Goal: Task Accomplishment & Management: Manage account settings

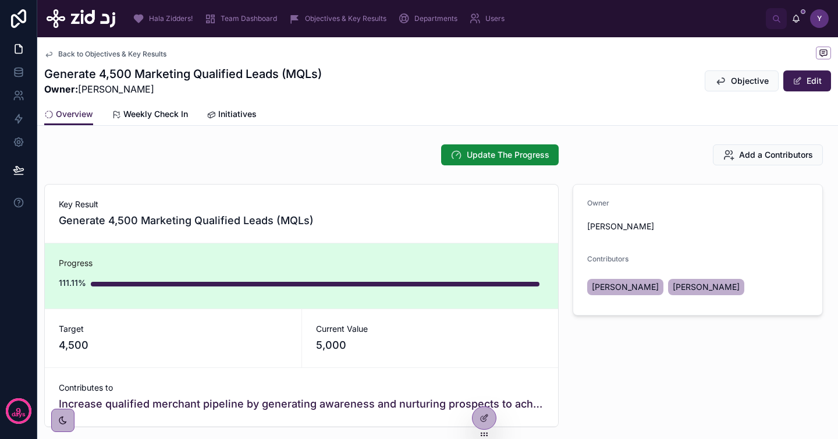
click at [144, 52] on span "Back to Objectives & Key Results" at bounding box center [112, 53] width 108 height 9
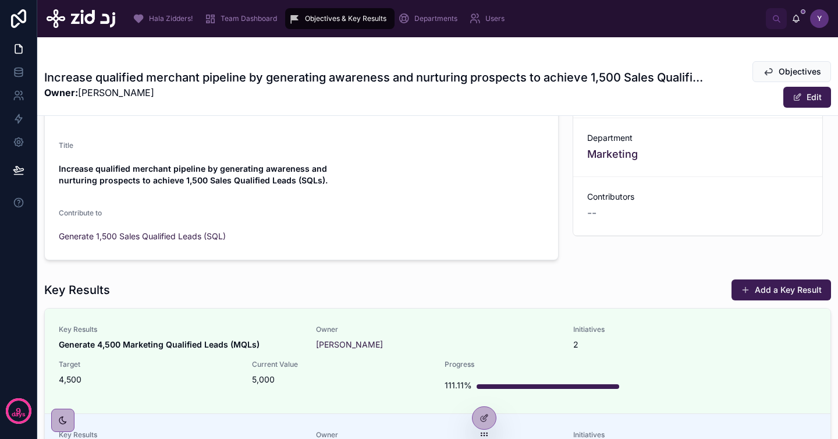
scroll to position [79, 0]
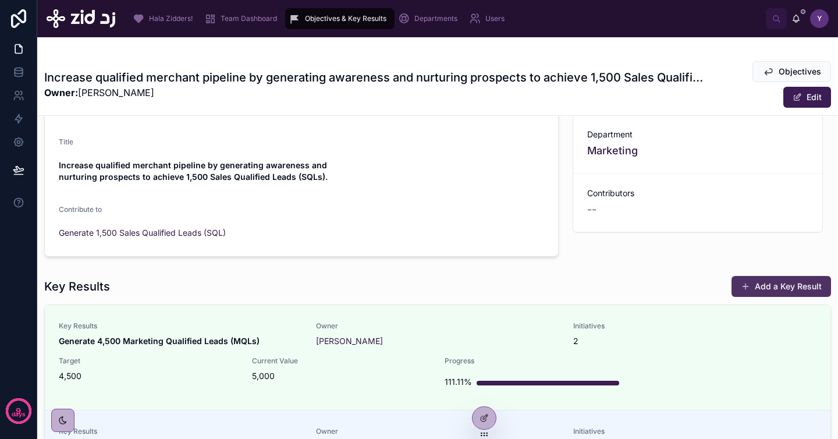
click at [771, 291] on button "Add a Key Result" at bounding box center [782, 286] width 100 height 21
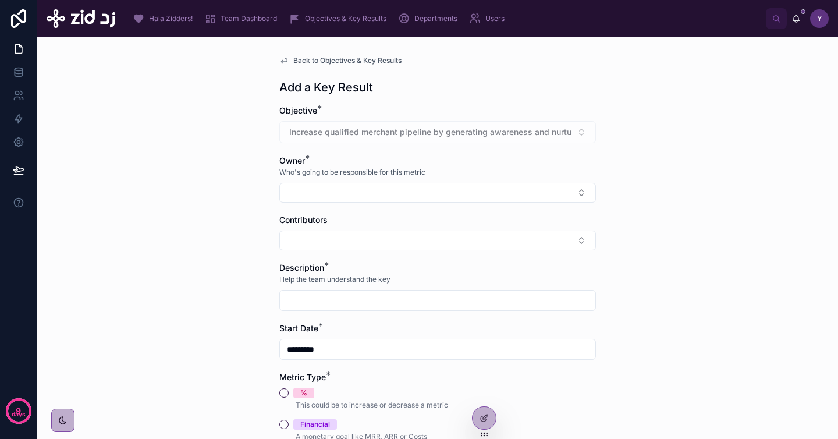
click at [331, 59] on span "Back to Objectives & Key Results" at bounding box center [347, 60] width 108 height 9
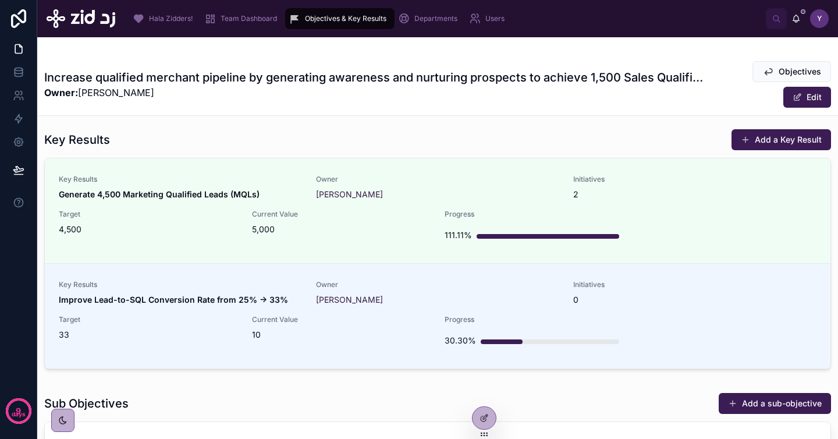
scroll to position [224, 0]
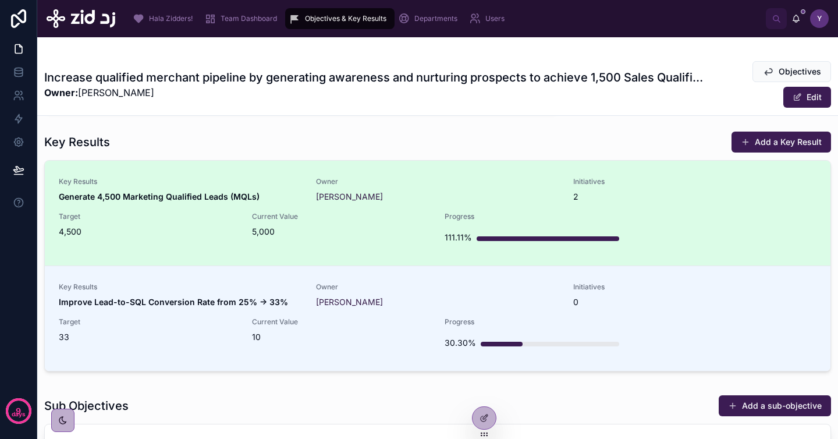
click at [366, 211] on div "Key Results Generate 4,500 Marketing Qualified Leads (MQLs) Owner [PERSON_NAME]…" at bounding box center [438, 213] width 758 height 72
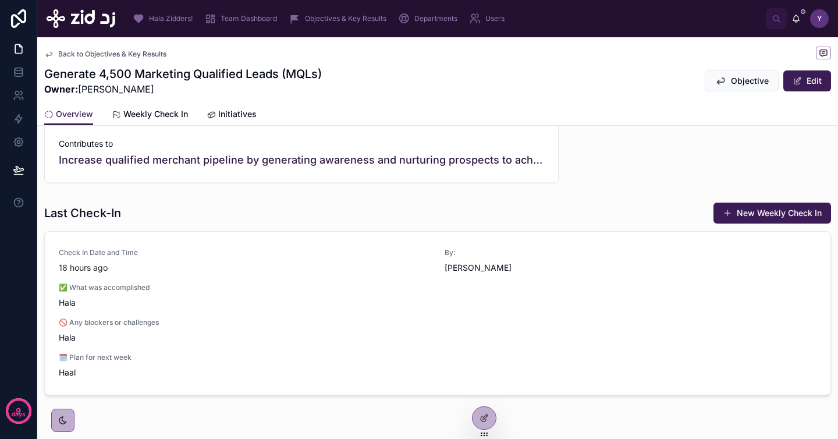
scroll to position [243, 0]
click at [153, 114] on span "Weekly Check In" at bounding box center [155, 114] width 65 height 12
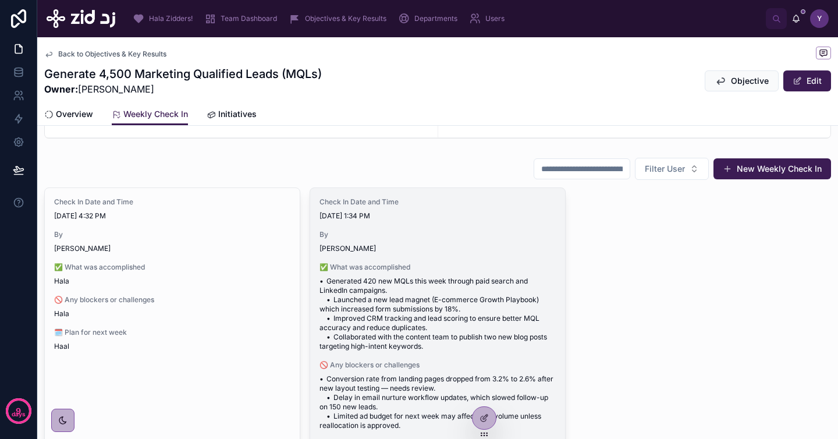
scroll to position [62, 0]
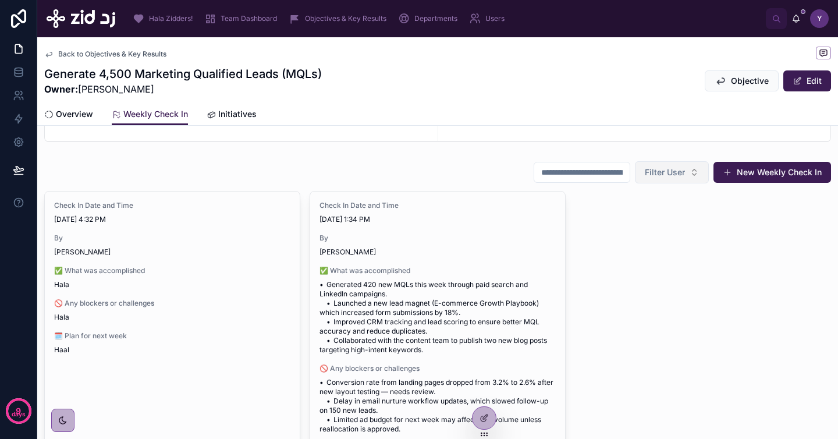
click at [654, 173] on span "Filter User" at bounding box center [665, 173] width 40 height 12
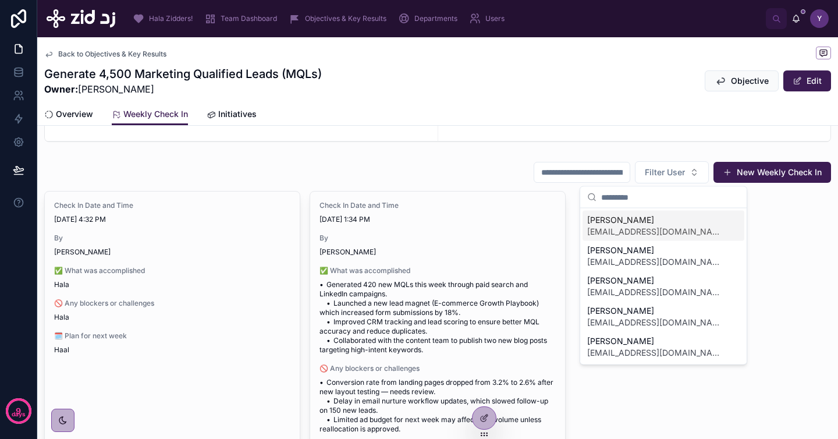
click at [439, 165] on div "Filter User New Weekly Check In" at bounding box center [437, 172] width 787 height 23
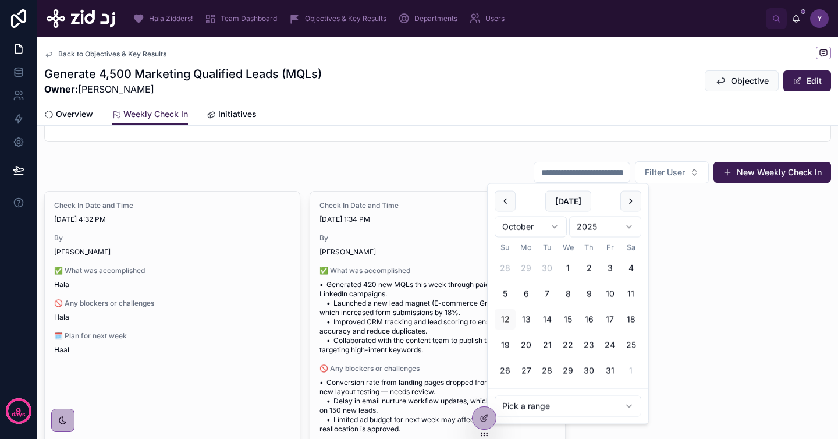
click at [551, 170] on input "text" at bounding box center [581, 172] width 95 height 16
click at [764, 203] on div "Check In Date and Time 10/11/2025 4:32 PM By Mohammed Alghamdi ✅ What was accom…" at bounding box center [437, 375] width 787 height 369
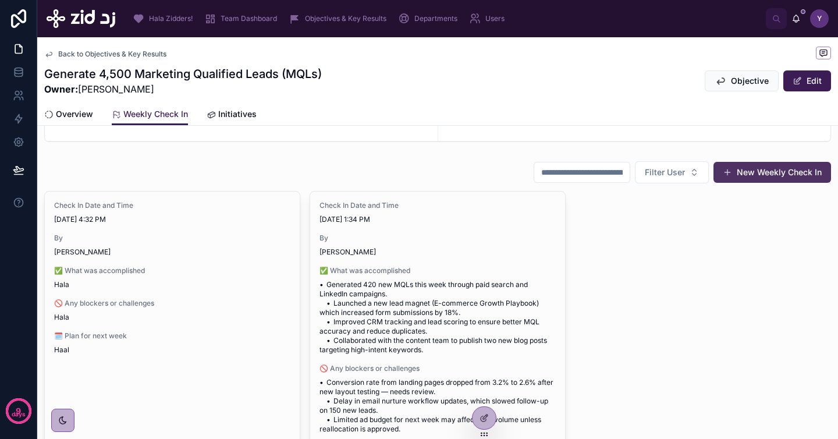
click at [744, 171] on button "New Weekly Check In" at bounding box center [773, 172] width 118 height 21
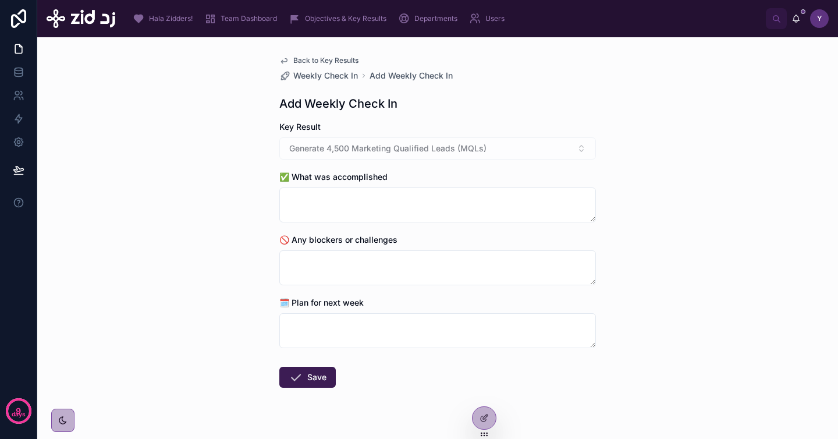
click at [318, 59] on span "Back to Key Results" at bounding box center [325, 60] width 65 height 9
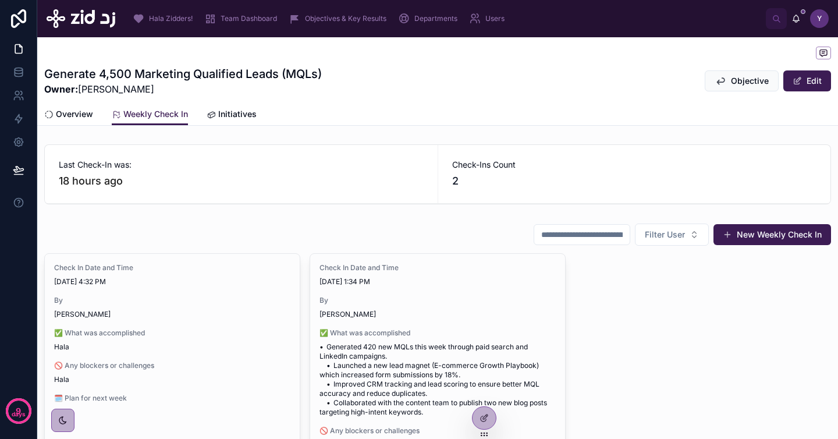
click at [221, 114] on span "Initiatives" at bounding box center [237, 114] width 38 height 12
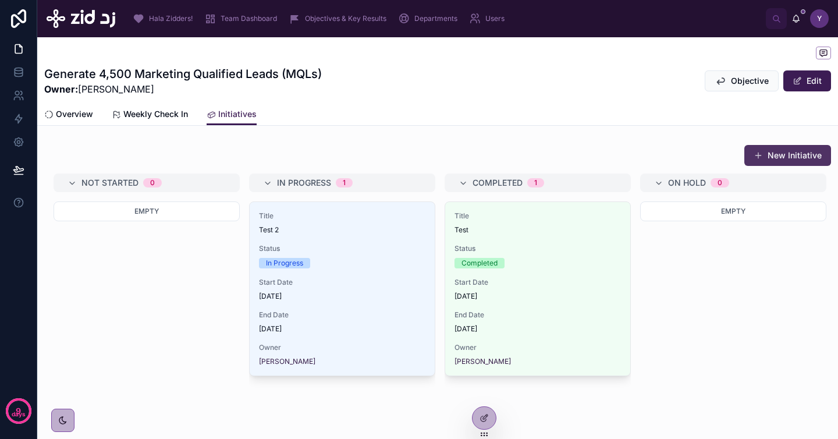
click at [778, 158] on button "New Initiative" at bounding box center [788, 155] width 87 height 21
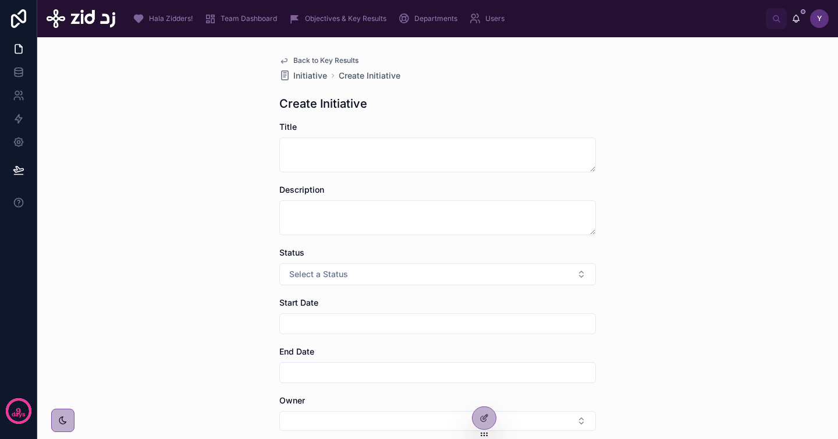
click at [336, 56] on span "Back to Key Results" at bounding box center [325, 60] width 65 height 9
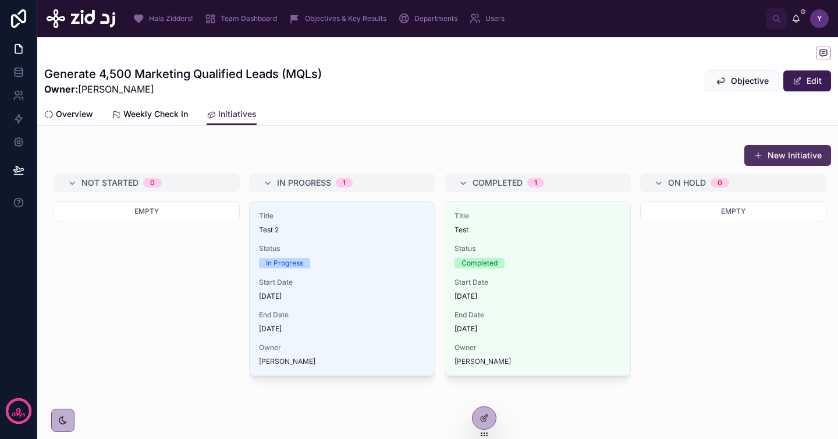
click at [765, 156] on button "New Initiative" at bounding box center [788, 155] width 87 height 21
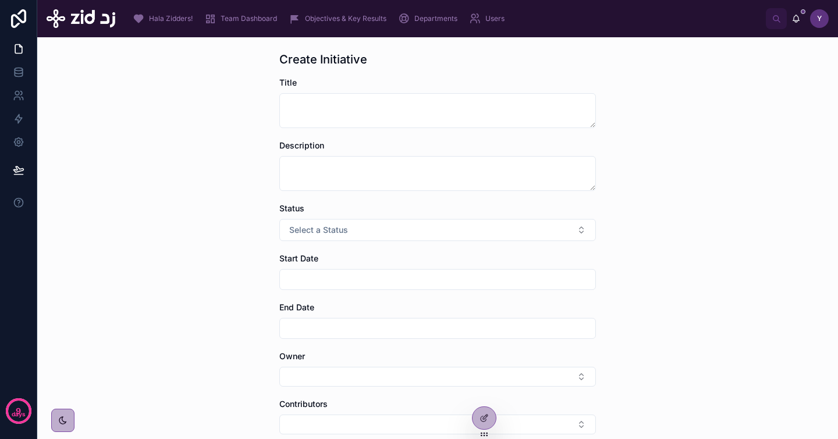
scroll to position [68, 0]
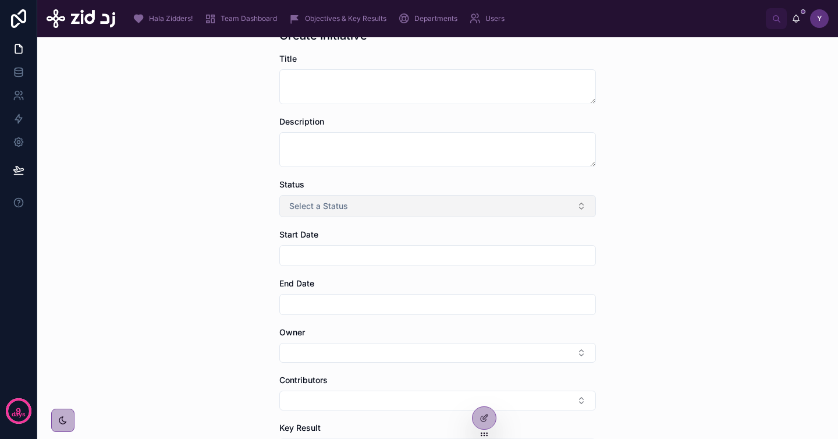
click at [569, 204] on button "Select a Status" at bounding box center [437, 206] width 317 height 22
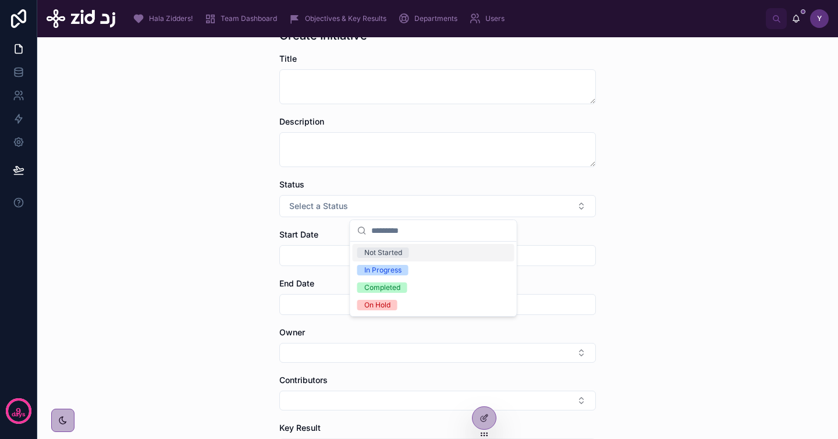
click at [636, 247] on div "Back to Key Results Initiative Create Initiative Create Initiative Title Descri…" at bounding box center [437, 238] width 801 height 402
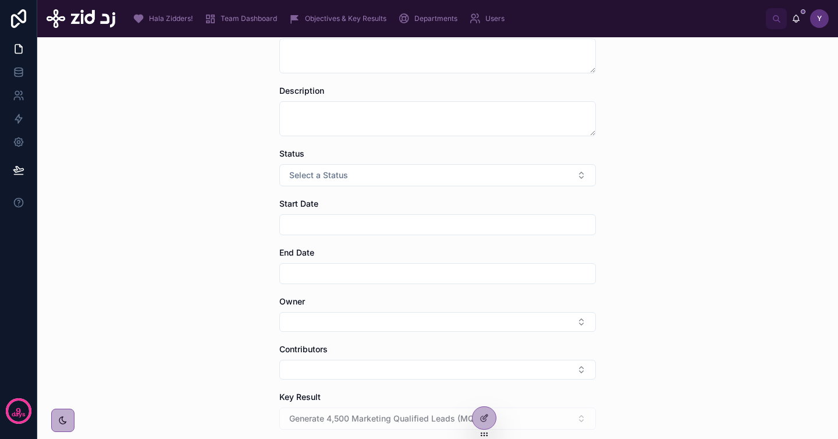
scroll to position [157, 0]
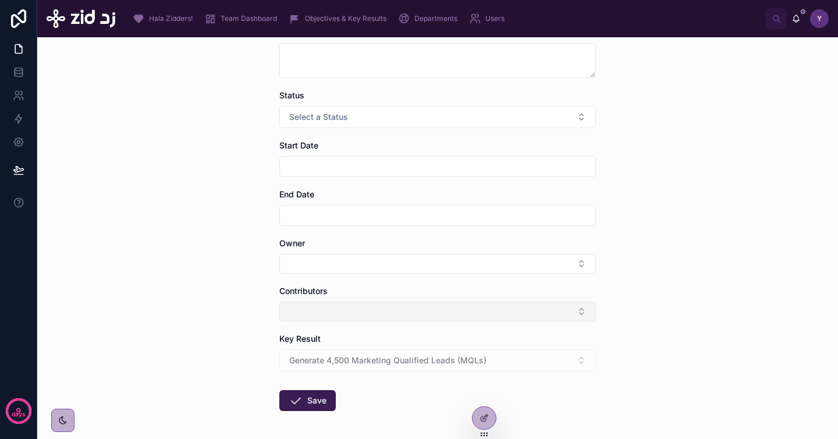
click at [328, 311] on button "Select Button" at bounding box center [437, 312] width 317 height 20
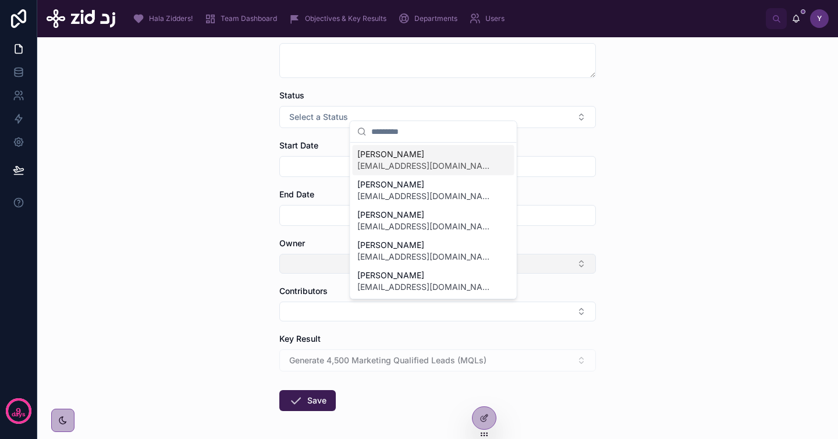
click at [300, 255] on button "Select Button" at bounding box center [437, 264] width 317 height 20
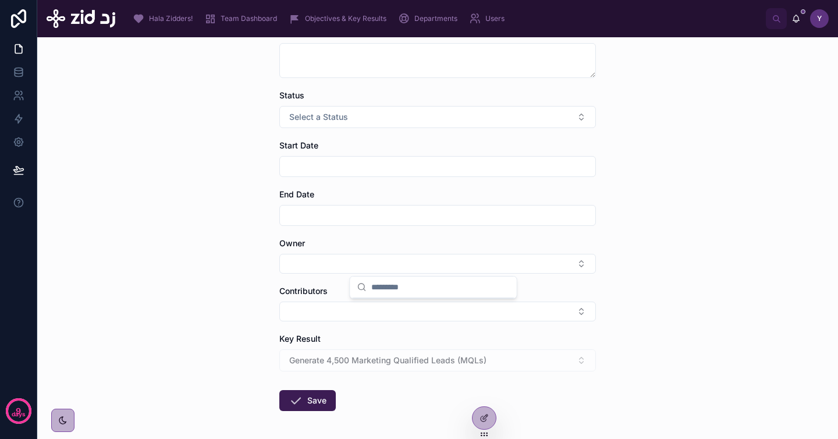
click at [240, 268] on div "Back to Key Results Initiative Create Initiative Create Initiative Title Descri…" at bounding box center [437, 238] width 801 height 402
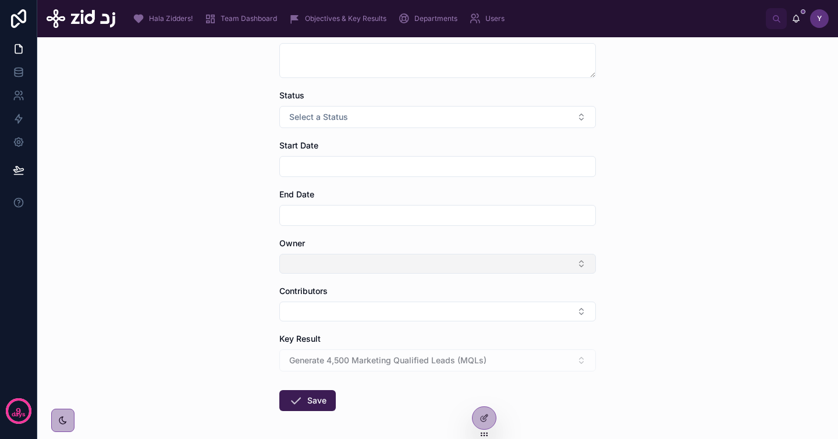
click at [311, 267] on button "Select Button" at bounding box center [437, 264] width 317 height 20
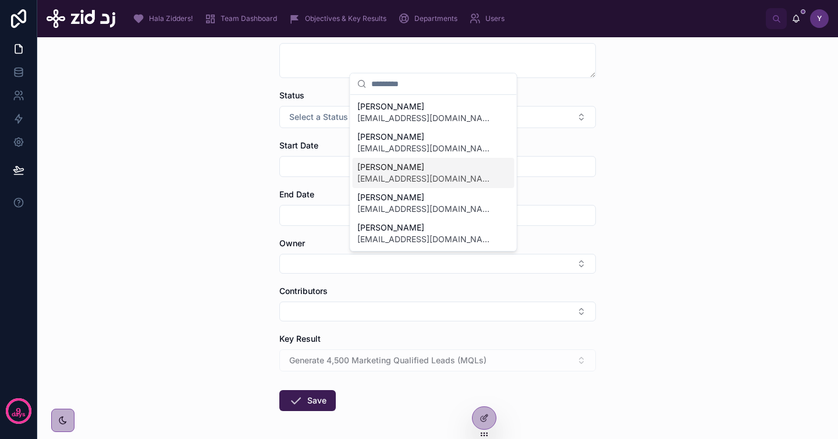
click at [391, 171] on span "[PERSON_NAME]" at bounding box center [426, 167] width 139 height 12
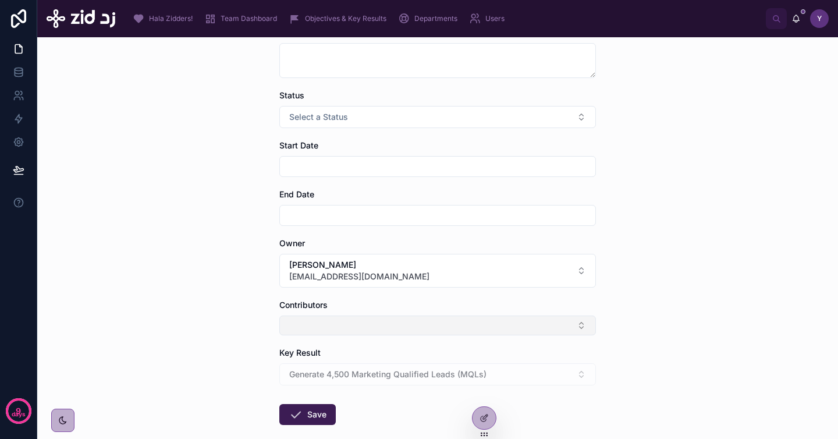
click at [353, 323] on button "Select Button" at bounding box center [437, 326] width 317 height 20
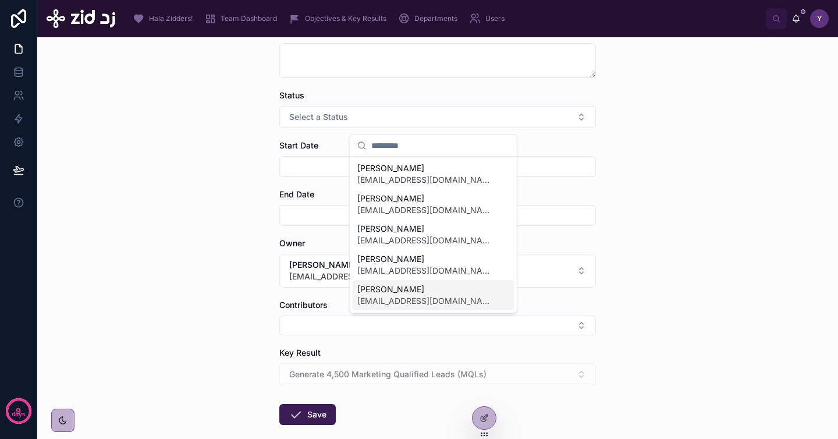
click at [392, 300] on span "[EMAIL_ADDRESS][DOMAIN_NAME]" at bounding box center [426, 301] width 139 height 12
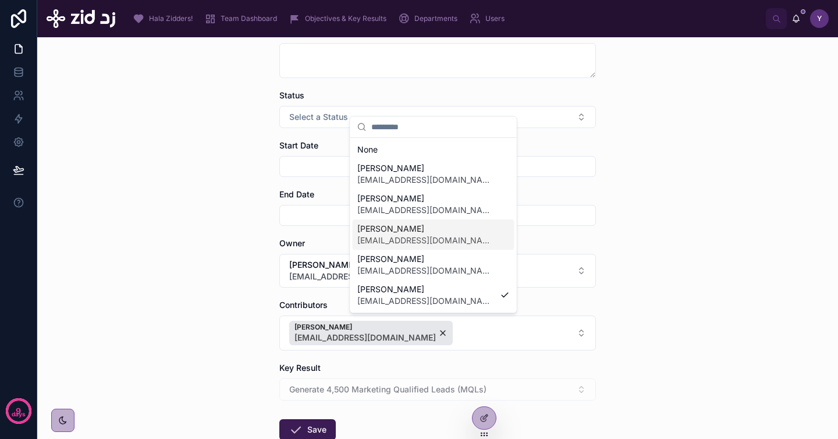
click at [429, 223] on span "[PERSON_NAME]" at bounding box center [426, 229] width 139 height 12
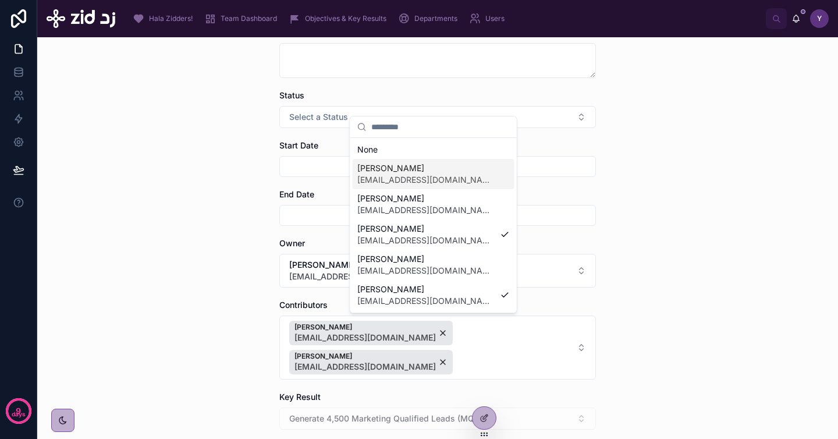
click at [442, 184] on span "[EMAIL_ADDRESS][DOMAIN_NAME]" at bounding box center [426, 180] width 139 height 12
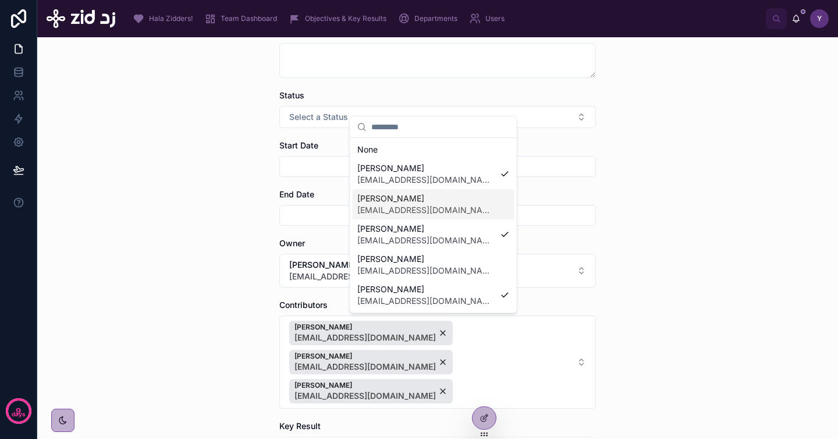
click at [679, 273] on div "Back to Key Results Initiative Create Initiative Create Initiative Title Descri…" at bounding box center [437, 238] width 801 height 402
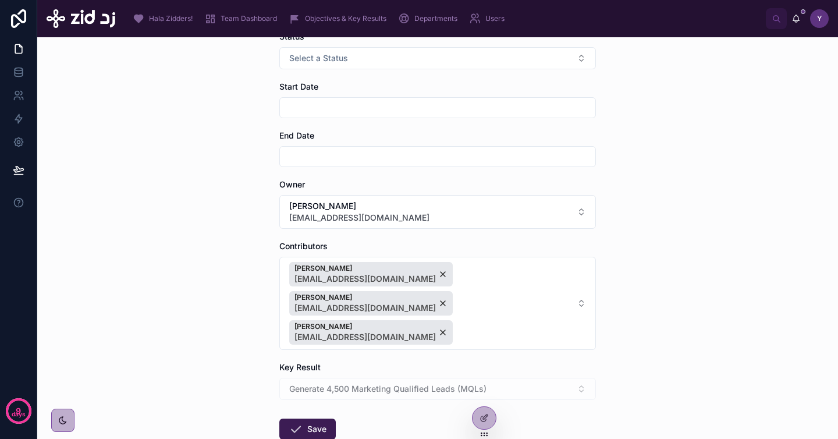
scroll to position [262, 0]
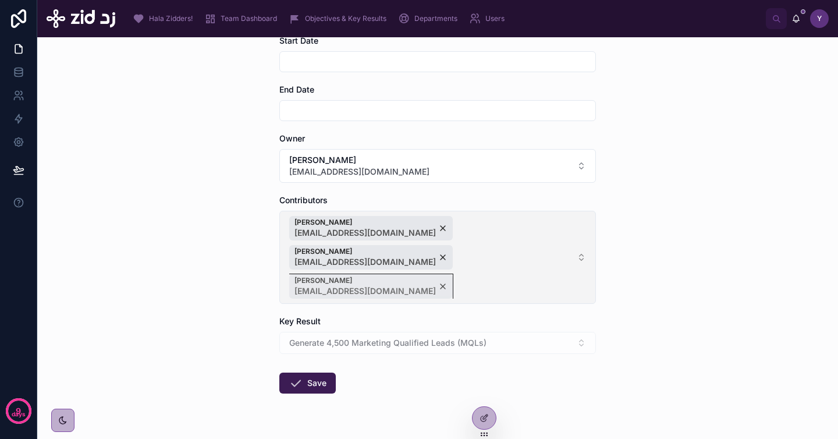
click at [396, 274] on div "Yazeed Bin Busayyis yazeed.busayyis@zid.sa" at bounding box center [371, 286] width 164 height 24
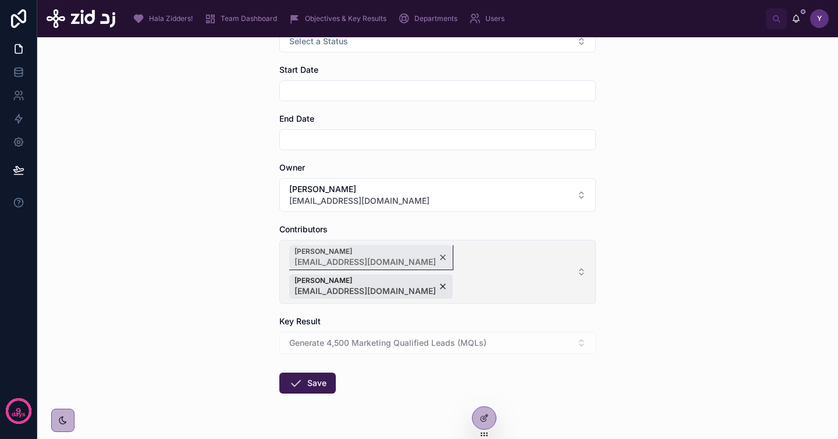
click at [420, 256] on div "Alanoud Alabdulsalam yazeed.busayyis++++@zid.sa" at bounding box center [371, 257] width 164 height 24
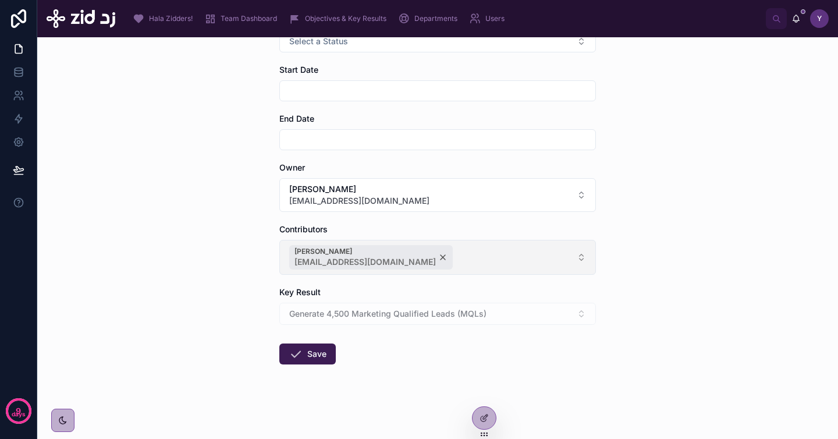
click at [409, 254] on div "Ali Alqarni yazeed.busayyis++@zid.sa" at bounding box center [371, 257] width 164 height 24
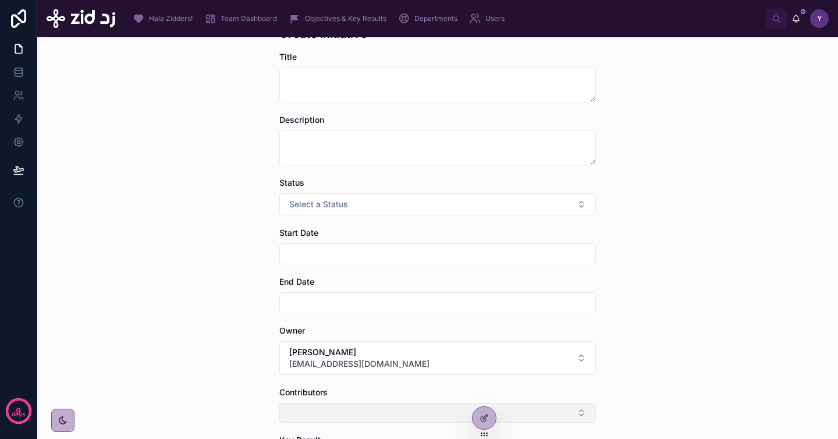
scroll to position [0, 0]
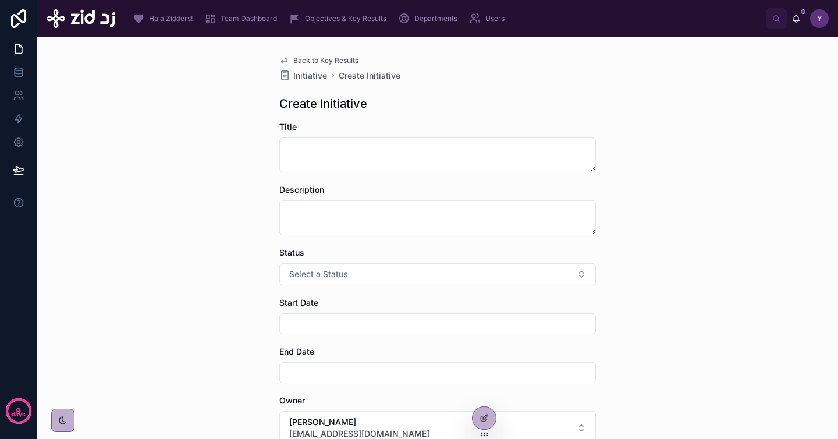
click at [312, 58] on span "Back to Key Results" at bounding box center [325, 60] width 65 height 9
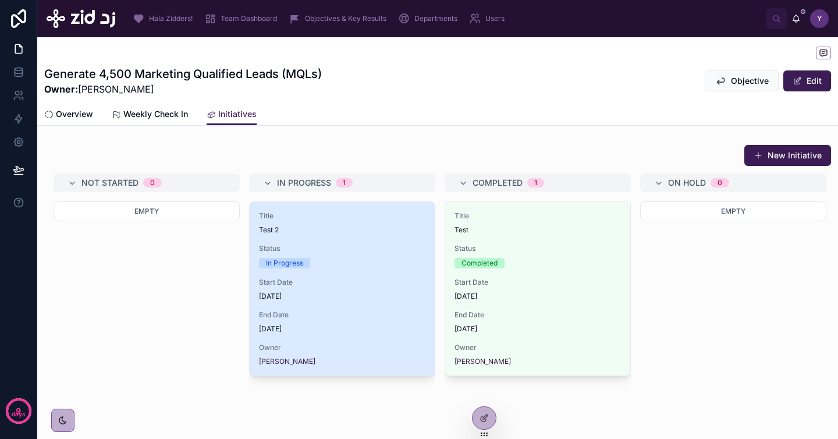
click at [332, 246] on span "Status" at bounding box center [342, 248] width 167 height 9
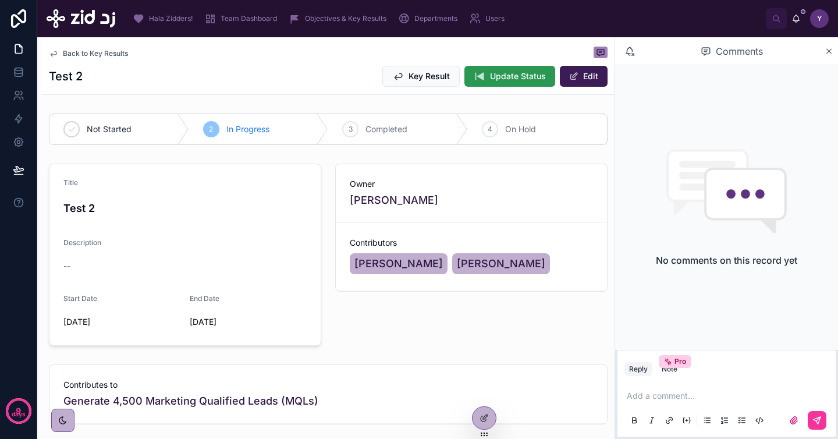
click at [500, 79] on span "Update Status" at bounding box center [518, 76] width 56 height 12
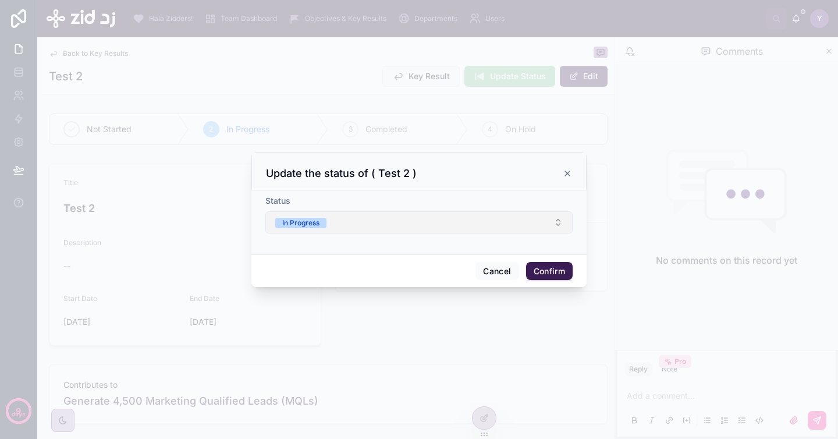
click at [318, 227] on div "In Progress" at bounding box center [300, 223] width 37 height 10
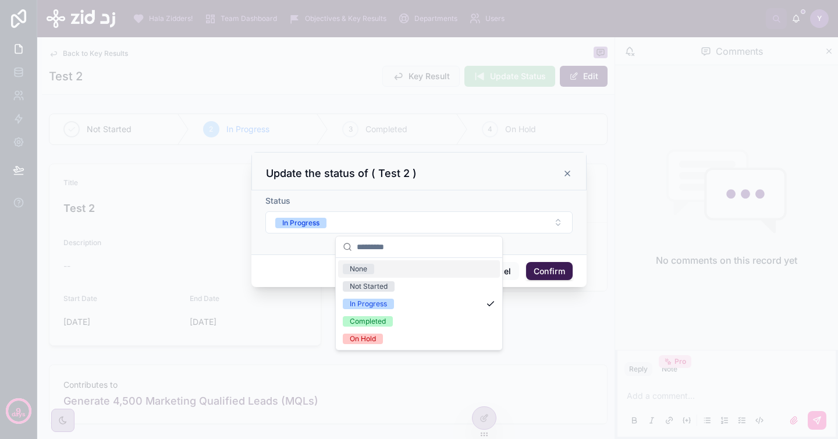
click at [531, 254] on div "Cancel Confirm" at bounding box center [418, 270] width 335 height 33
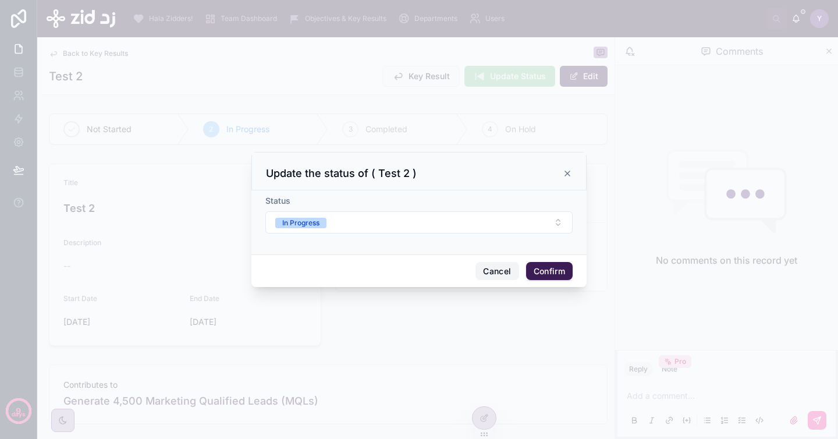
click at [506, 266] on button "Cancel" at bounding box center [497, 271] width 43 height 19
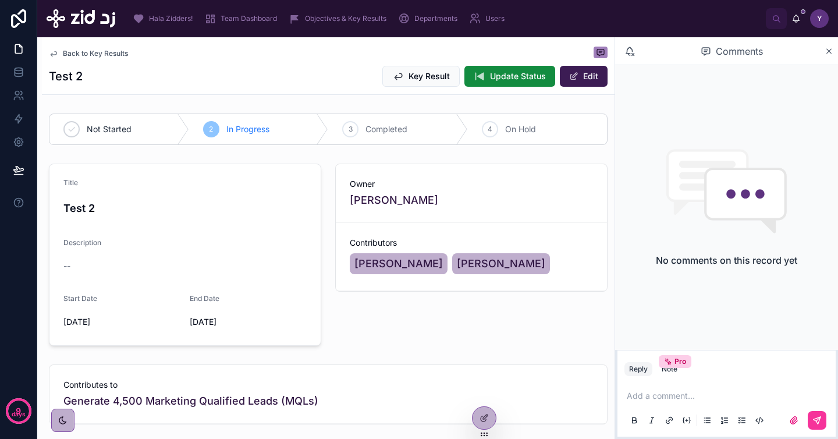
click at [119, 49] on span "Back to Key Results" at bounding box center [95, 53] width 65 height 9
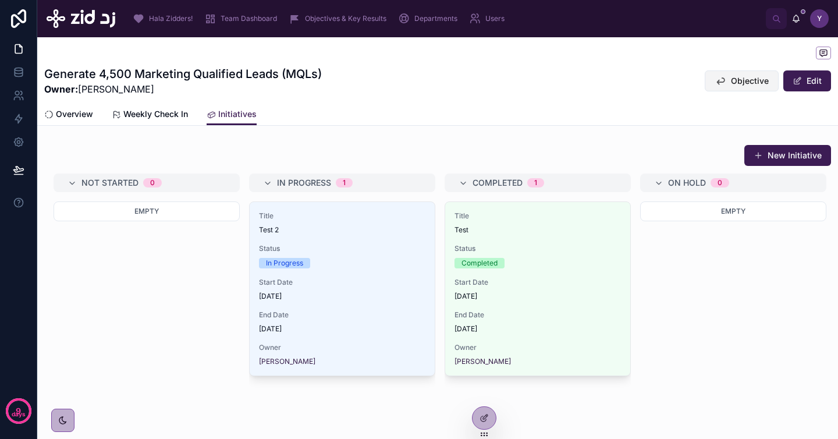
click at [731, 77] on span "Objective" at bounding box center [750, 81] width 38 height 12
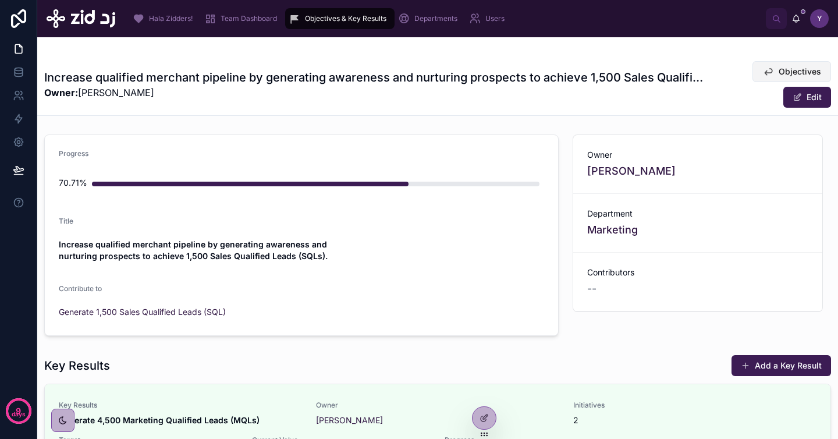
click at [779, 72] on span "Objectives" at bounding box center [800, 72] width 42 height 12
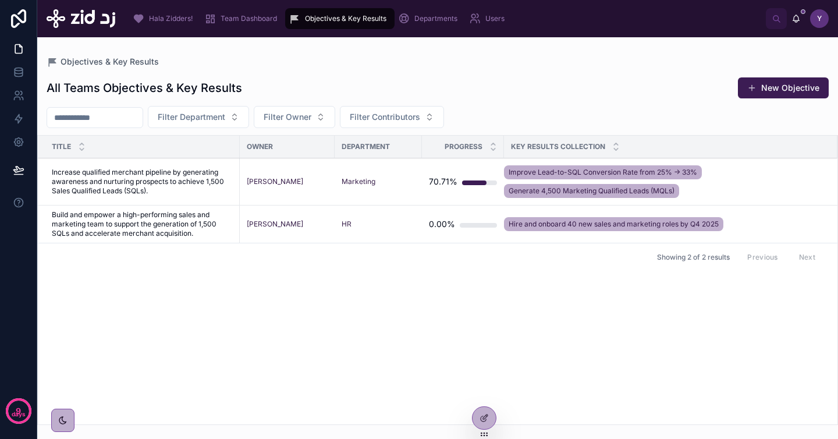
click at [144, 191] on span "Increase qualified merchant pipeline by generating awareness and nurturing pros…" at bounding box center [142, 182] width 181 height 28
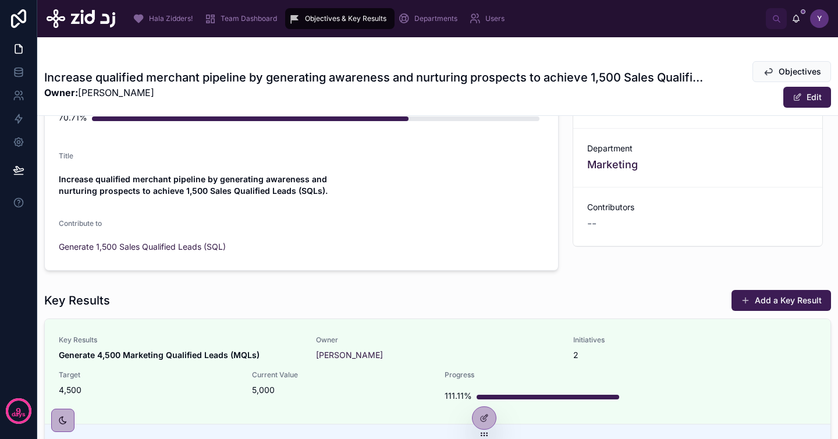
scroll to position [239, 0]
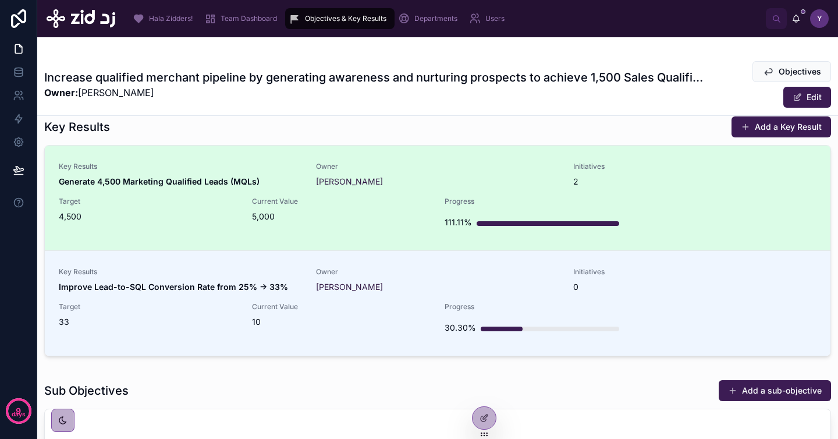
click at [194, 212] on span "4,500" at bounding box center [148, 217] width 179 height 12
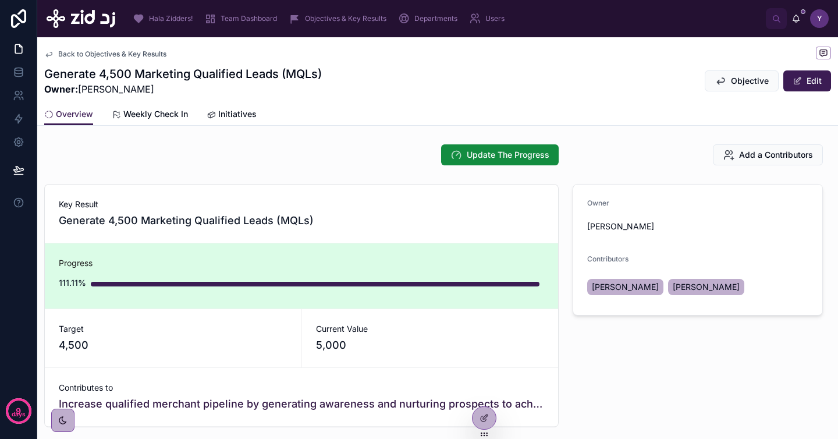
click at [237, 115] on span "Initiatives" at bounding box center [237, 114] width 38 height 12
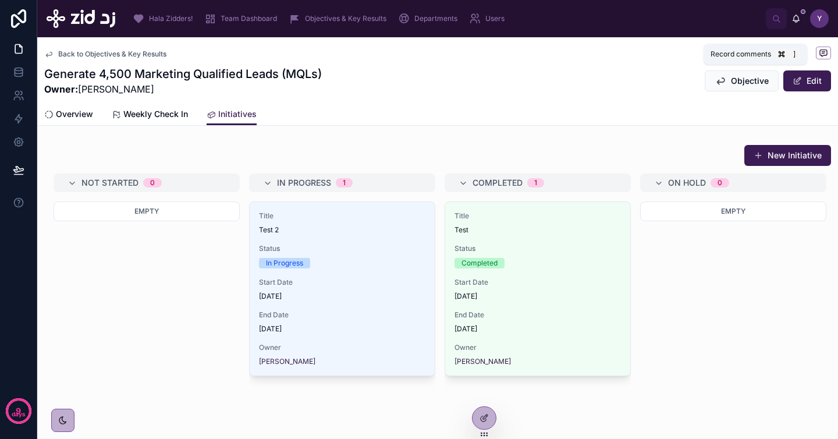
click at [819, 52] on icon at bounding box center [823, 52] width 9 height 9
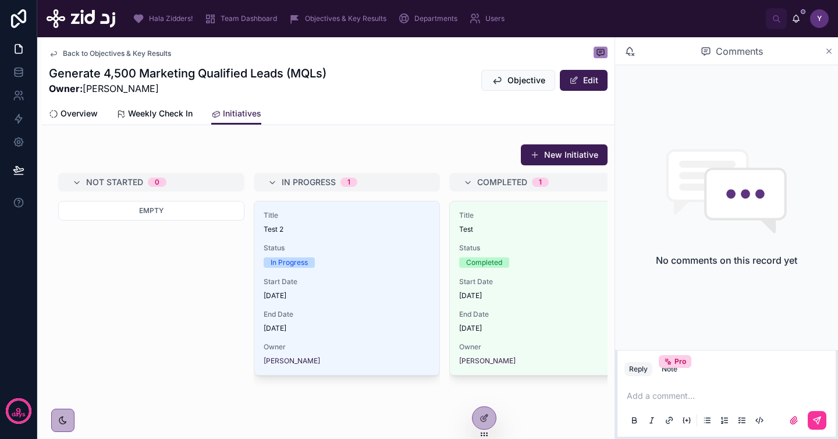
click at [831, 52] on icon at bounding box center [829, 51] width 5 height 5
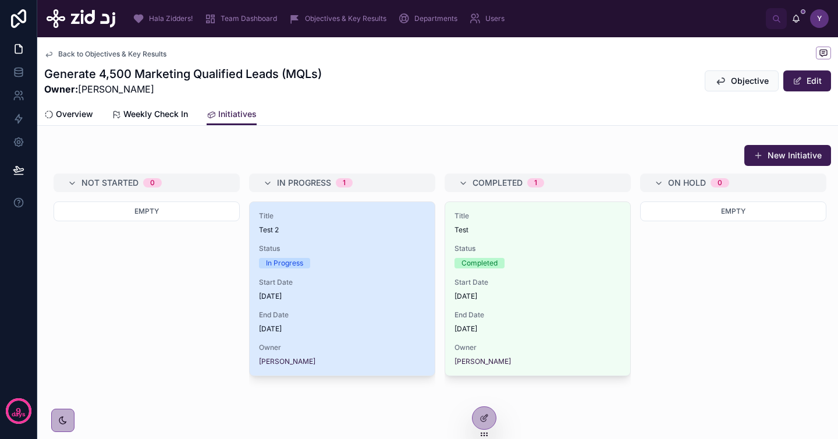
click at [338, 269] on div "Title Test 2 Status In Progress Start Date [DATE] End Date [DATE] Owner Yazeed …" at bounding box center [342, 288] width 185 height 173
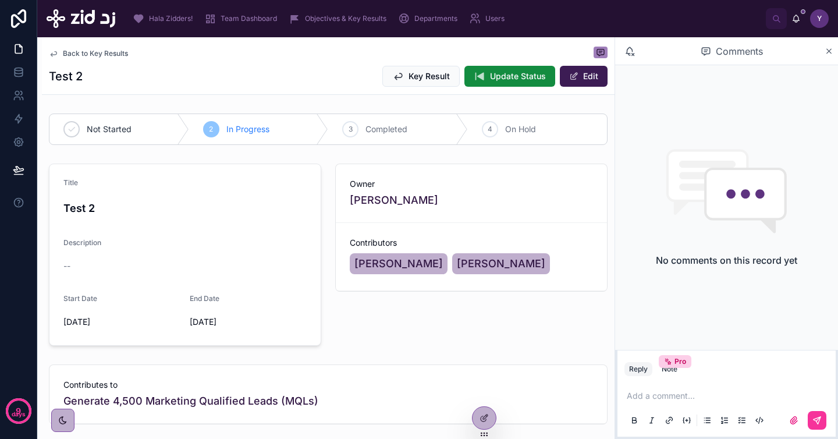
click at [685, 384] on div "Add a comment..." at bounding box center [727, 407] width 204 height 49
click at [684, 391] on p at bounding box center [729, 396] width 204 height 12
click at [409, 79] on span "Key Result" at bounding box center [429, 76] width 41 height 12
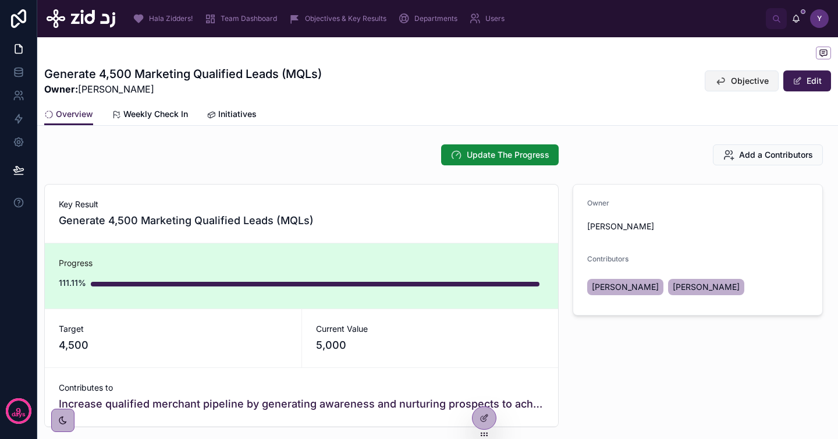
click at [748, 86] on span "Objective" at bounding box center [750, 81] width 38 height 12
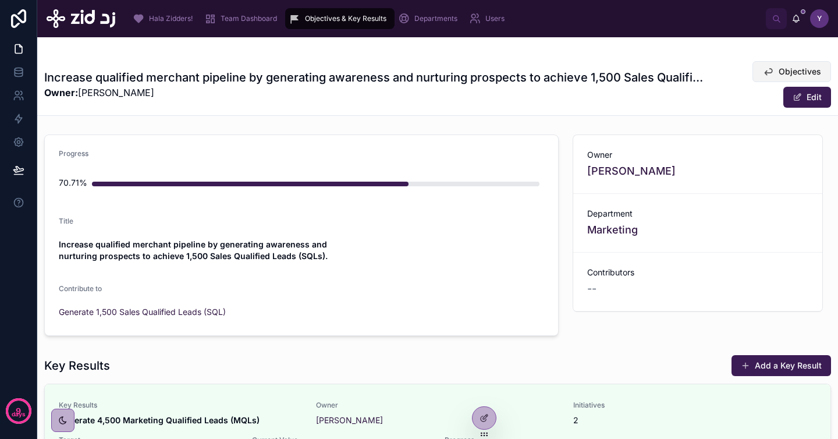
click at [781, 74] on span "Objectives" at bounding box center [800, 72] width 42 height 12
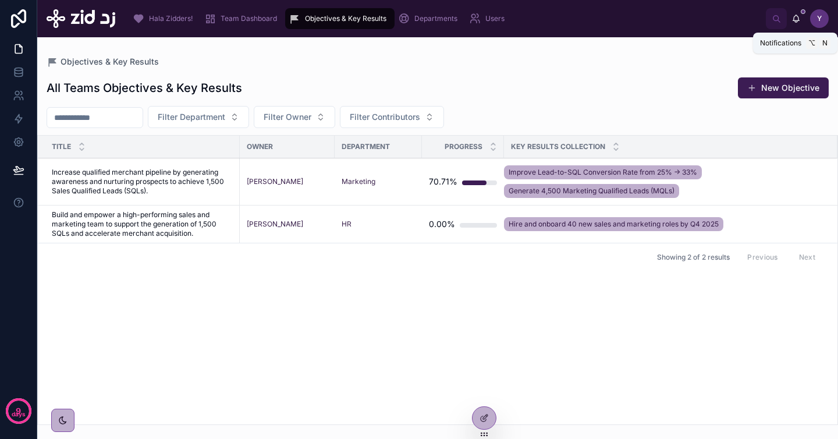
click at [797, 21] on icon at bounding box center [796, 18] width 9 height 9
click at [535, 76] on div "All Teams Objectives & Key Results New Objective Filter Department Filter Owner…" at bounding box center [437, 246] width 801 height 357
click at [242, 16] on span "Team Dashboard" at bounding box center [249, 18] width 56 height 9
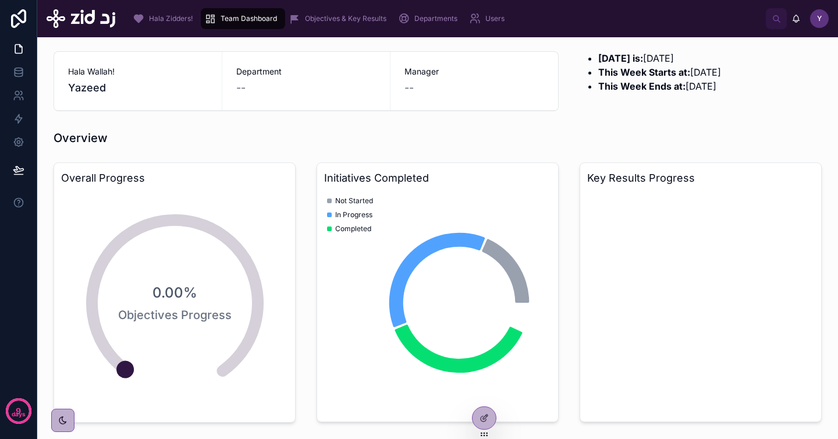
click at [0, 0] on icon at bounding box center [0, 0] width 0 height 0
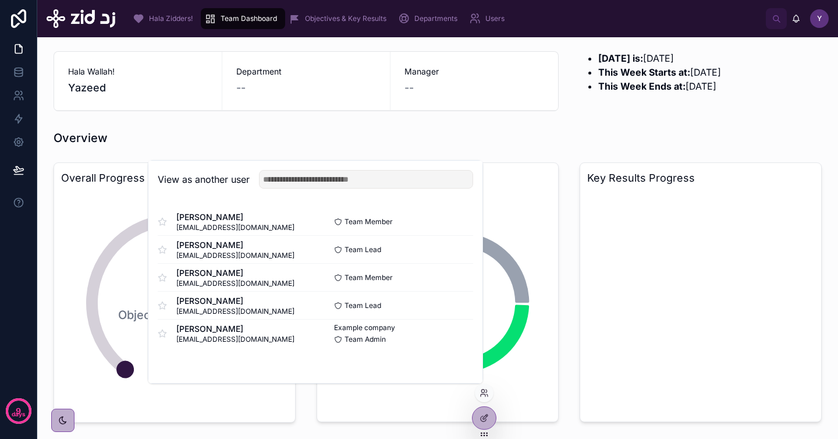
click at [0, 0] on button "Select" at bounding box center [0, 0] width 0 height 0
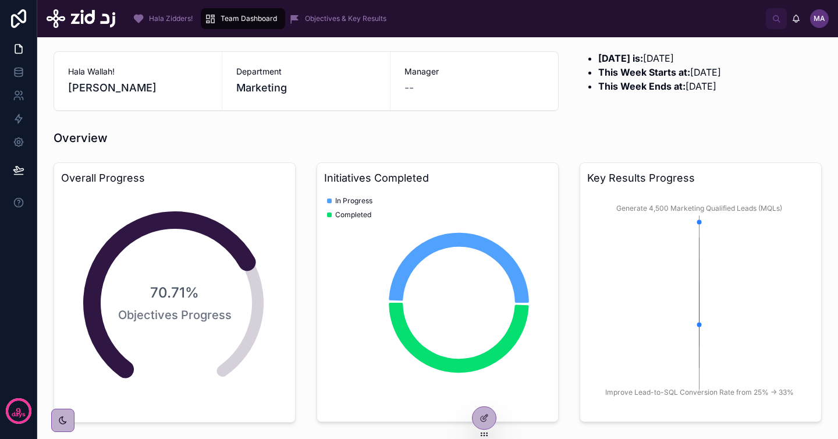
click at [245, 86] on span "Marketing" at bounding box center [261, 88] width 51 height 16
click at [406, 72] on span "Manager" at bounding box center [475, 72] width 140 height 12
drag, startPoint x: 592, startPoint y: 57, endPoint x: 721, endPoint y: 99, distance: 135.3
click at [721, 99] on div "[DATE] is: [DATE] This Week Starts at: [DATE] This Week Ends at: [DATE]" at bounding box center [701, 81] width 256 height 69
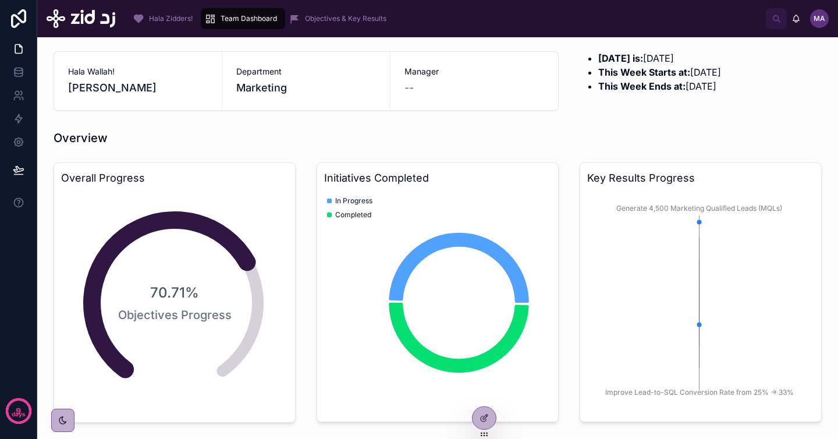
click at [699, 102] on div "[DATE] is: [DATE] This Week Starts at: [DATE] This Week Ends at: [DATE]" at bounding box center [701, 81] width 256 height 69
drag, startPoint x: 601, startPoint y: 73, endPoint x: 693, endPoint y: 73, distance: 92.6
click at [693, 73] on li "This Week Starts at: [DATE]" at bounding box center [710, 72] width 224 height 14
drag, startPoint x: 678, startPoint y: 83, endPoint x: 735, endPoint y: 83, distance: 57.6
click at [735, 83] on li "This Week Ends at: [DATE]" at bounding box center [710, 86] width 224 height 14
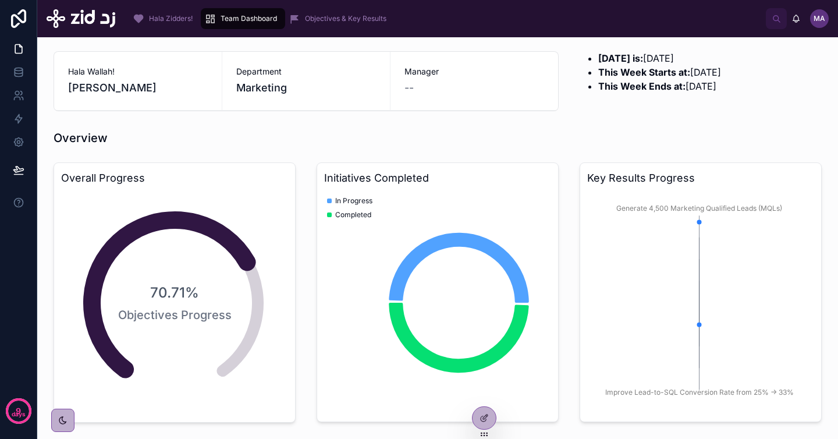
click at [267, 92] on span "Marketing" at bounding box center [261, 88] width 51 height 16
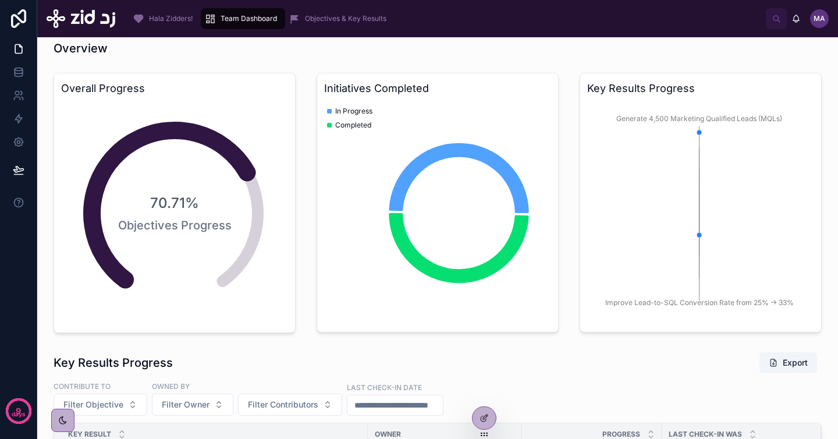
scroll to position [82, 0]
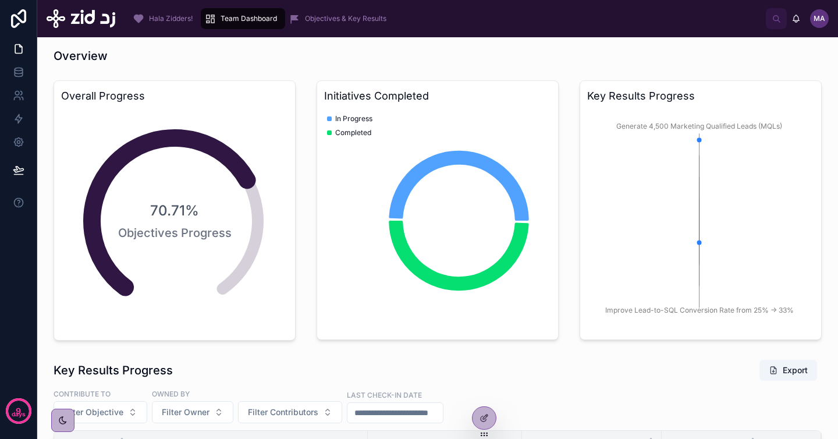
click at [151, 22] on span "Hala Zidders!" at bounding box center [171, 18] width 44 height 9
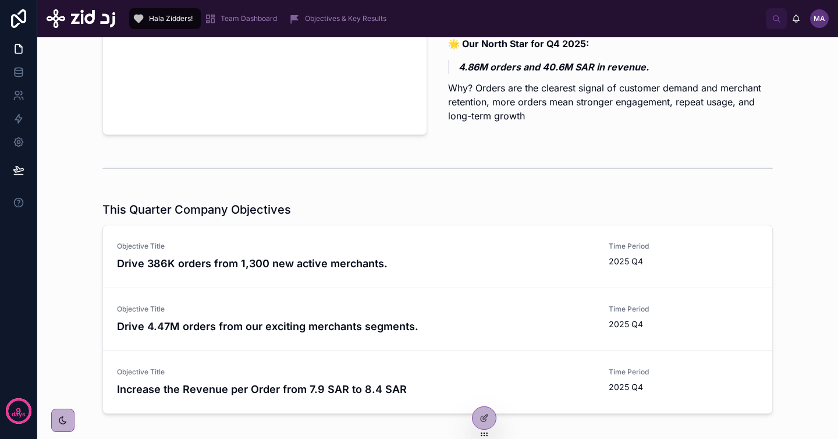
scroll to position [141, 0]
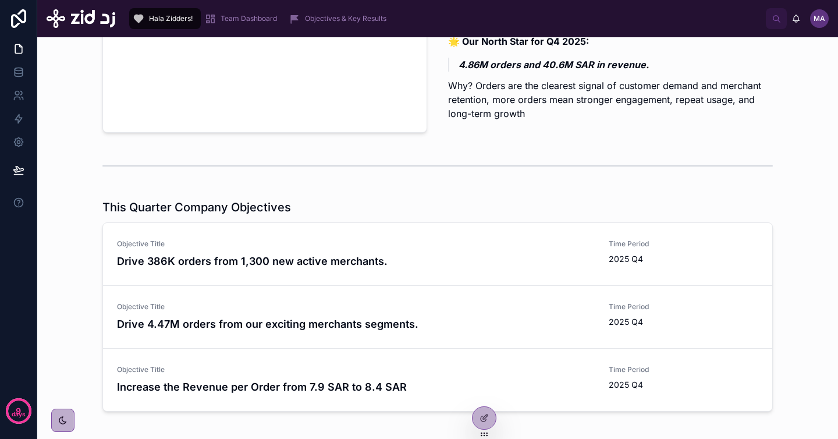
click at [243, 17] on span "Team Dashboard" at bounding box center [249, 18] width 56 height 9
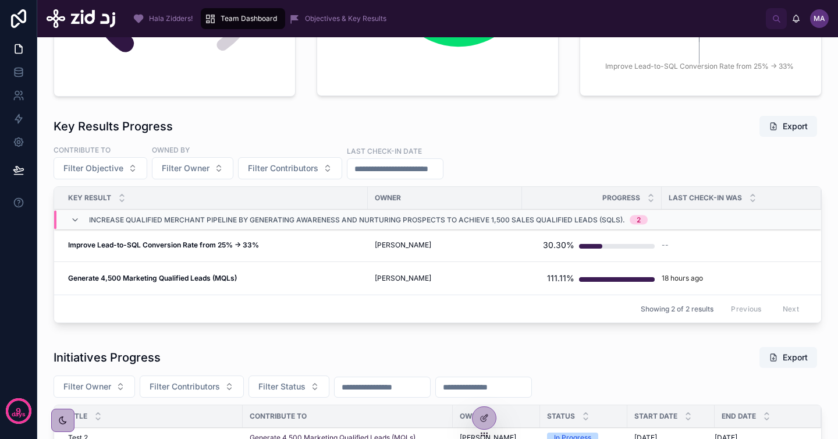
scroll to position [328, 0]
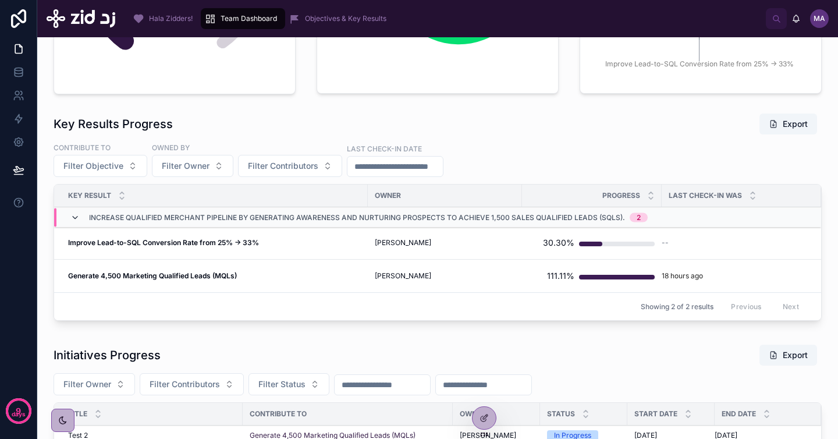
click at [75, 216] on icon at bounding box center [74, 217] width 9 height 9
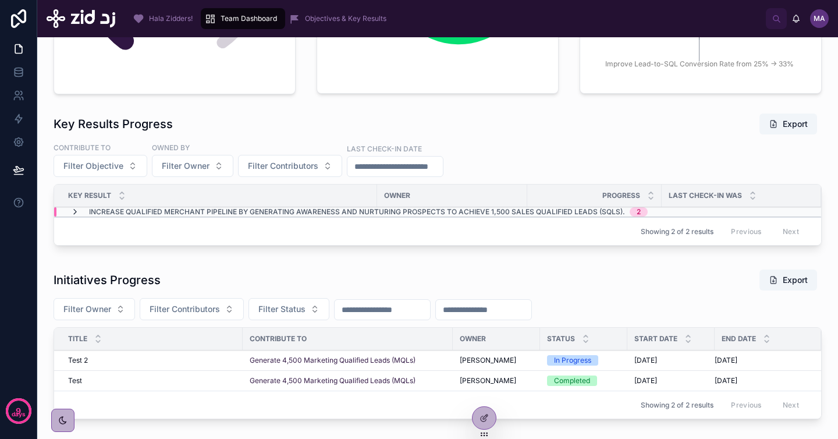
click at [74, 208] on icon at bounding box center [74, 211] width 9 height 9
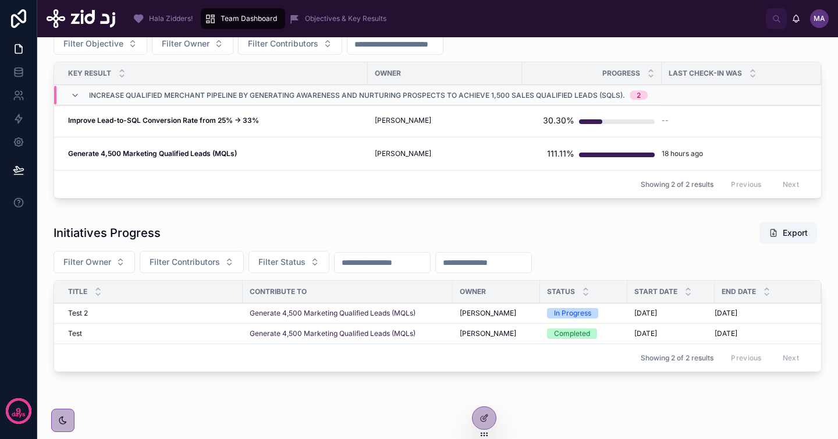
scroll to position [486, 0]
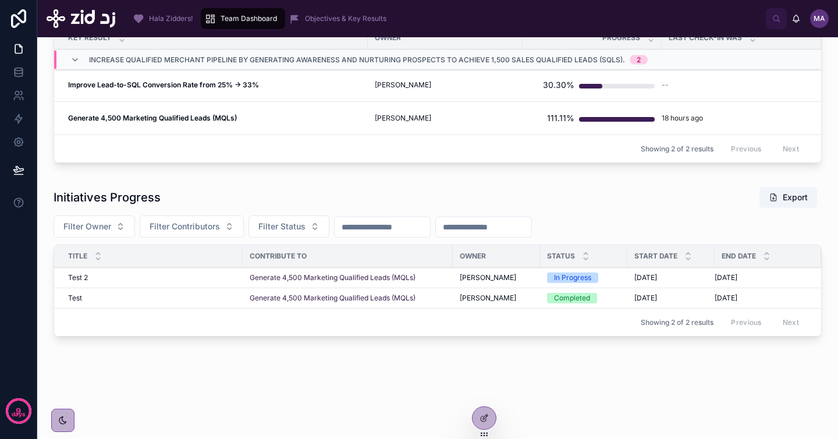
click at [81, 277] on span "Test 2" at bounding box center [78, 277] width 20 height 9
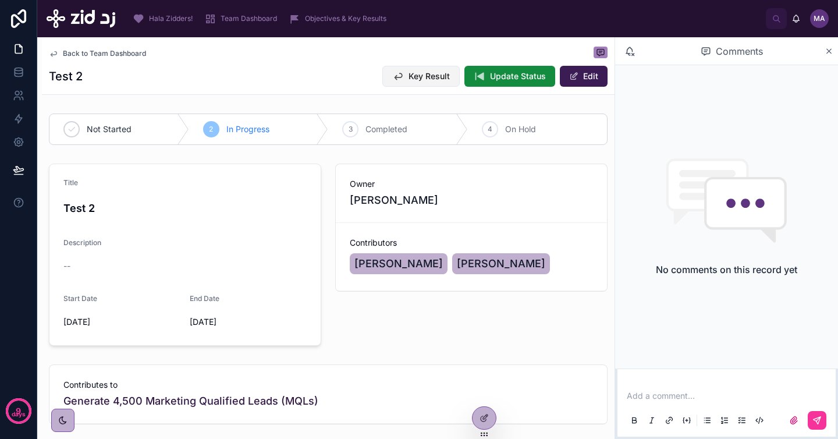
click at [395, 75] on icon at bounding box center [398, 76] width 12 height 12
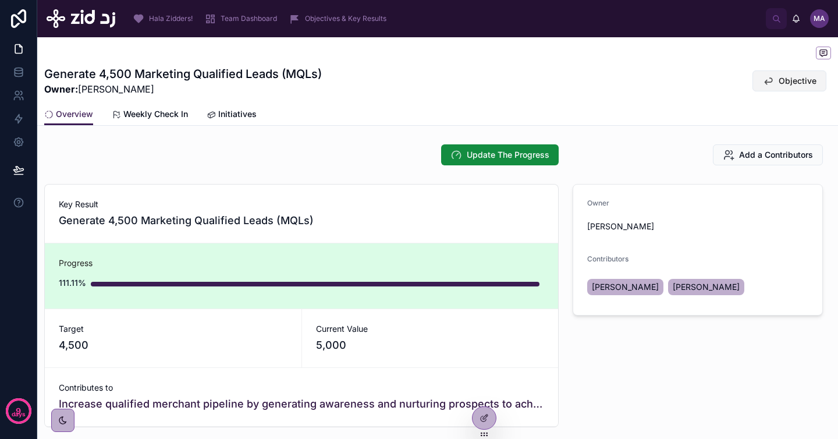
click at [780, 83] on span "Objective" at bounding box center [798, 81] width 38 height 12
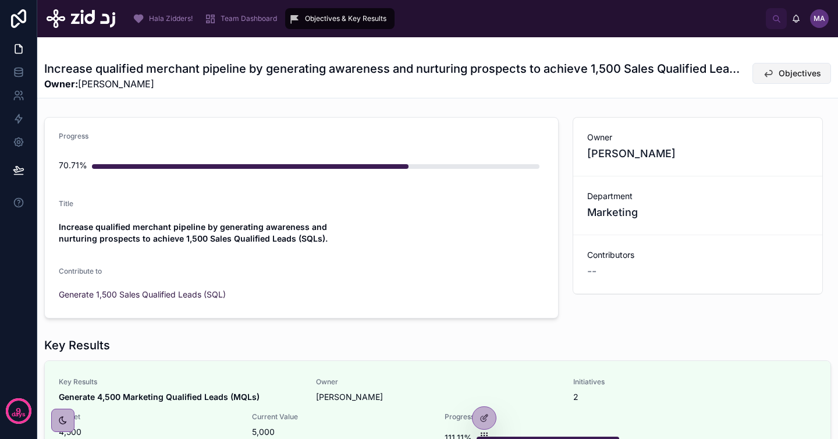
click at [770, 72] on button "Objectives" at bounding box center [792, 73] width 79 height 21
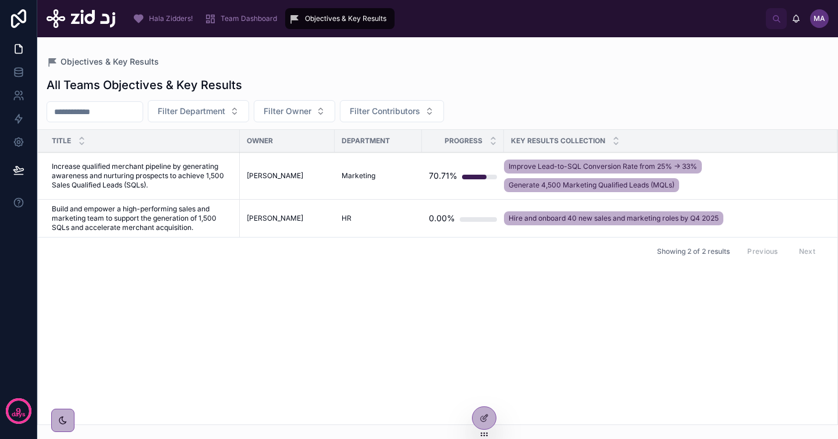
click at [251, 15] on span "Team Dashboard" at bounding box center [249, 18] width 56 height 9
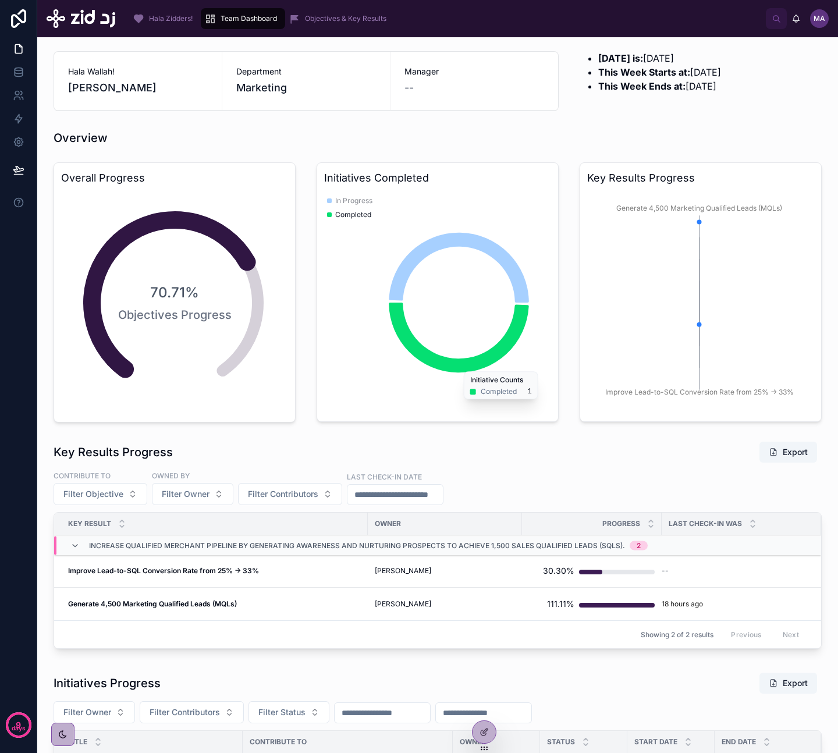
click at [439, 132] on div "Overview" at bounding box center [438, 138] width 768 height 16
click at [481, 438] on icon at bounding box center [484, 732] width 9 height 9
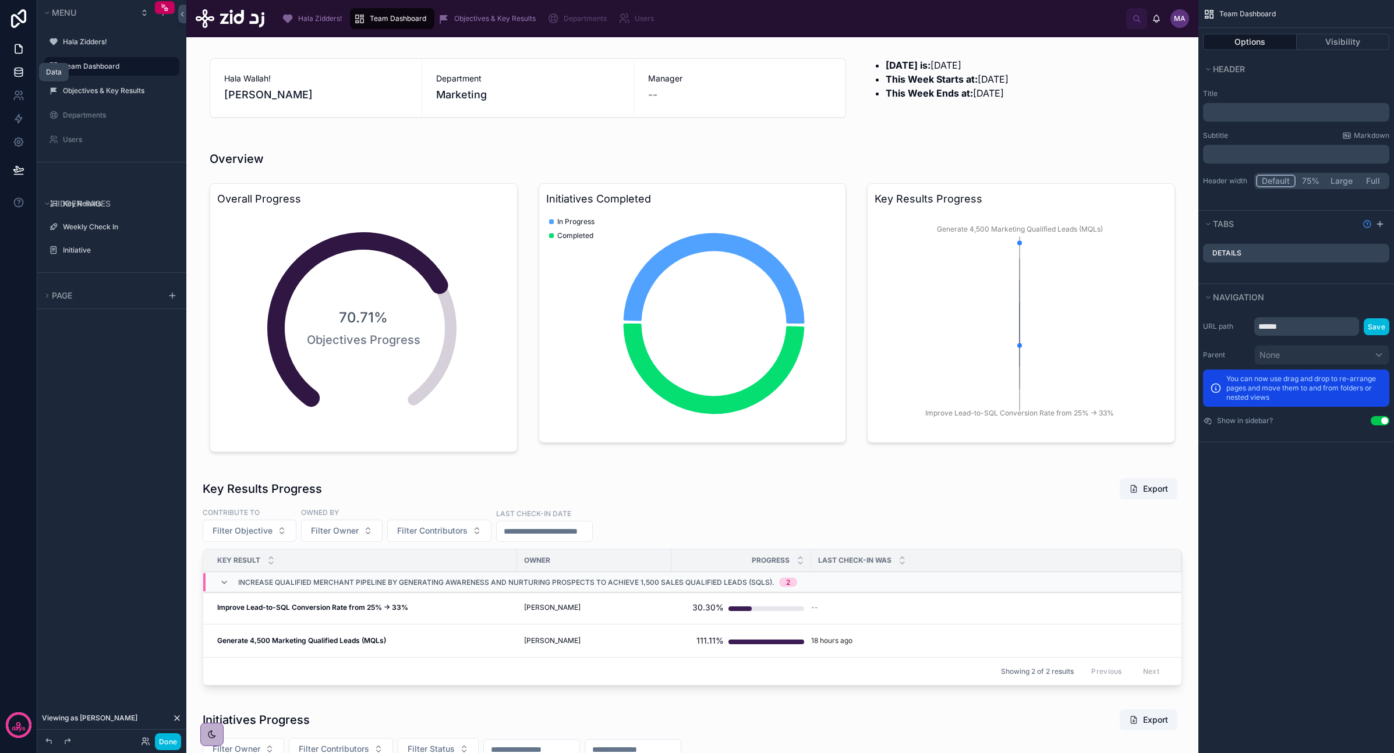
click at [26, 77] on link at bounding box center [18, 72] width 37 height 23
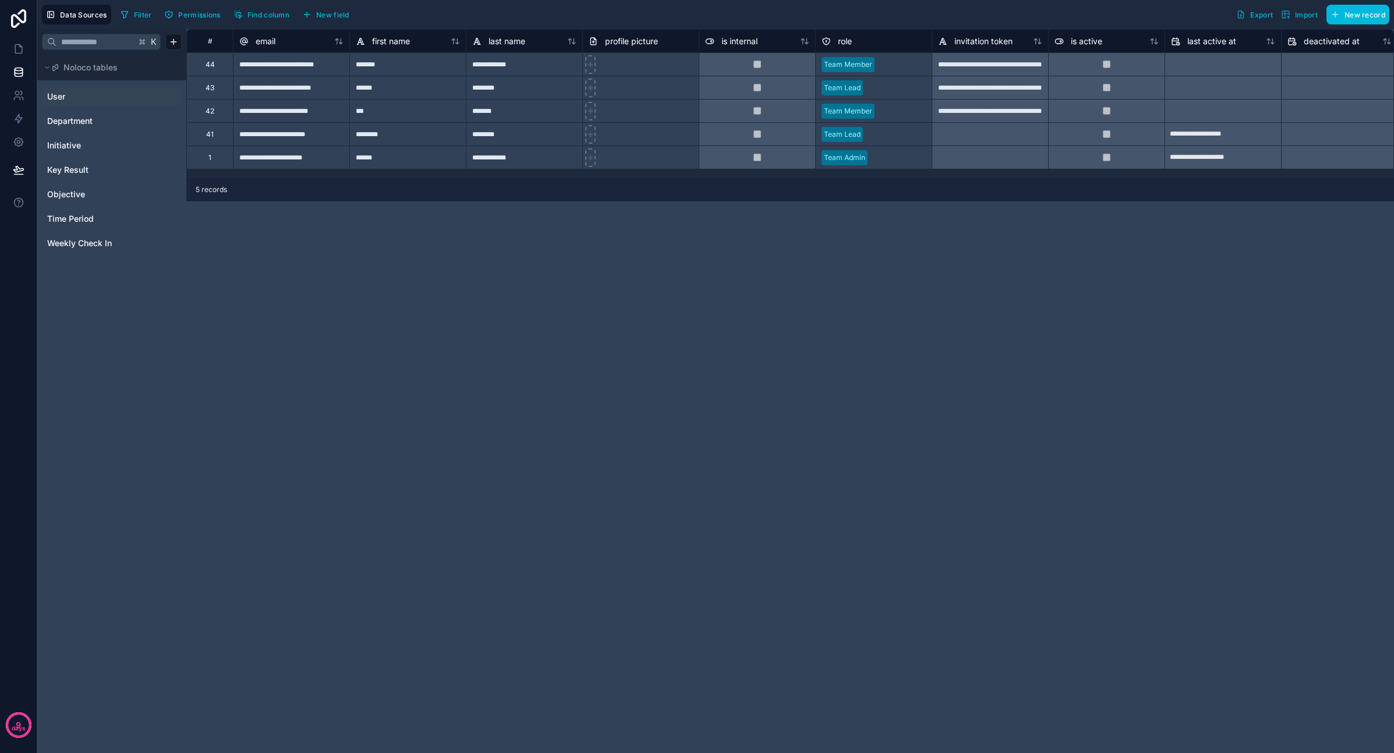
click at [82, 100] on link "User" at bounding box center [94, 97] width 94 height 12
click at [78, 130] on div "Department" at bounding box center [112, 121] width 140 height 19
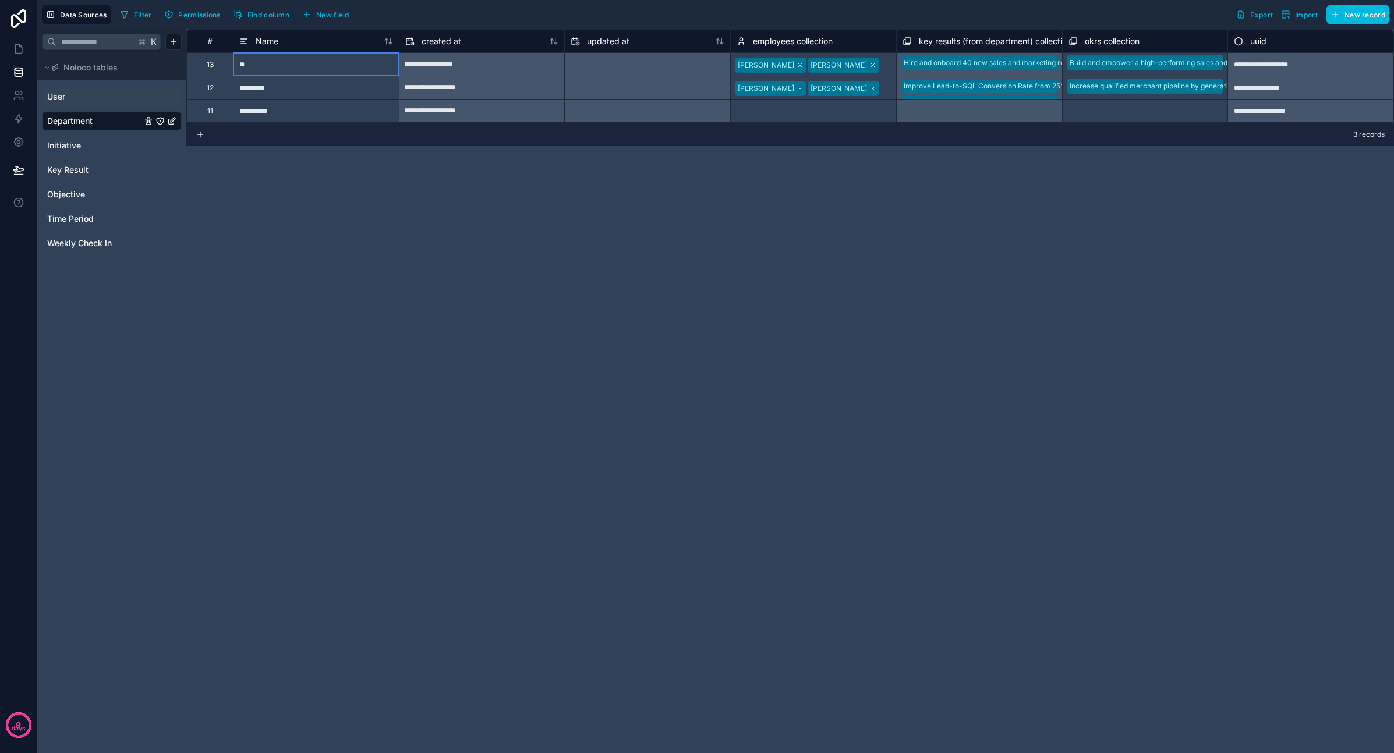
click at [311, 69] on div "**" at bounding box center [316, 63] width 166 height 23
click at [15, 48] on icon at bounding box center [18, 49] width 7 height 9
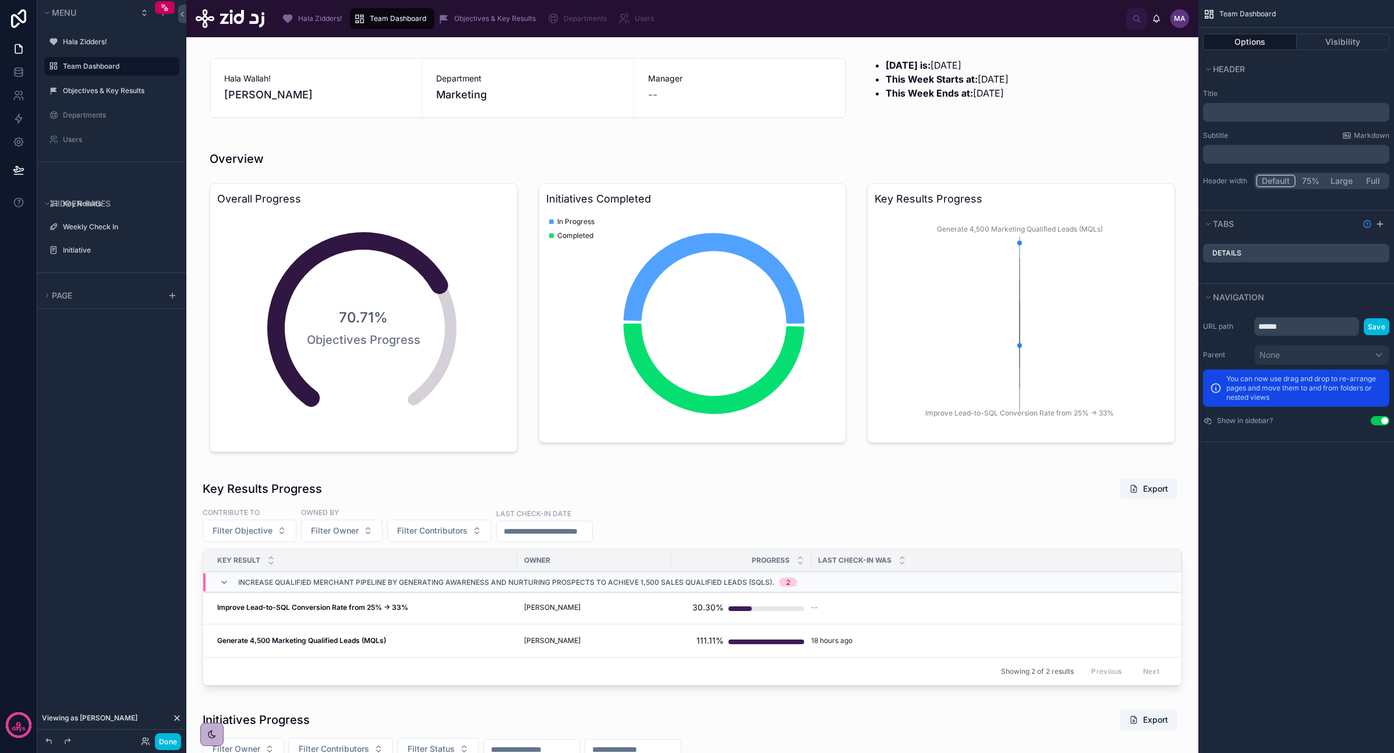
click at [838, 97] on div "Hala Wallah! [PERSON_NAME] Department Marketing Manager -- [DATE] is: [DATE] Th…" at bounding box center [692, 720] width 1012 height 1367
click at [838, 22] on div "Hala Zidders! Team Dashboard Objectives & Key Results Departments Users" at bounding box center [700, 19] width 852 height 26
click at [838, 438] on div "Team Dashboard Options Visibility Header Title ﻿ Subtitle Markdown ﻿ Header wid…" at bounding box center [1296, 376] width 196 height 753
click at [470, 10] on div "Objectives & Key Results" at bounding box center [489, 18] width 102 height 19
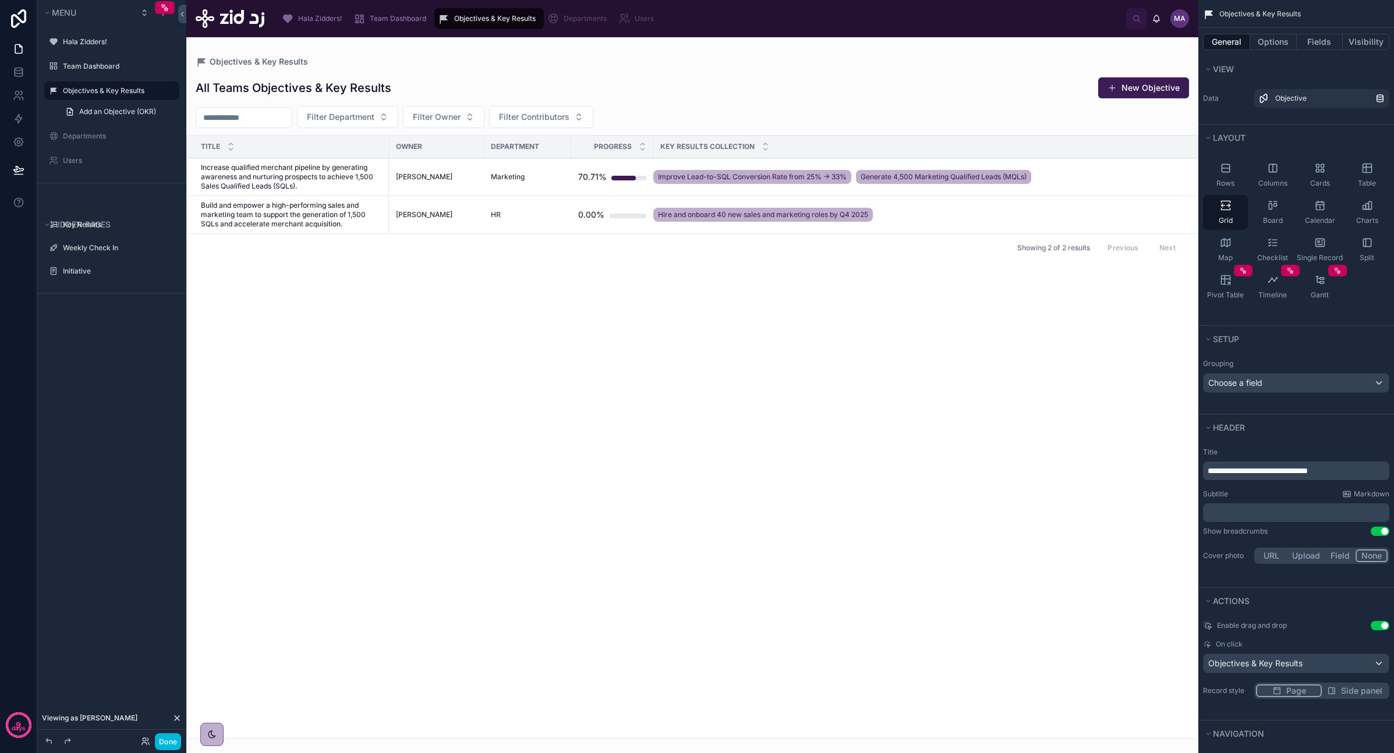
click at [341, 183] on span "Increase qualified merchant pipeline by generating awareness and nurturing pros…" at bounding box center [291, 177] width 181 height 28
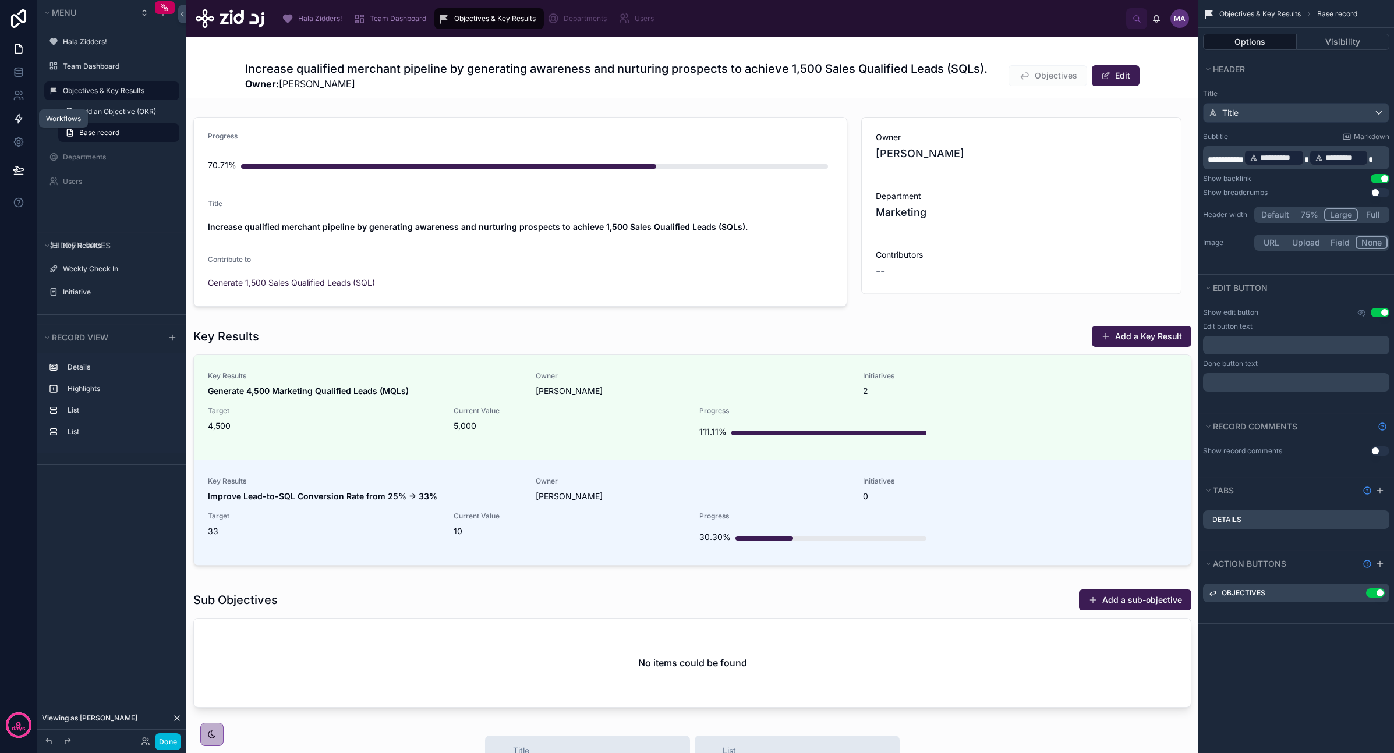
click at [16, 118] on icon at bounding box center [19, 119] width 12 height 12
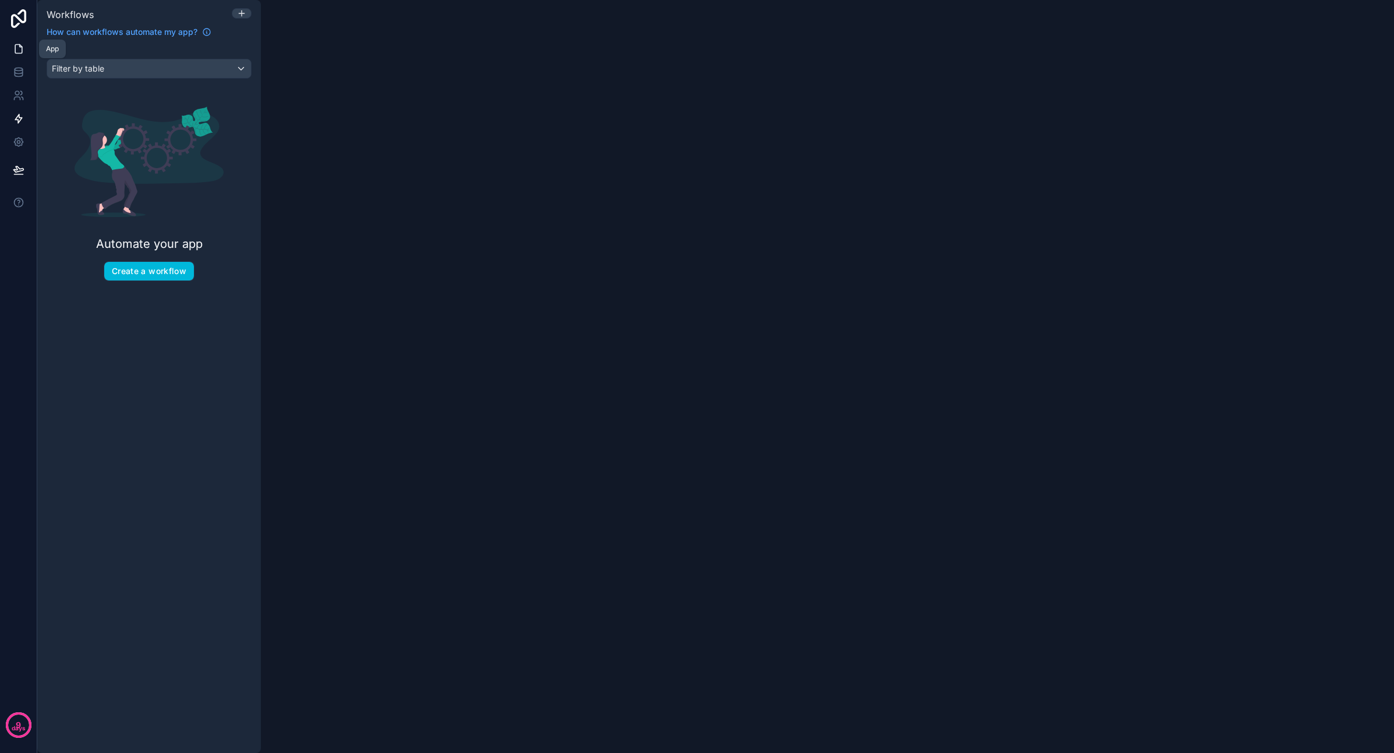
click at [23, 52] on icon at bounding box center [19, 49] width 12 height 12
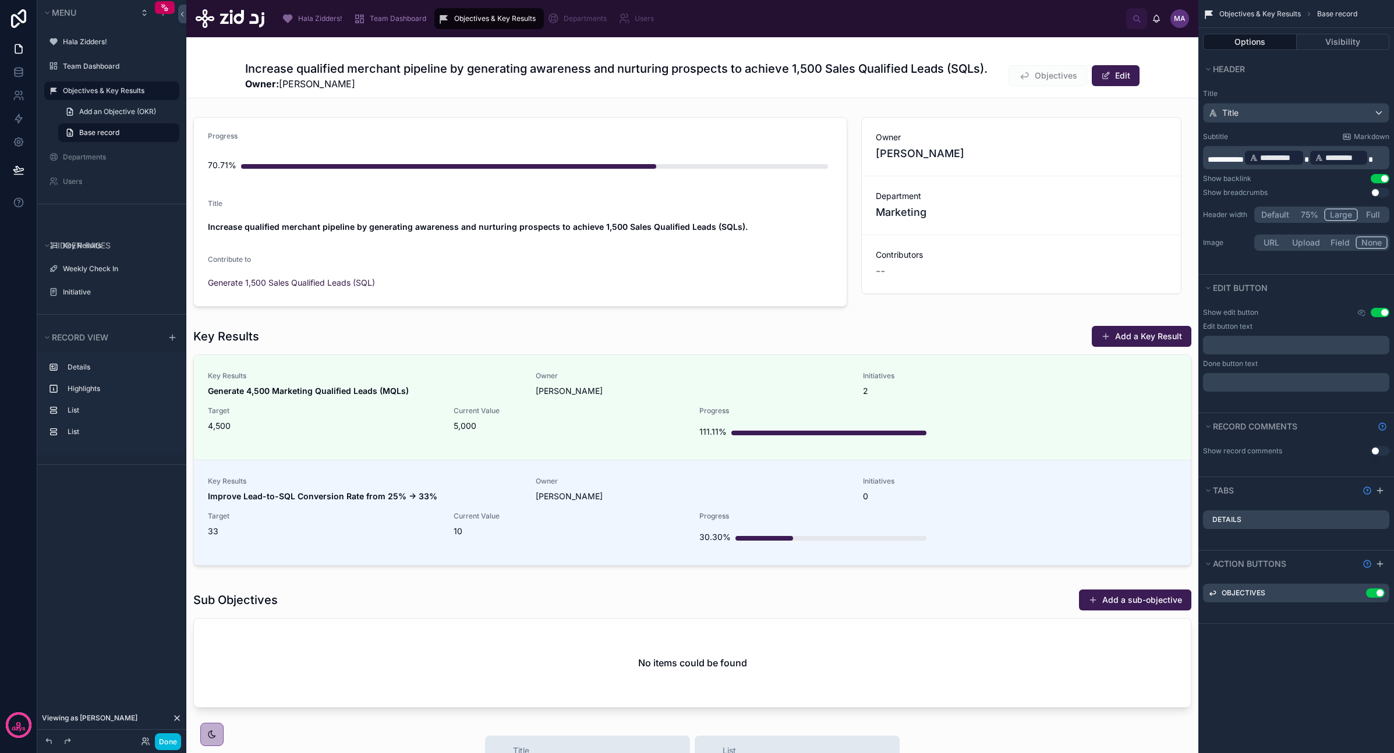
click at [382, 23] on span "Team Dashboard" at bounding box center [398, 18] width 56 height 9
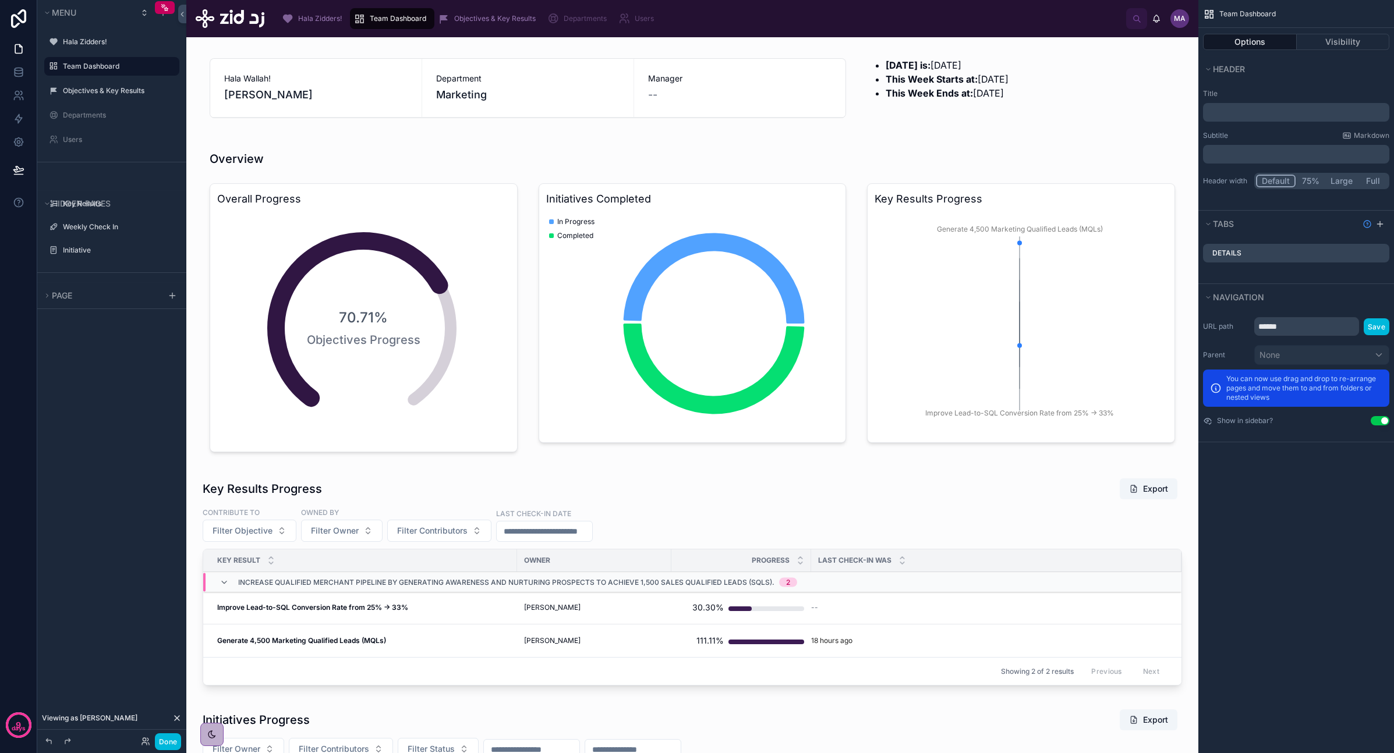
click at [471, 16] on span "Objectives & Key Results" at bounding box center [495, 18] width 82 height 9
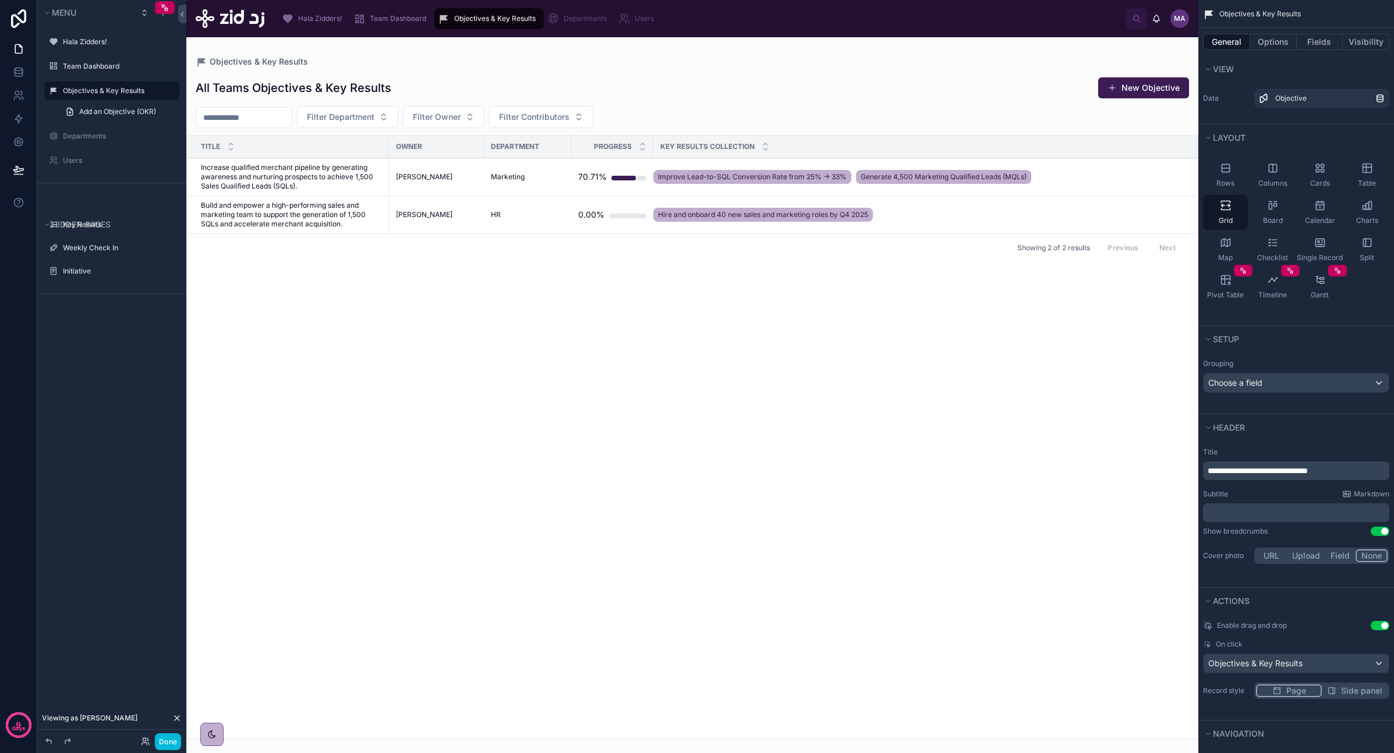
click at [320, 169] on span "Increase qualified merchant pipeline by generating awareness and nurturing pros…" at bounding box center [291, 177] width 181 height 28
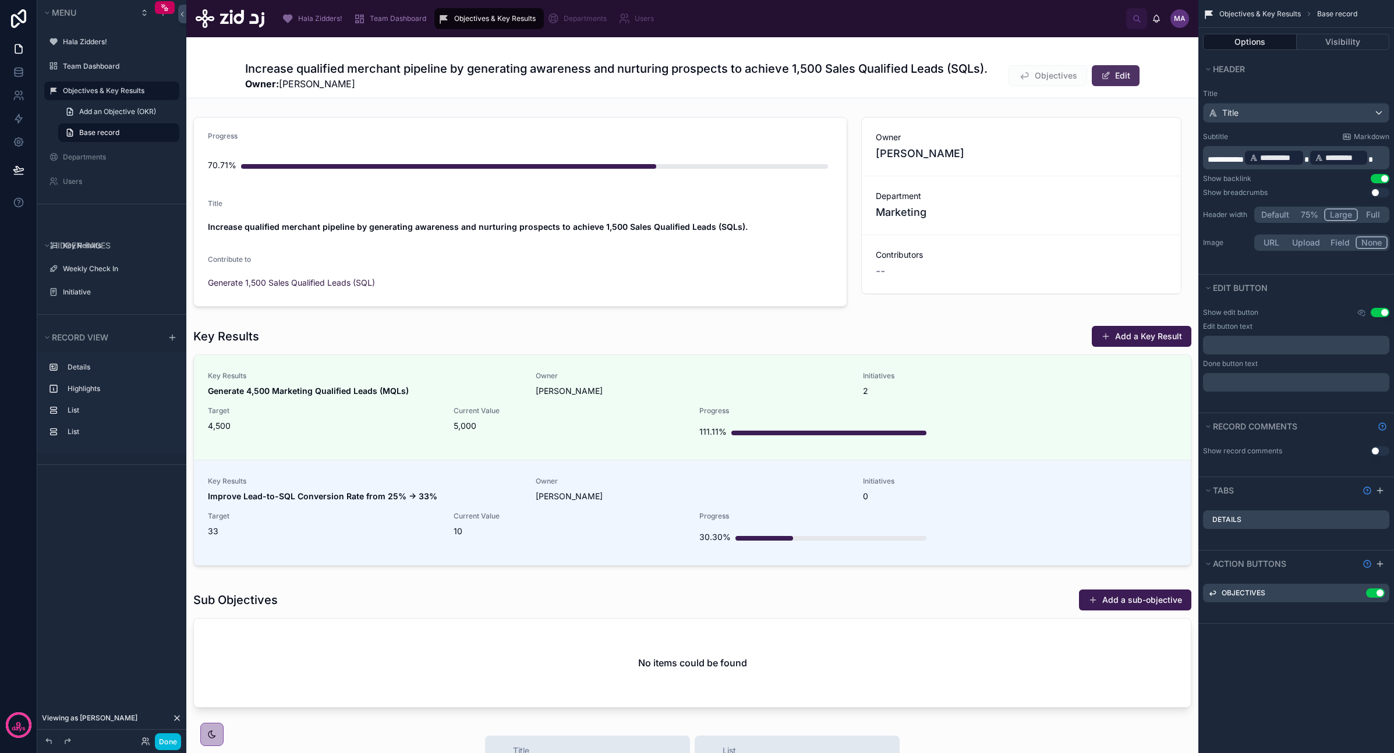
click at [838, 77] on button "Edit" at bounding box center [1116, 75] width 48 height 21
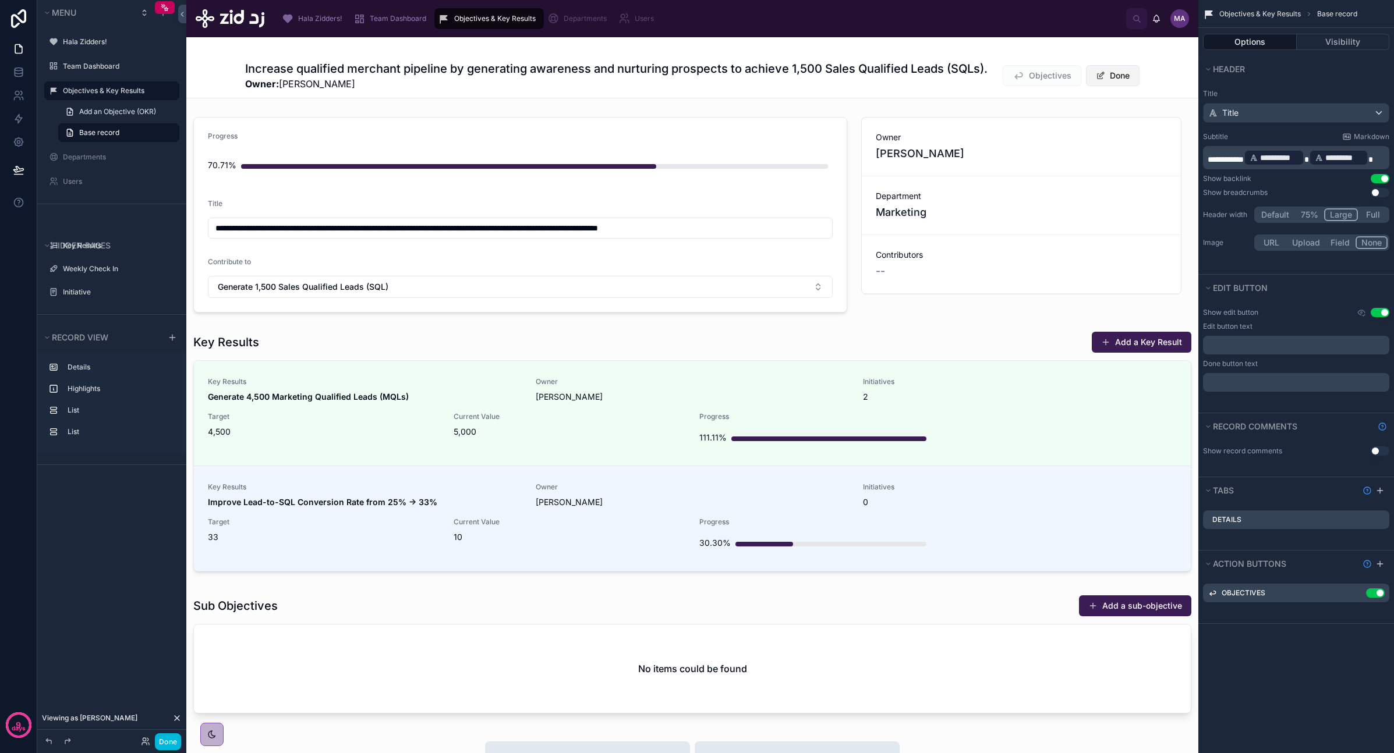
click at [838, 77] on button "Done" at bounding box center [1113, 75] width 54 height 21
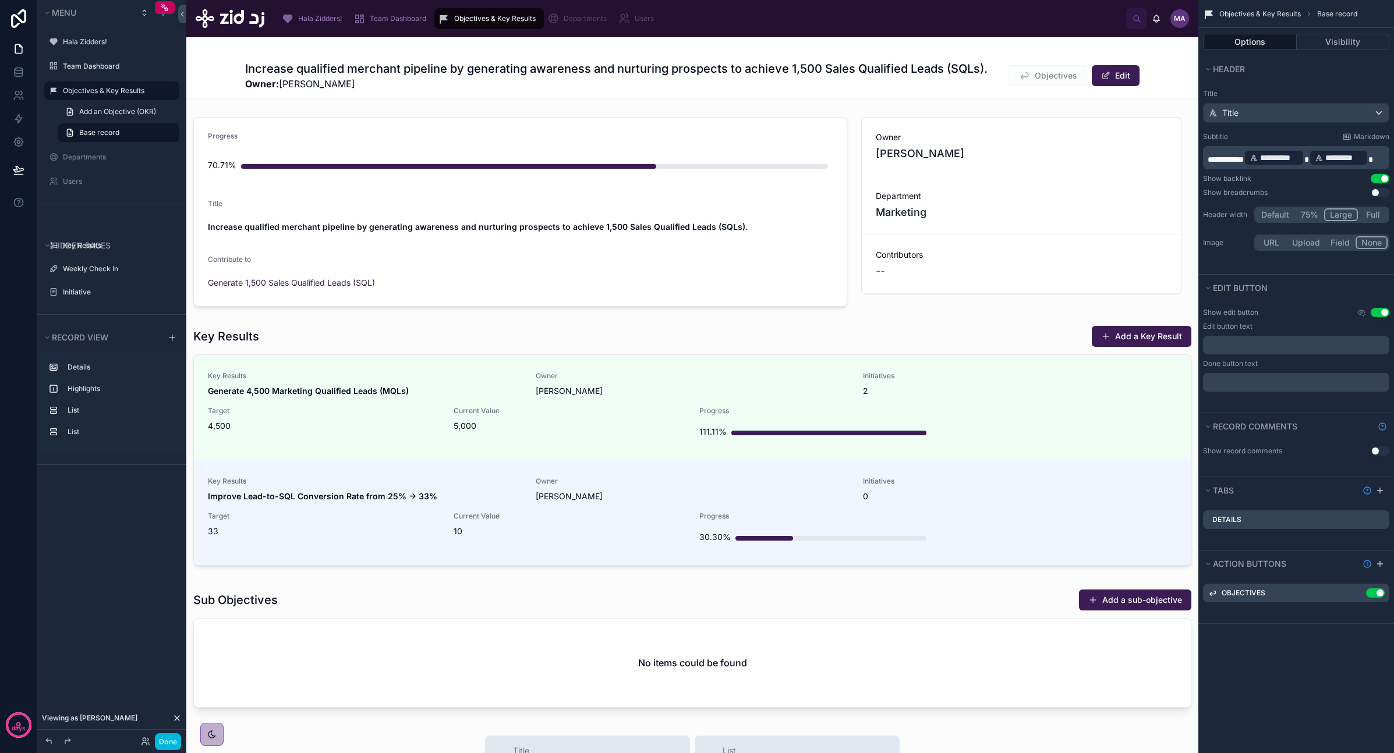
click at [398, 22] on span "Team Dashboard" at bounding box center [398, 18] width 56 height 9
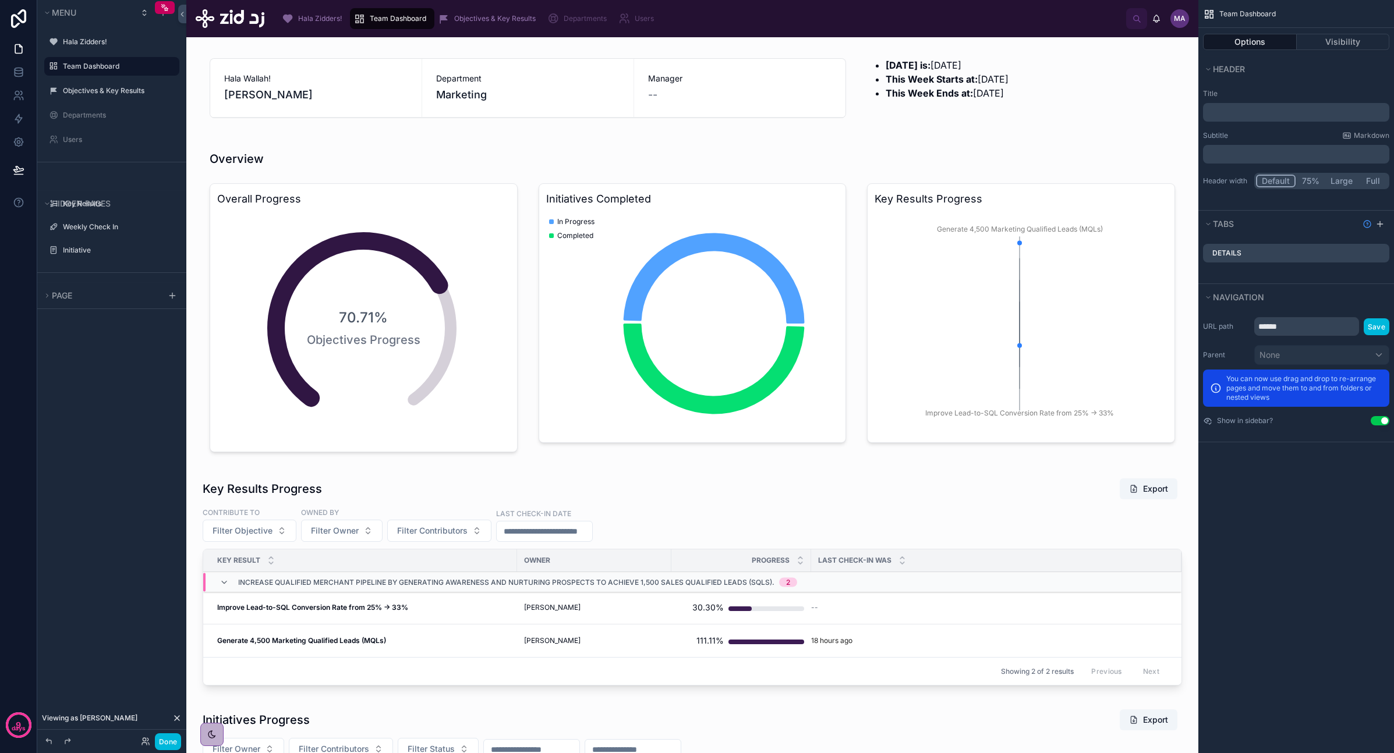
click at [500, 10] on div "Objectives & Key Results" at bounding box center [489, 18] width 102 height 19
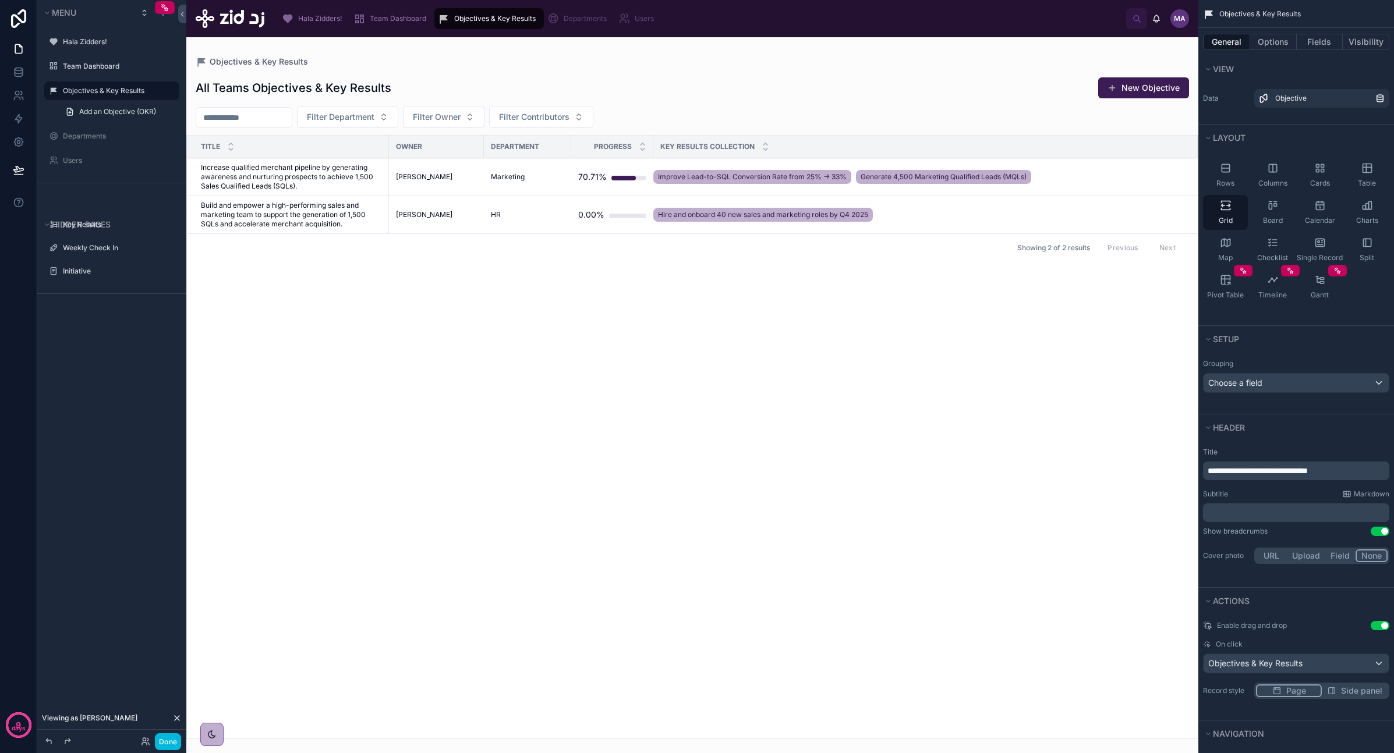
click at [325, 176] on span "Increase qualified merchant pipeline by generating awareness and nurturing pros…" at bounding box center [291, 177] width 181 height 28
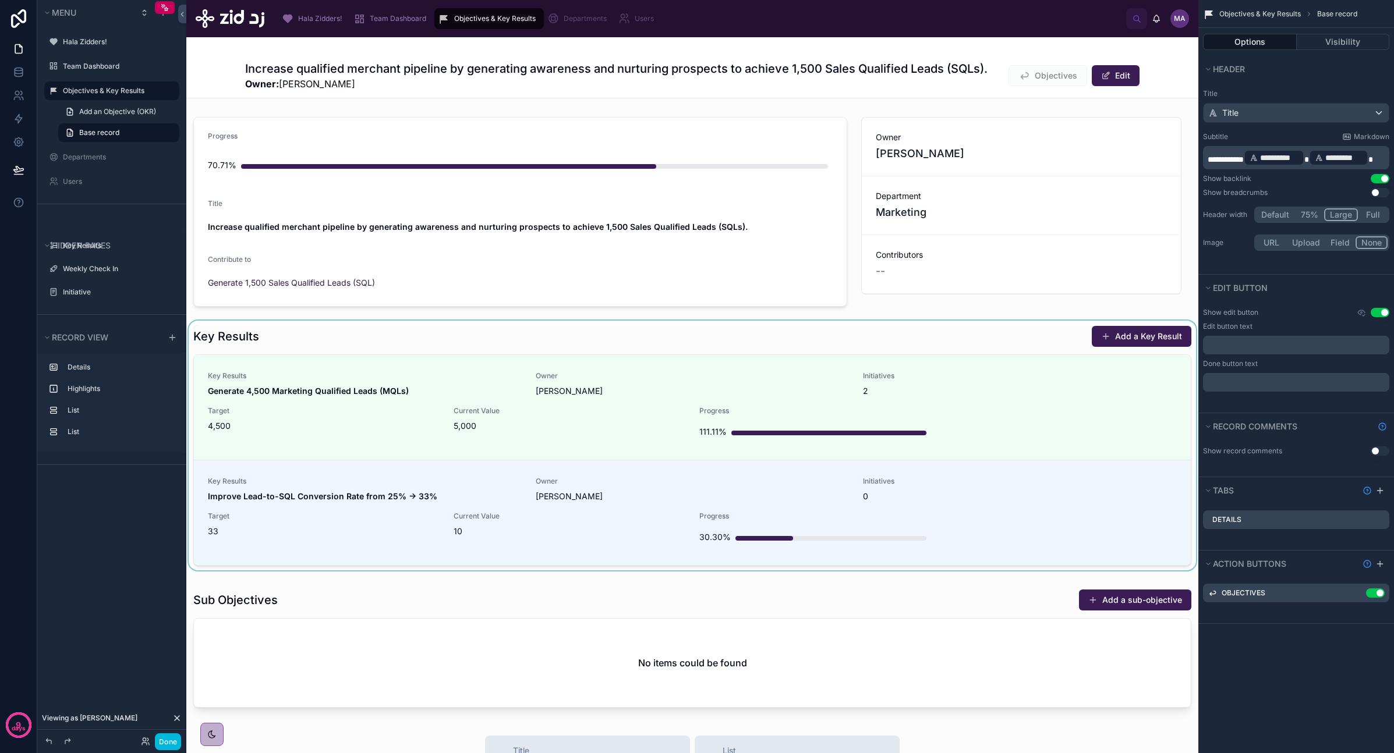
click at [511, 385] on div at bounding box center [692, 448] width 1012 height 254
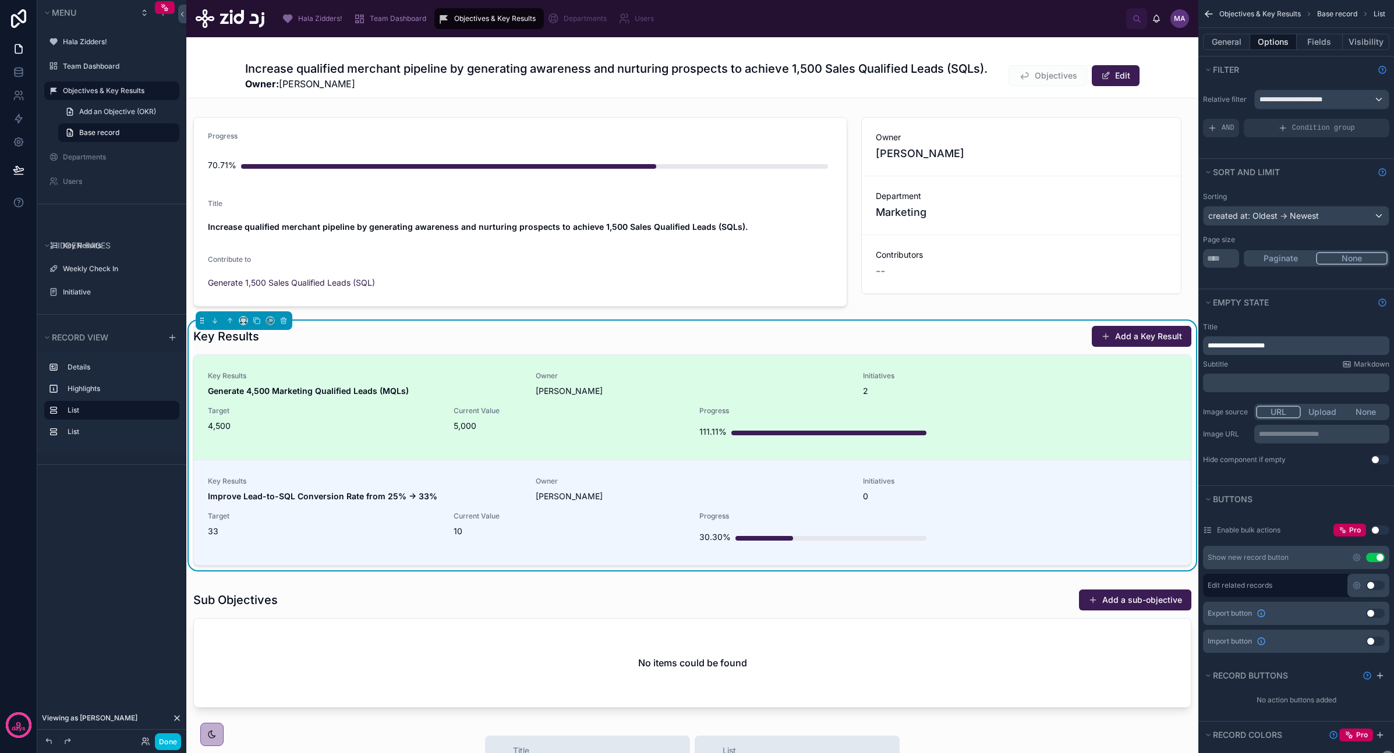
click at [577, 403] on div "Key Results Generate 4,500 Marketing Qualified Leads (MQLs) Owner [PERSON_NAME]…" at bounding box center [692, 407] width 969 height 72
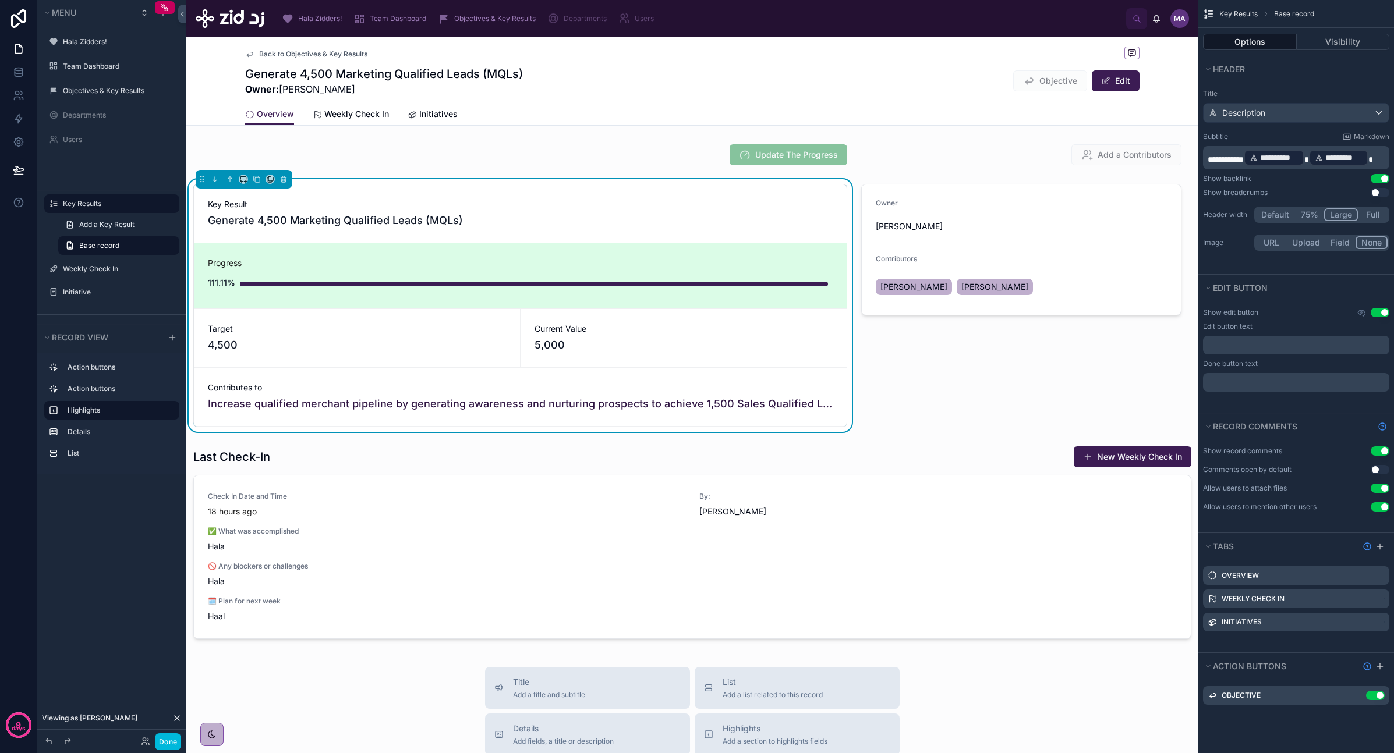
click at [433, 120] on link "Initiatives" at bounding box center [433, 115] width 50 height 23
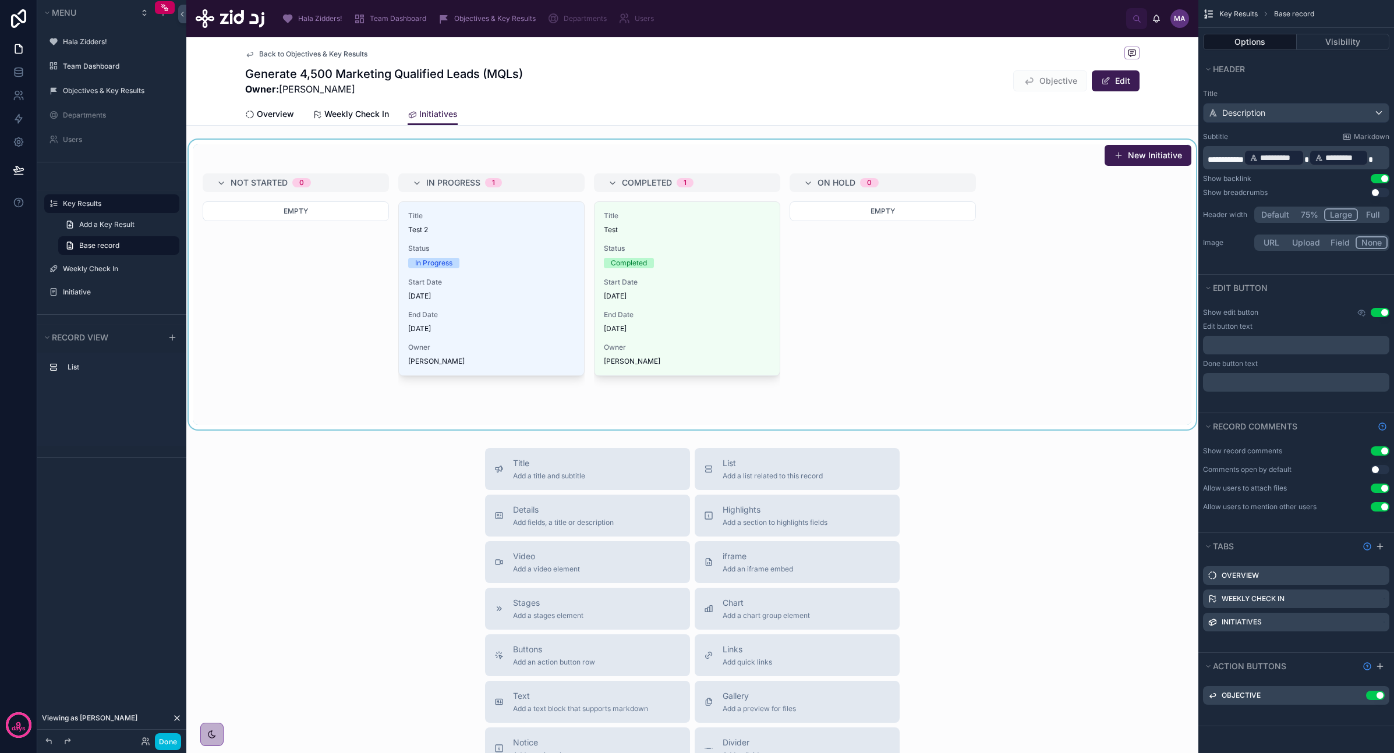
click at [838, 151] on div at bounding box center [692, 285] width 1012 height 290
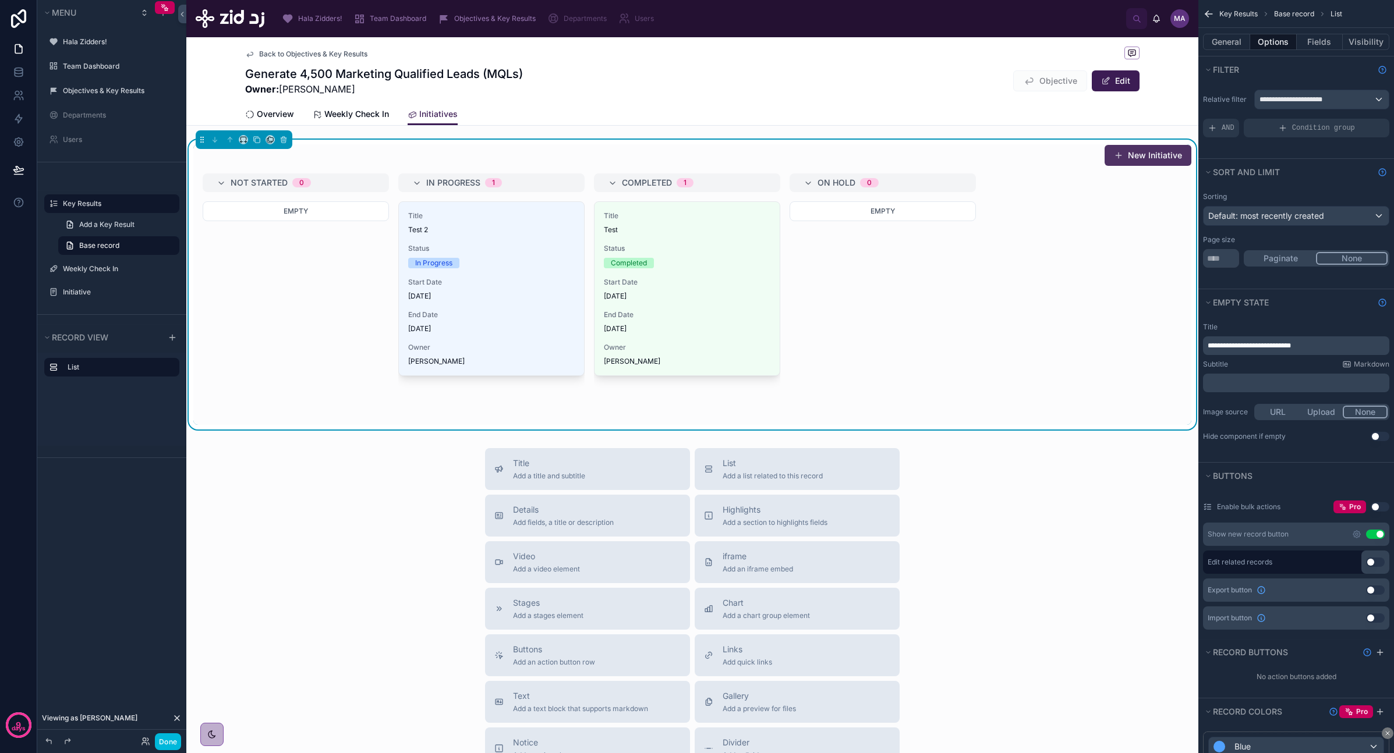
click at [838, 162] on button "New Initiative" at bounding box center [1147, 155] width 87 height 21
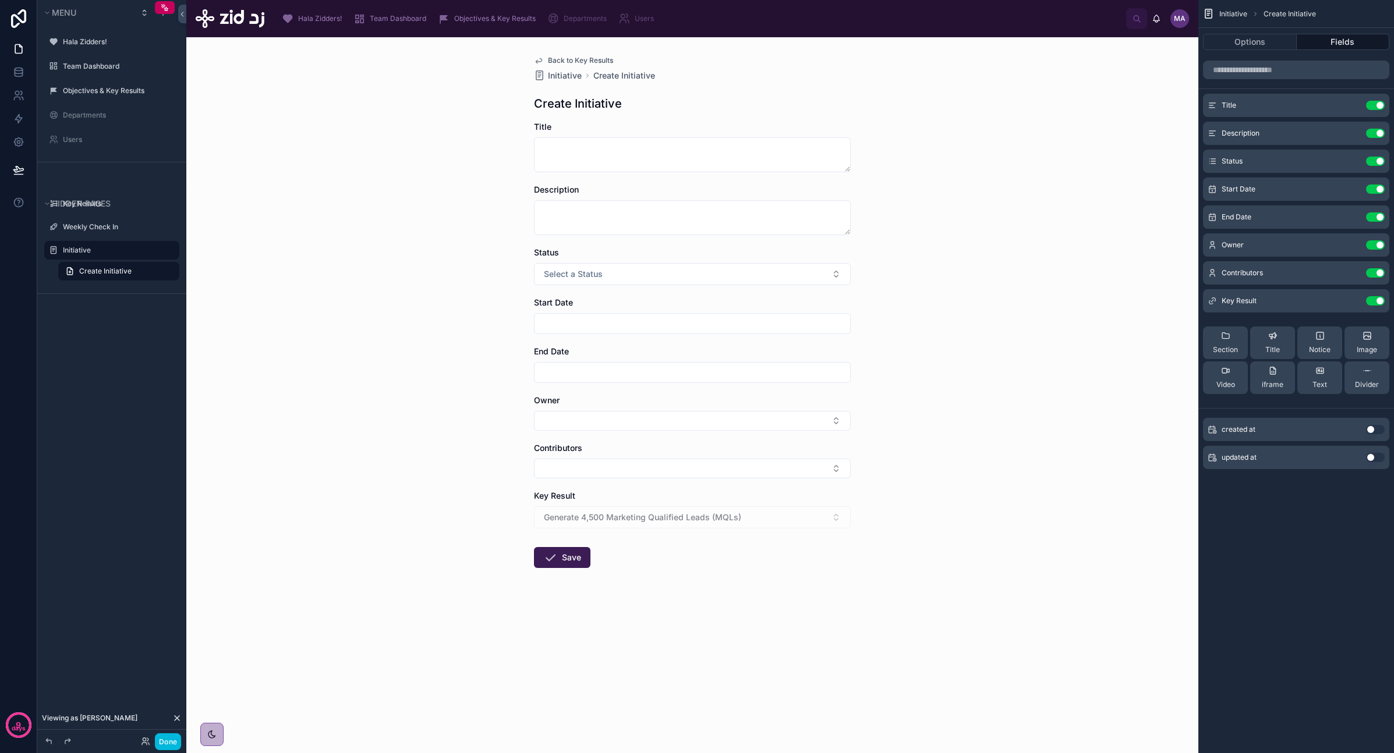
click at [596, 58] on span "Back to Key Results" at bounding box center [580, 60] width 65 height 9
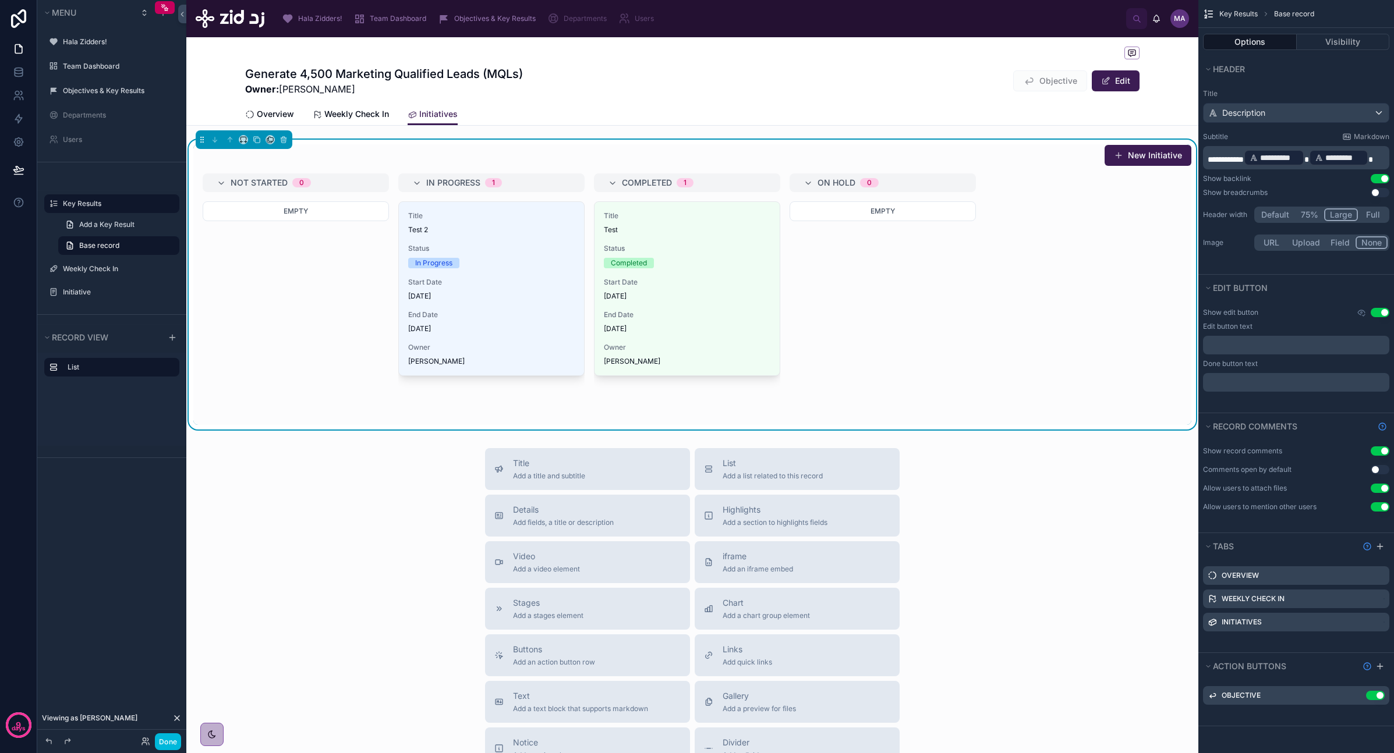
click at [394, 22] on span "Team Dashboard" at bounding box center [398, 18] width 56 height 9
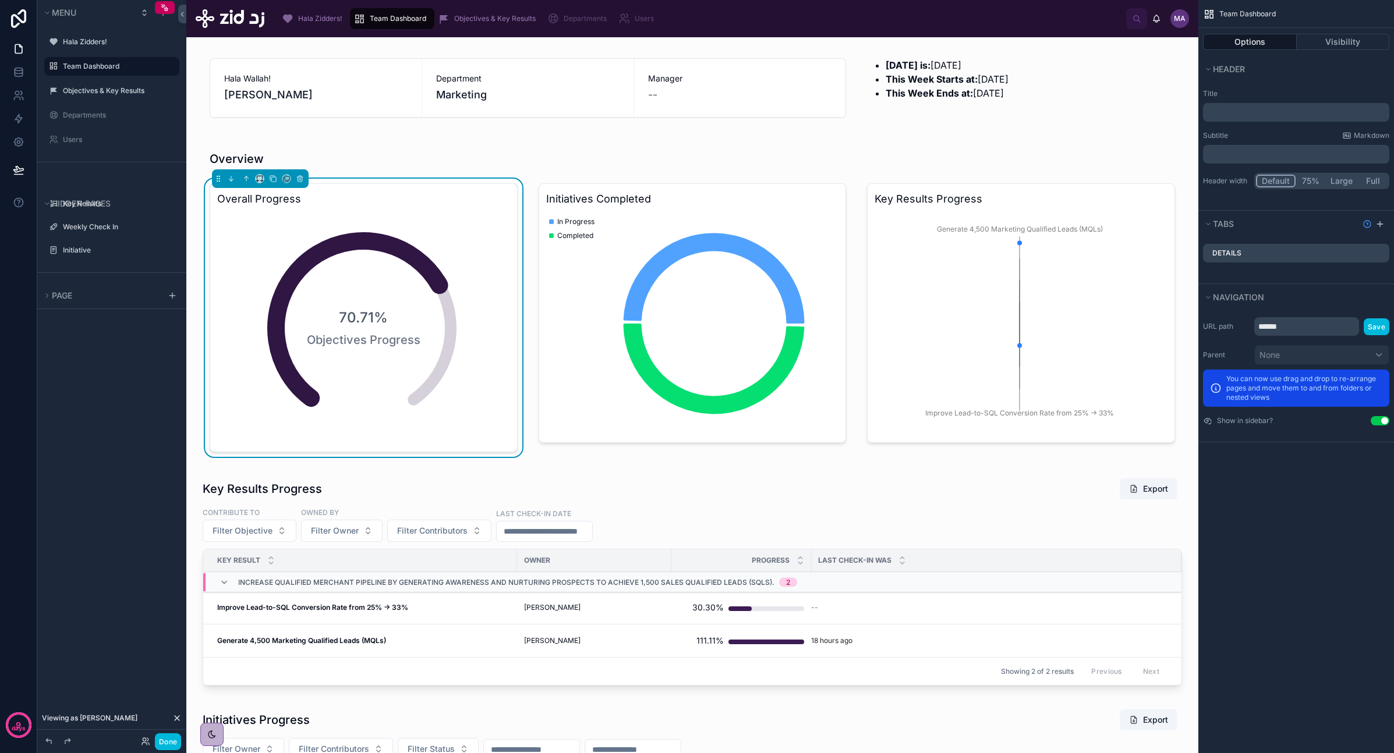
click at [215, 438] on div at bounding box center [212, 734] width 10 height 10
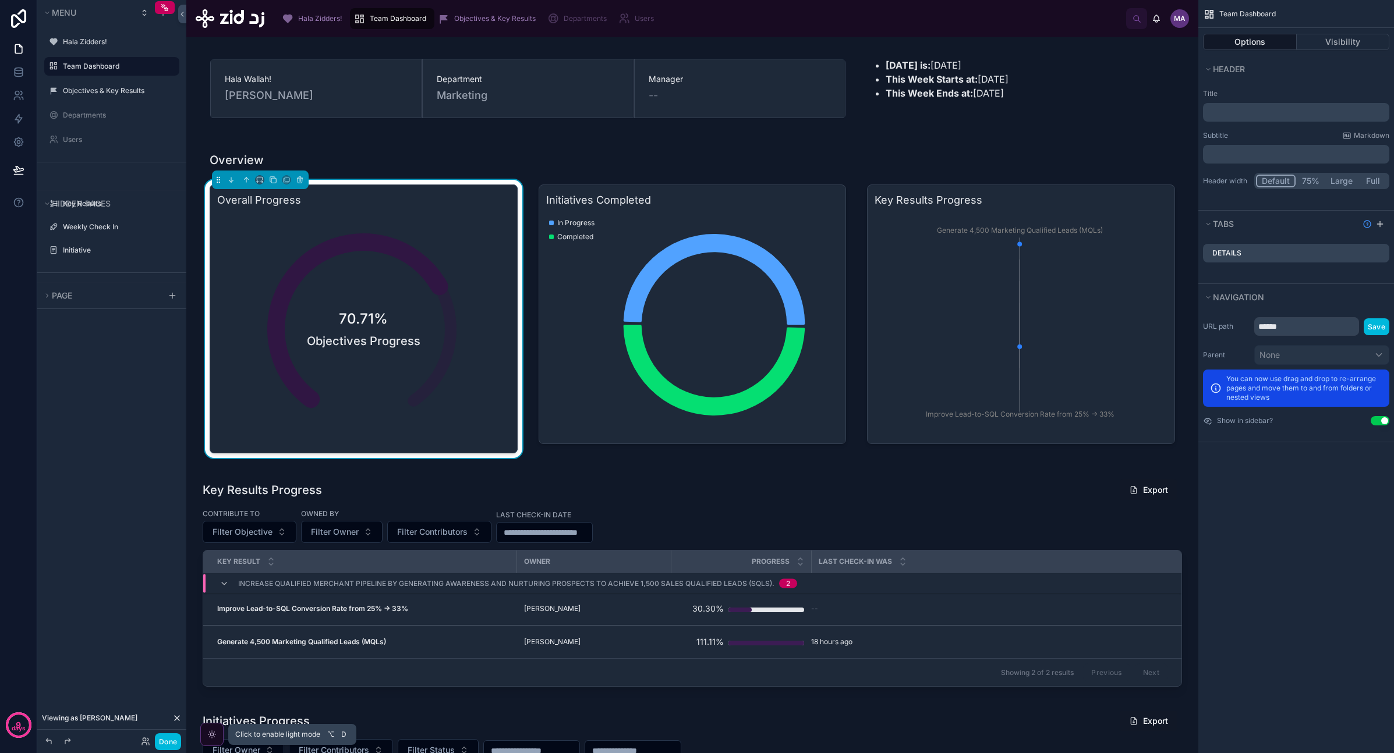
click at [215, 438] on icon at bounding box center [211, 734] width 9 height 9
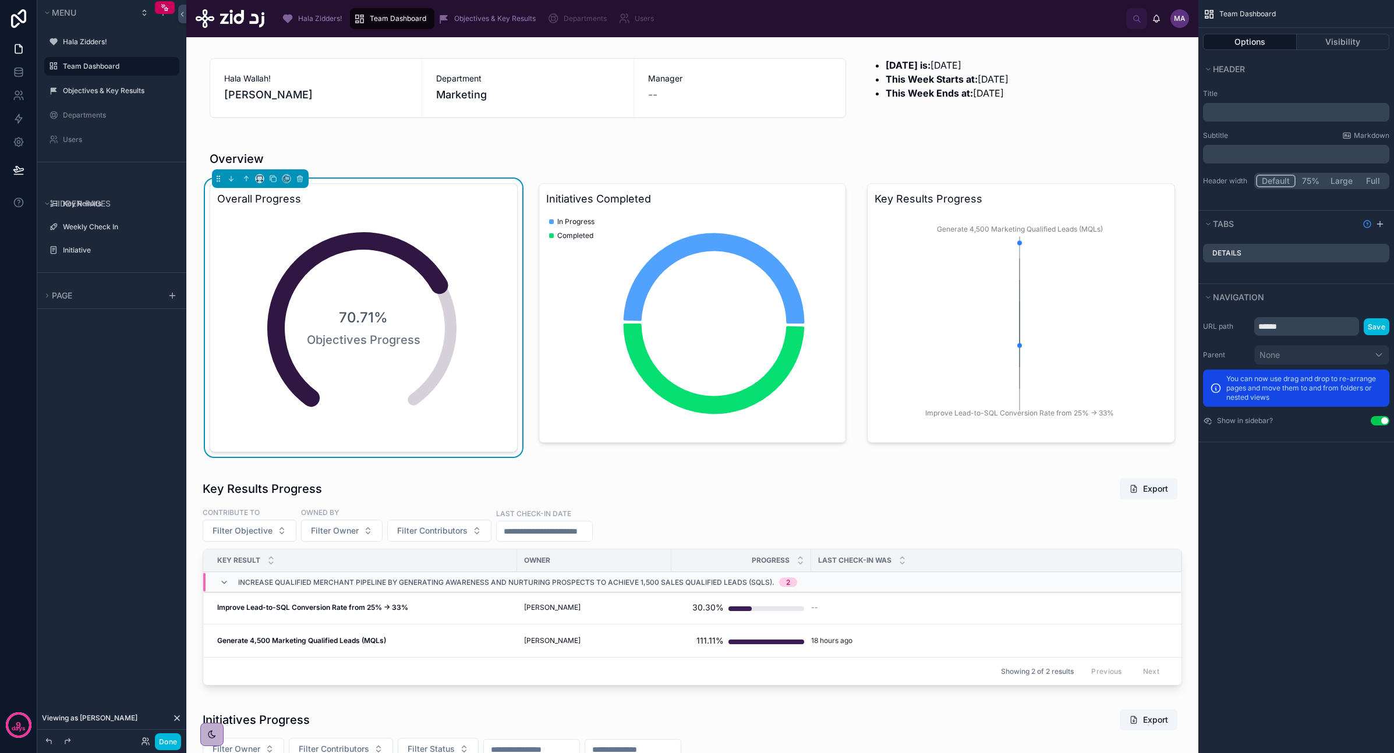
click at [838, 9] on div "Hala Zidders! Team Dashboard Objectives & Key Results Departments Users" at bounding box center [700, 19] width 852 height 26
click at [301, 21] on span "Hala Zidders!" at bounding box center [320, 18] width 44 height 9
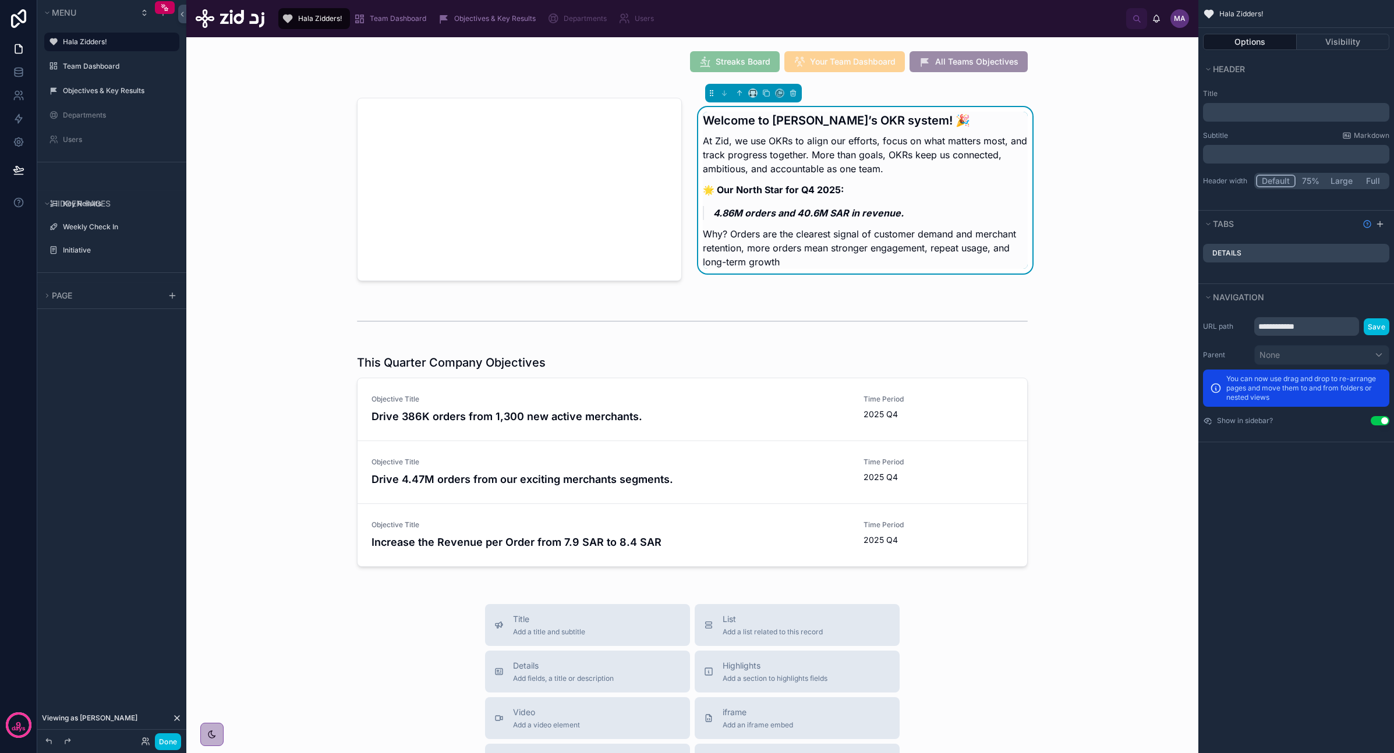
click at [280, 190] on div "Welcome to [PERSON_NAME]’s OKR system! 🎉 At Zid, we use OKRs to align our effor…" at bounding box center [692, 189] width 993 height 207
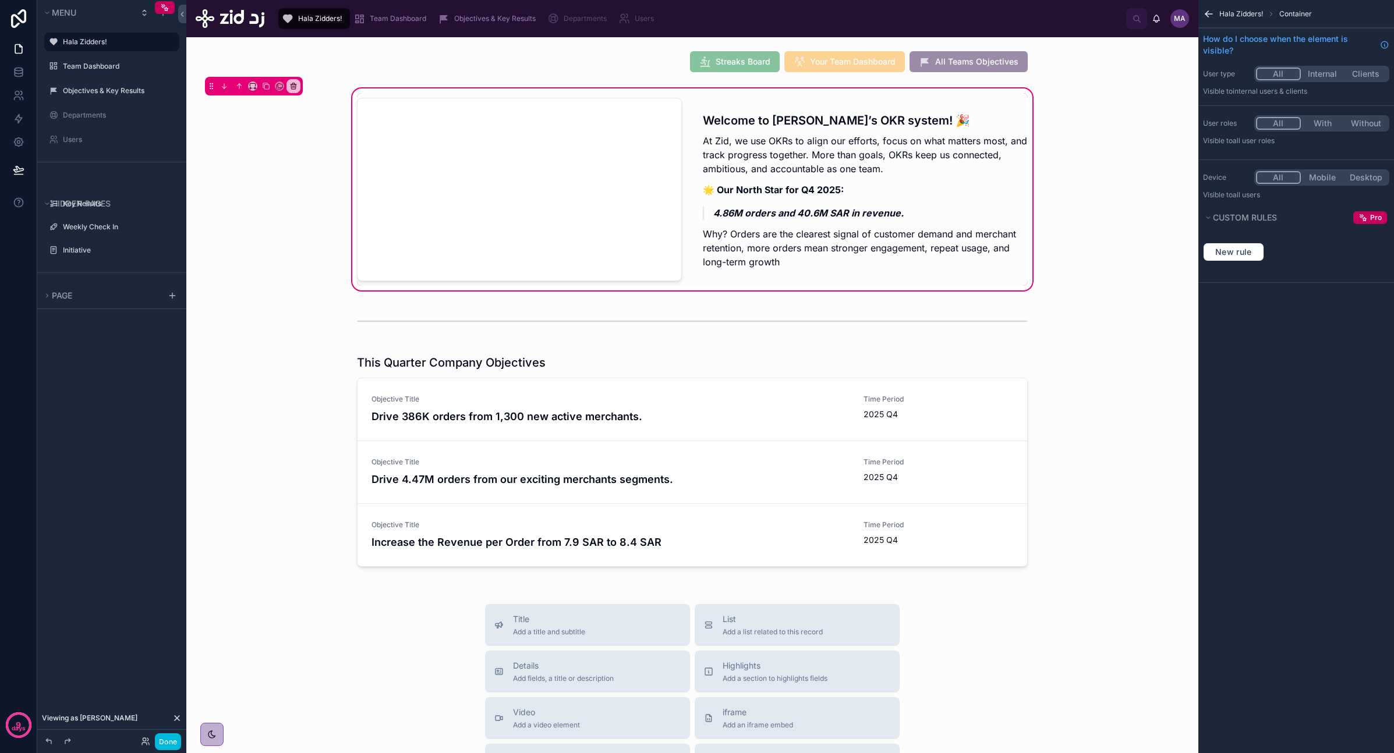
click at [838, 167] on div "Welcome to [PERSON_NAME]’s OKR system! 🎉 At Zid, we use OKRs to align our effor…" at bounding box center [692, 189] width 993 height 207
click at [280, 183] on div "Welcome to [PERSON_NAME]’s OKR system! 🎉 At Zid, we use OKRs to align our effor…" at bounding box center [692, 189] width 993 height 207
click at [506, 26] on div "Objectives & Key Results" at bounding box center [489, 18] width 102 height 19
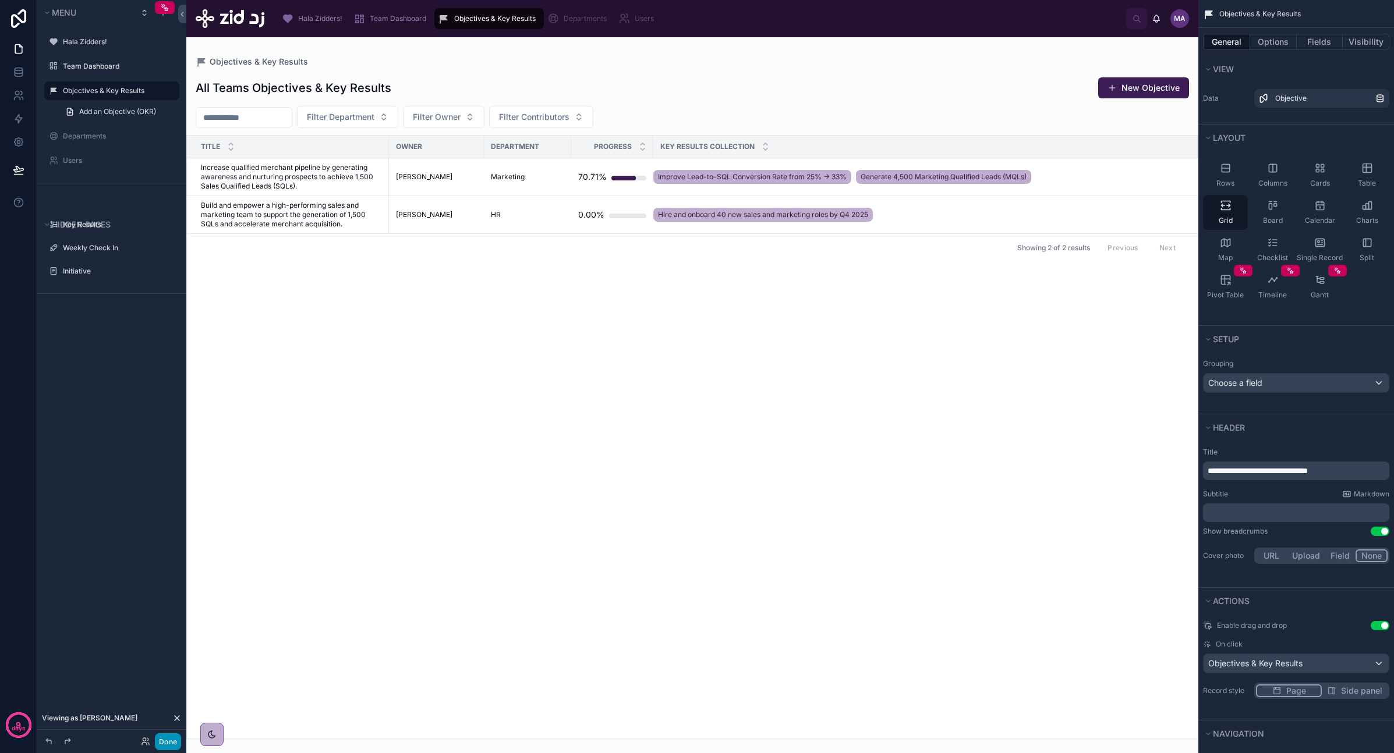
click at [170, 438] on button "Done" at bounding box center [168, 742] width 26 height 17
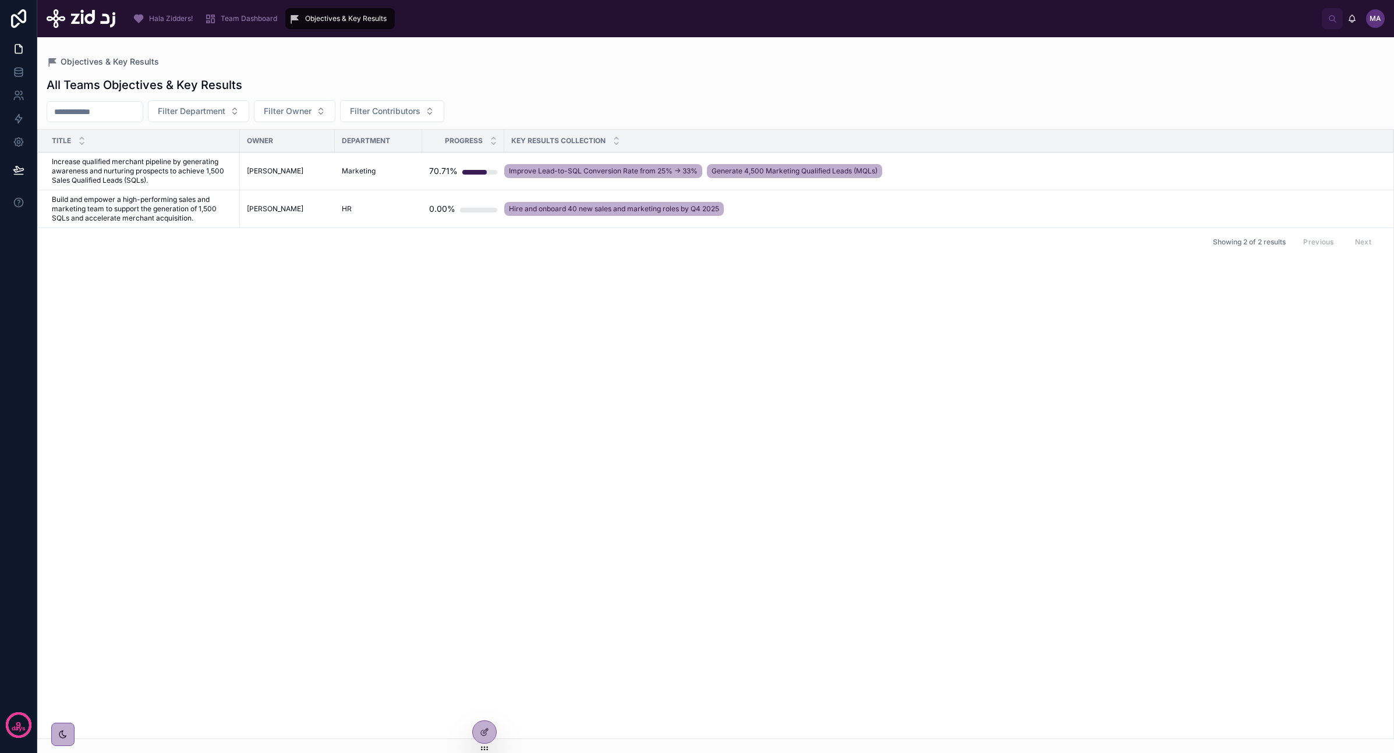
click at [357, 438] on div "Title Owner Department Progress Key results collection Increase qualified merch…" at bounding box center [715, 434] width 1355 height 609
click at [247, 34] on div "Hala Zidders! Team Dashboard Objectives & Key Results MA [PERSON_NAME]" at bounding box center [715, 18] width 1356 height 37
click at [251, 20] on span "Team Dashboard" at bounding box center [249, 18] width 56 height 9
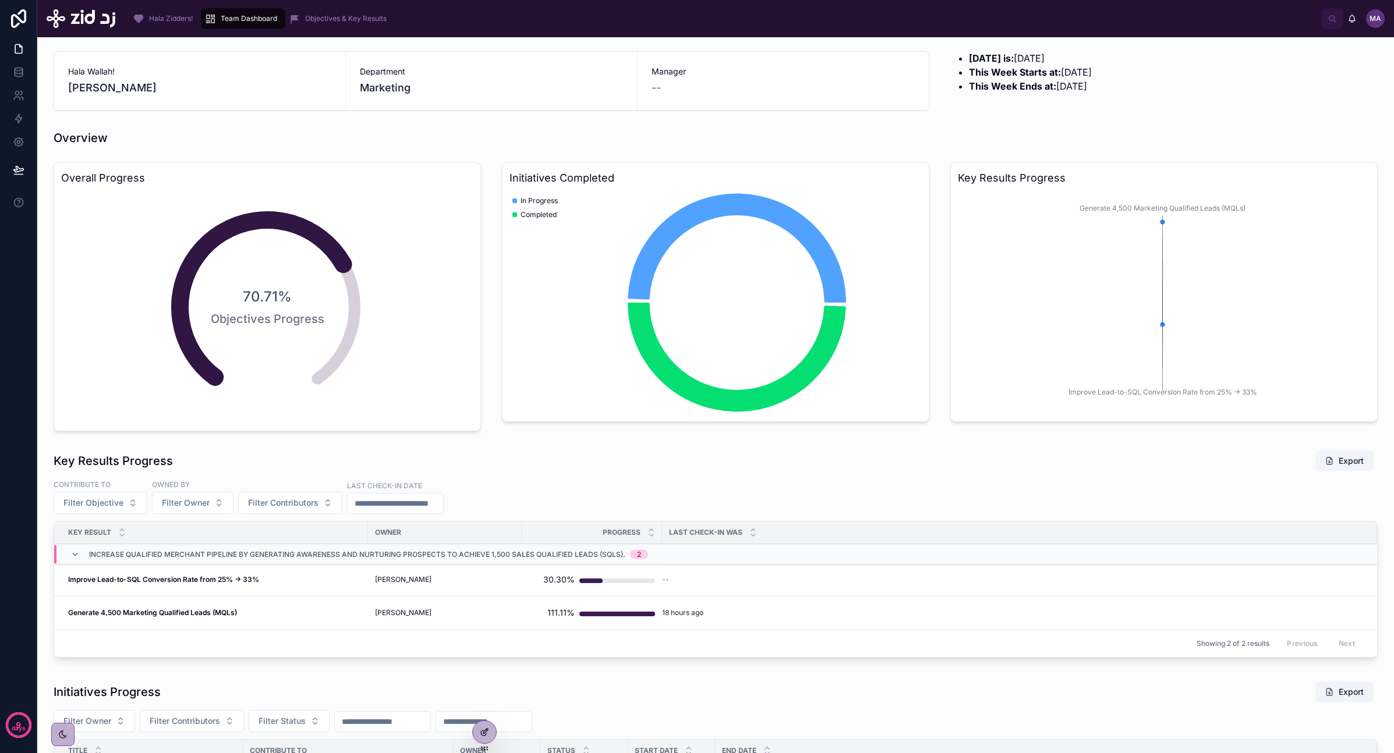
click at [486, 438] on icon at bounding box center [484, 732] width 9 height 9
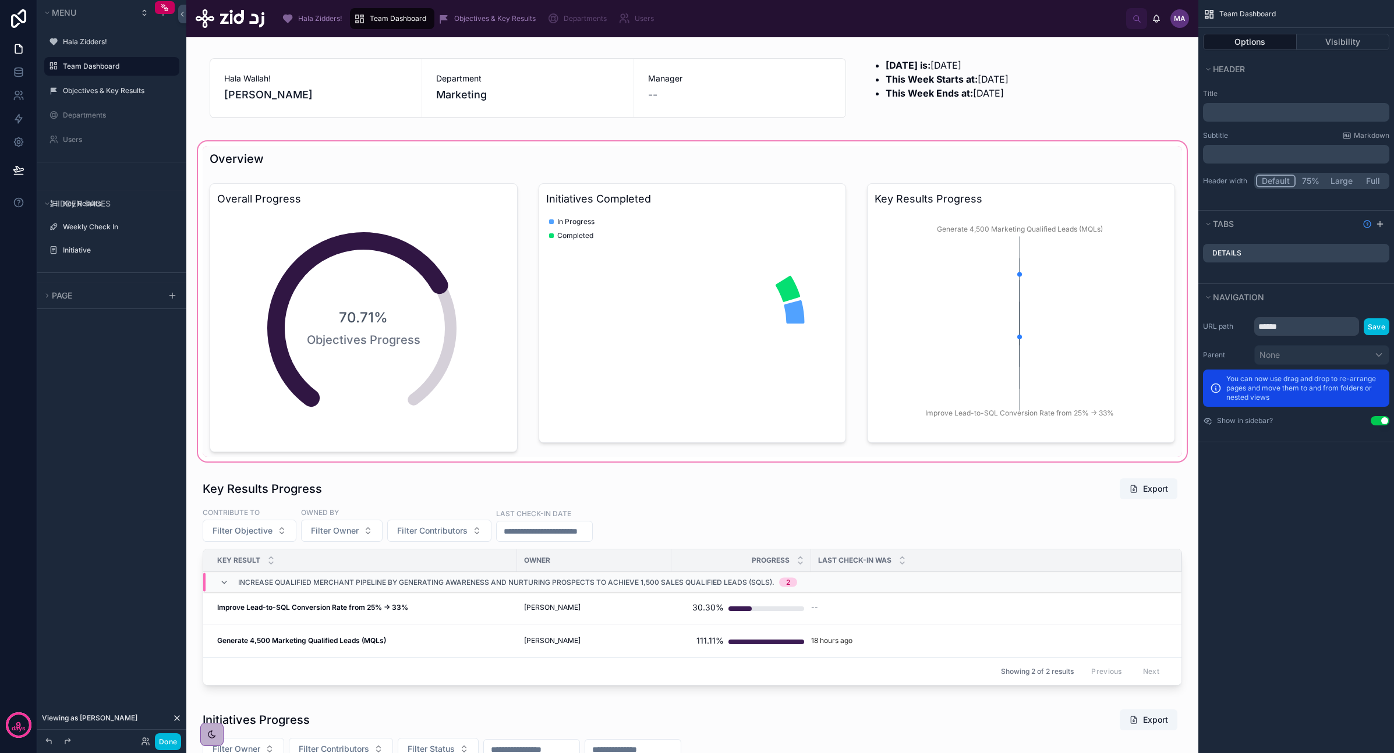
click at [838, 336] on div at bounding box center [692, 301] width 993 height 325
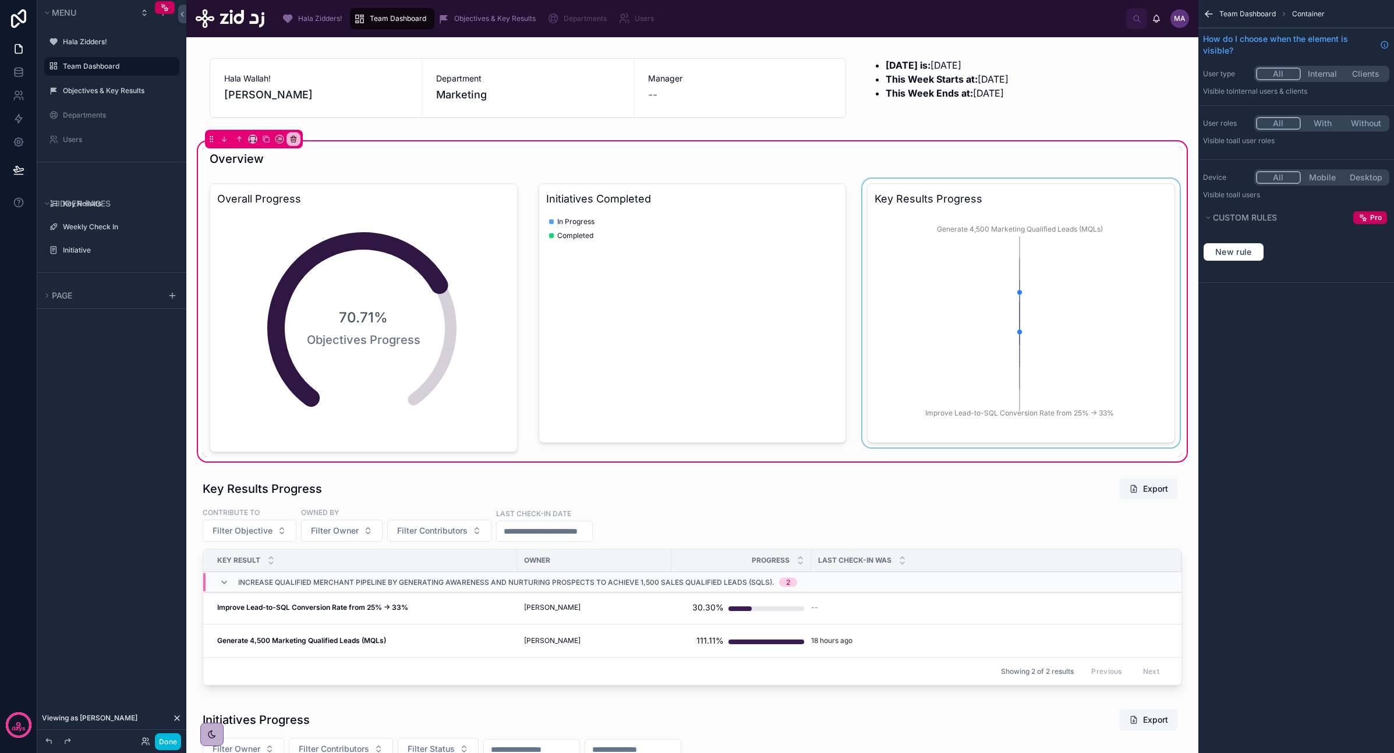
click at [838, 330] on div at bounding box center [1021, 318] width 322 height 278
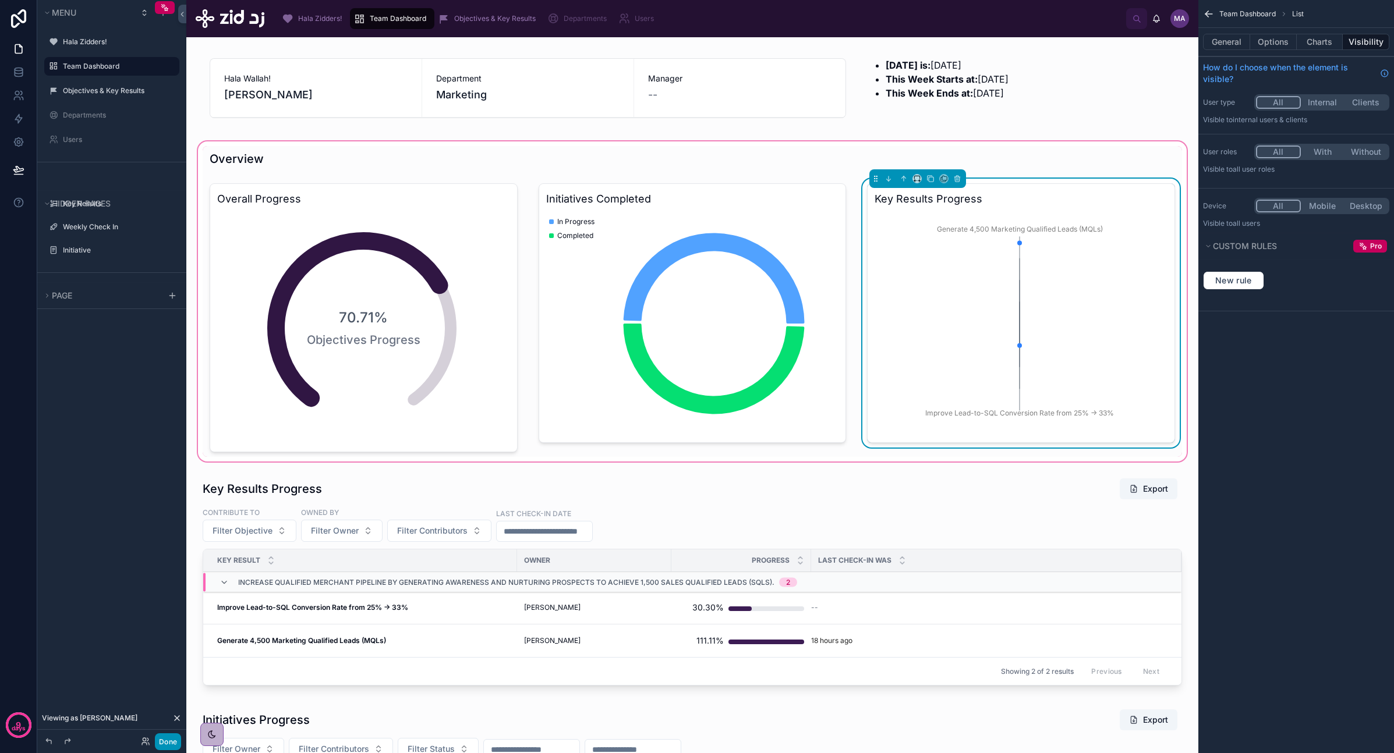
click at [167, 438] on button "Done" at bounding box center [168, 742] width 26 height 17
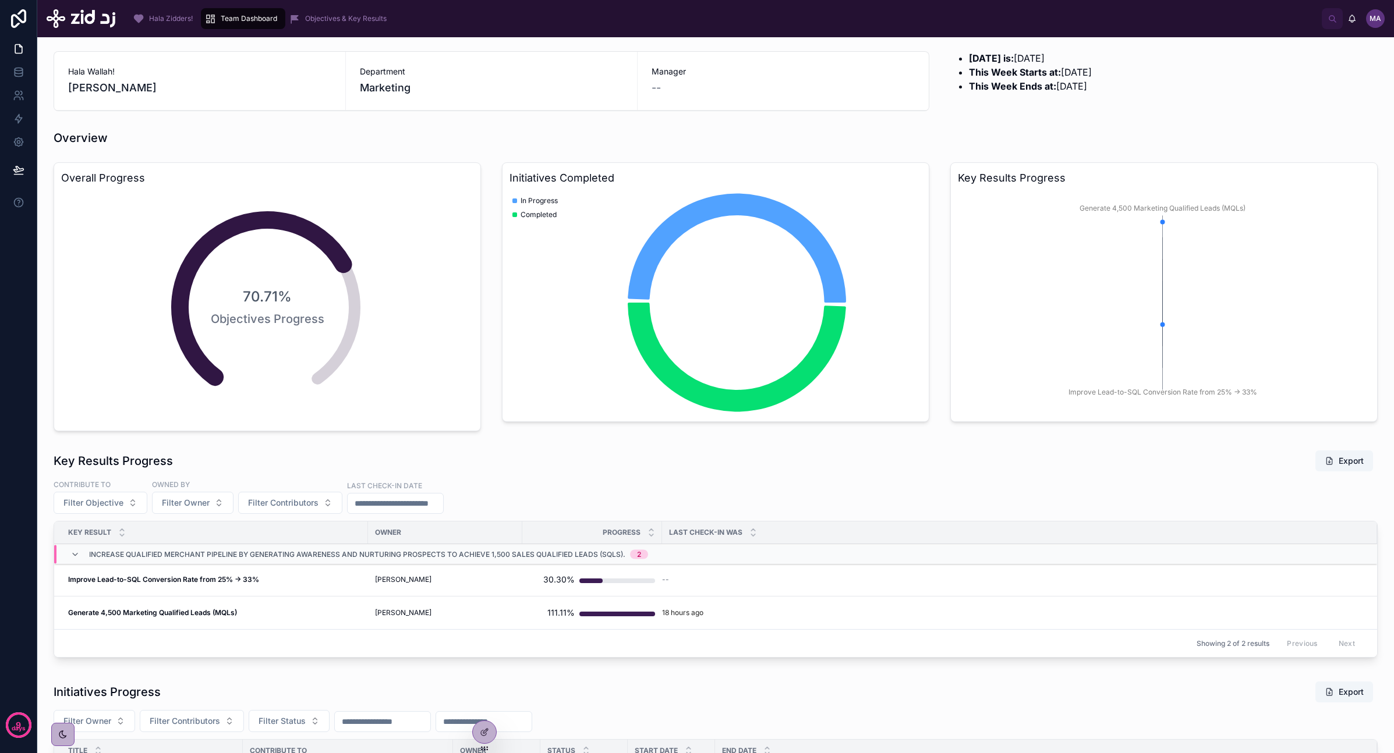
click at [350, 25] on div "Objectives & Key Results" at bounding box center [340, 18] width 102 height 19
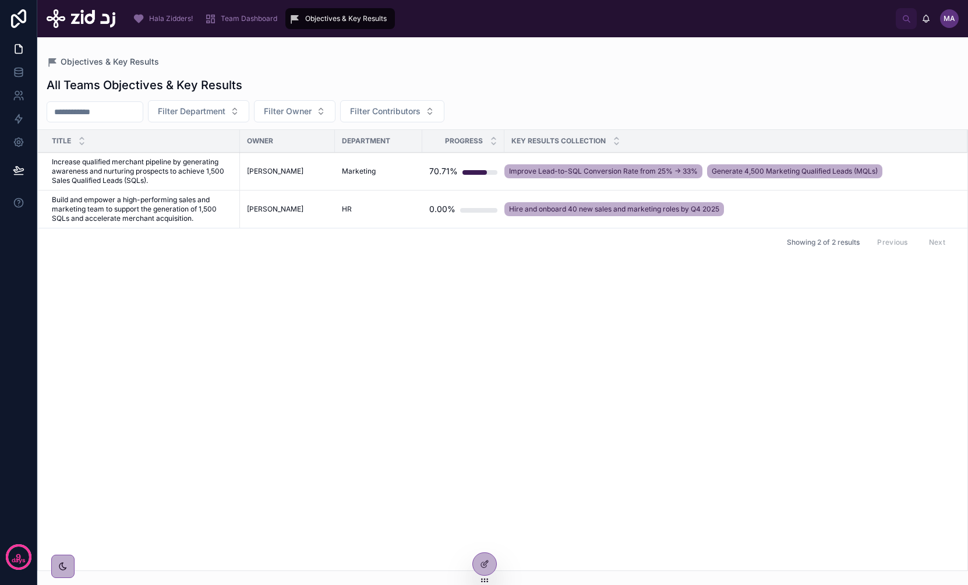
click at [166, 154] on td "Increase qualified merchant pipeline by generating awareness and nurturing pros…" at bounding box center [139, 172] width 202 height 38
click at [166, 164] on span "Increase qualified merchant pipeline by generating awareness and nurturing pros…" at bounding box center [142, 171] width 181 height 28
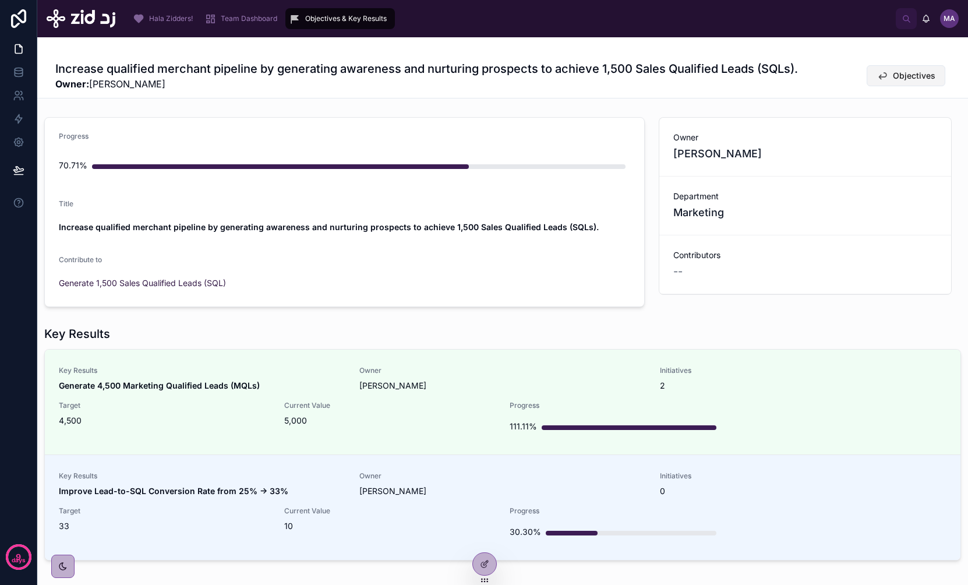
click at [838, 77] on span "Objectives" at bounding box center [913, 76] width 42 height 12
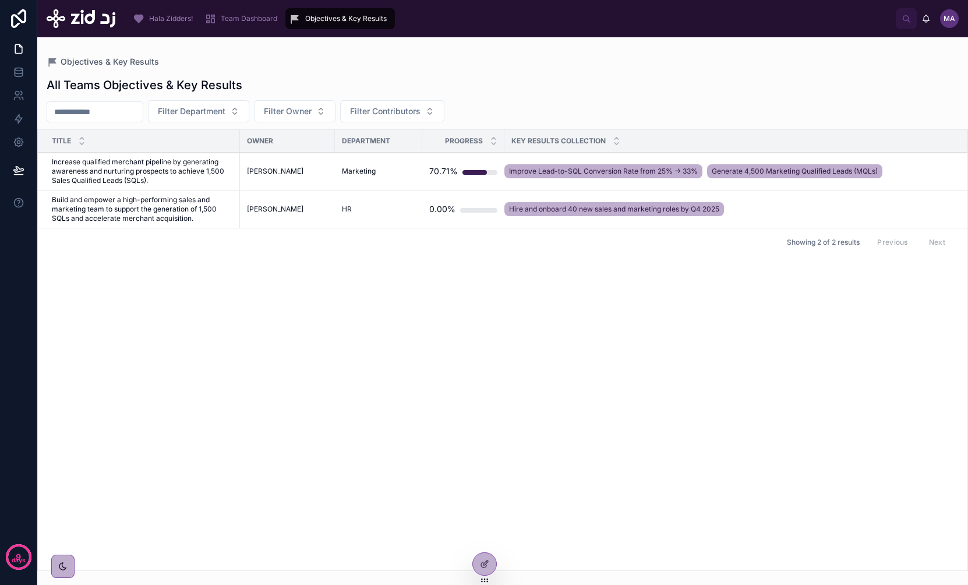
click at [229, 28] on link "Team Dashboard" at bounding box center [243, 18] width 84 height 21
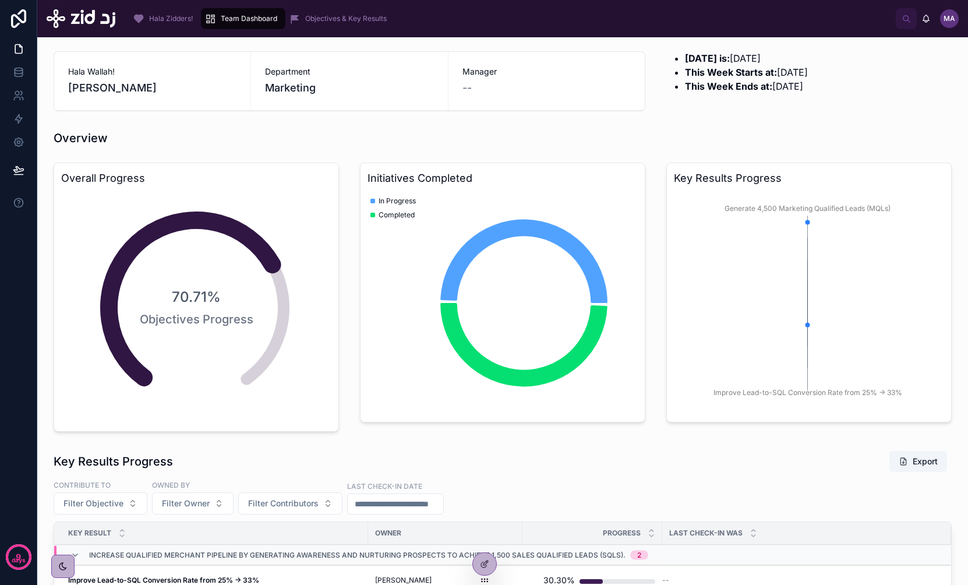
click at [176, 23] on span "Hala Zidders!" at bounding box center [171, 18] width 44 height 9
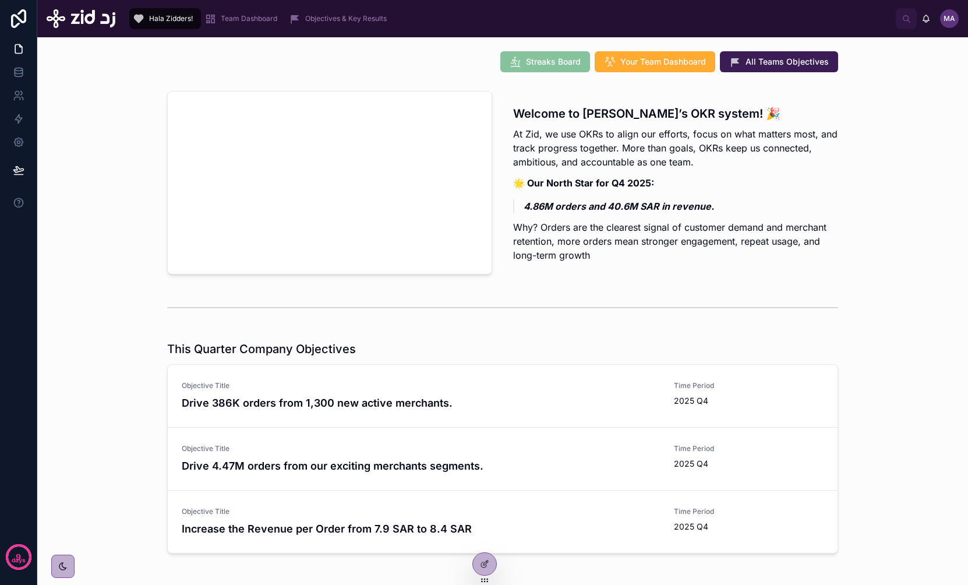
click at [103, 126] on div "Welcome to [PERSON_NAME]’s OKR system! 🎉 At Zid, we use OKRs to align our effor…" at bounding box center [503, 182] width 912 height 193
click at [480, 438] on div at bounding box center [484, 563] width 23 height 22
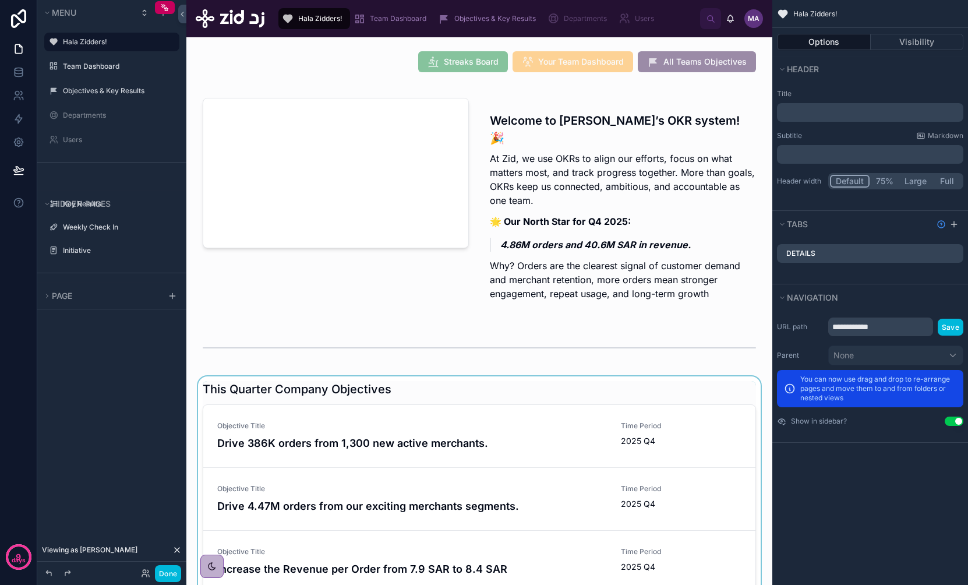
click at [480, 438] on div at bounding box center [479, 489] width 567 height 226
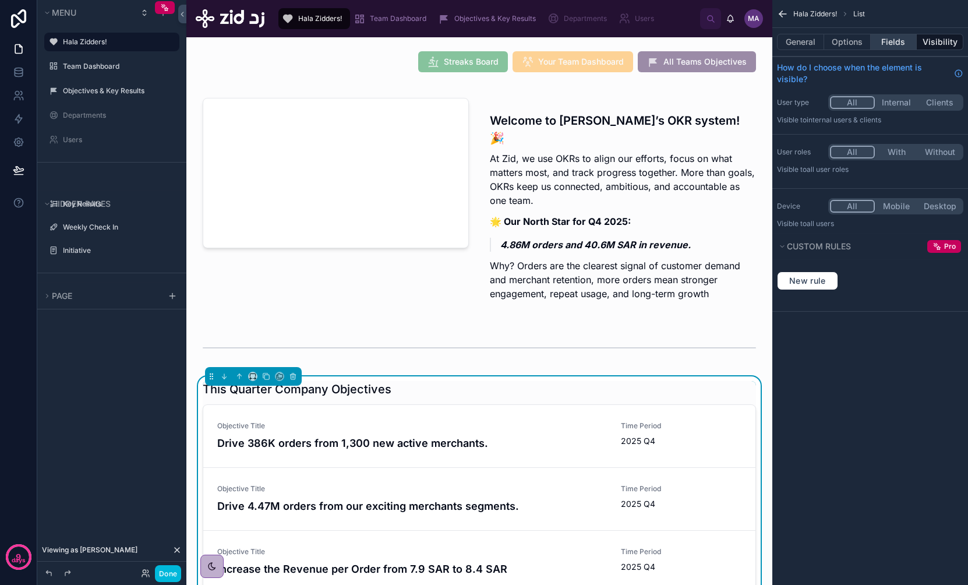
click at [838, 40] on button "Fields" at bounding box center [893, 42] width 47 height 16
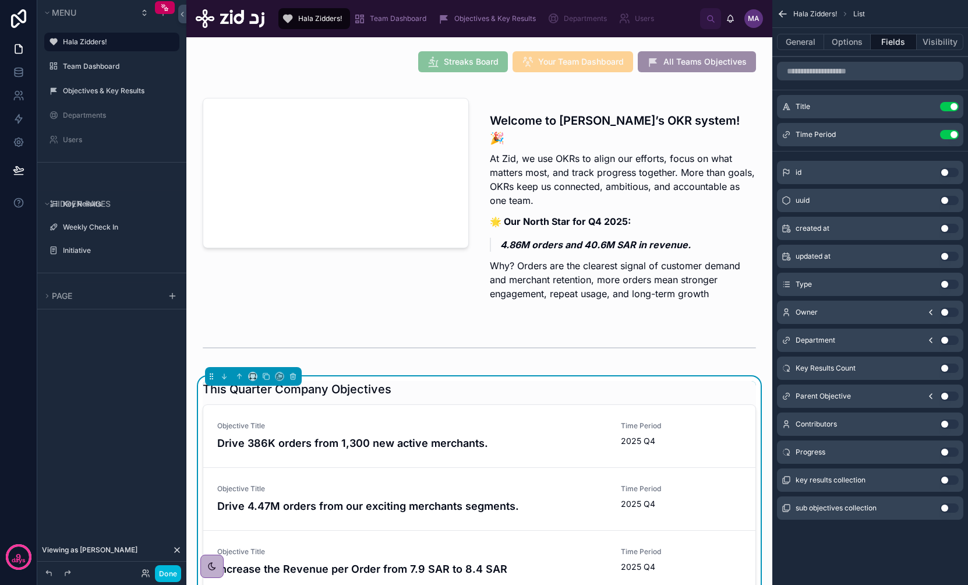
click at [838, 438] on button "Use setting" at bounding box center [949, 451] width 19 height 9
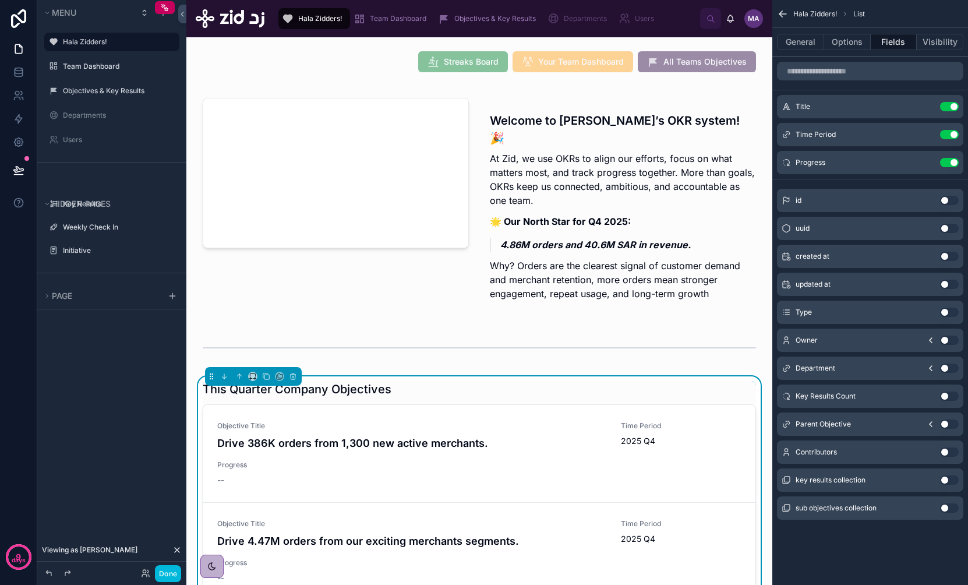
click at [0, 0] on icon "scrollable content" at bounding box center [0, 0] width 0 height 0
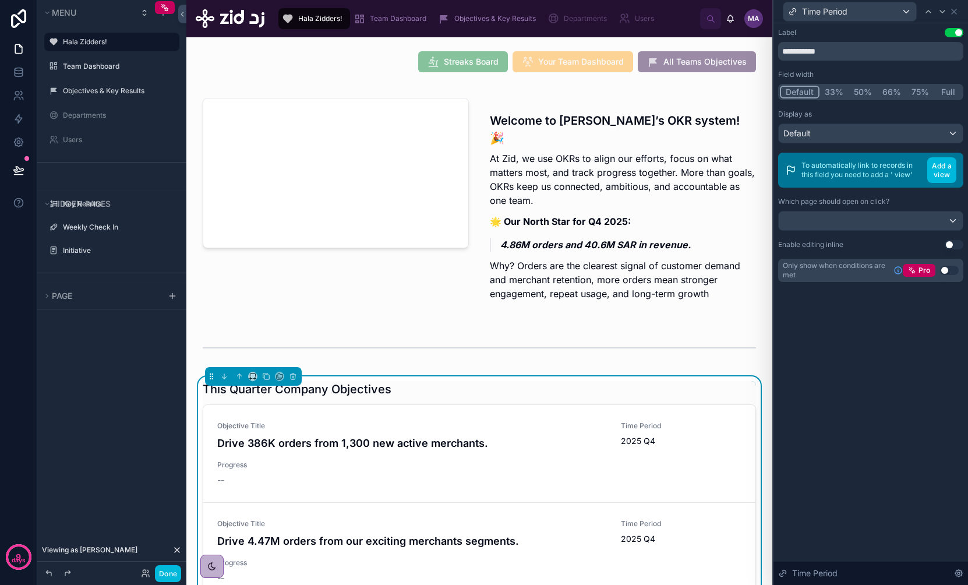
click at [831, 95] on button "33%" at bounding box center [833, 92] width 29 height 13
click at [838, 12] on icon at bounding box center [953, 11] width 5 height 5
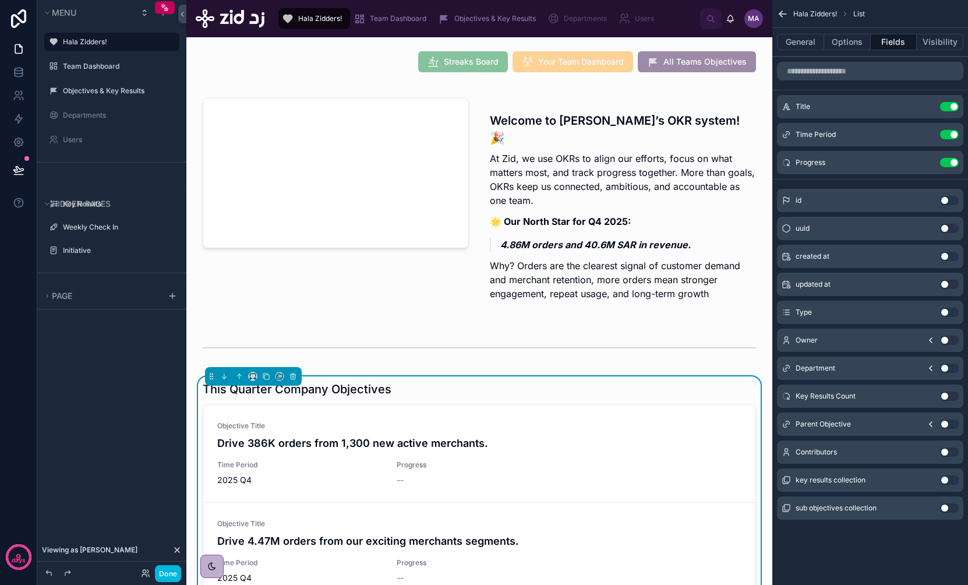
click at [0, 0] on icon "scrollable content" at bounding box center [0, 0] width 0 height 0
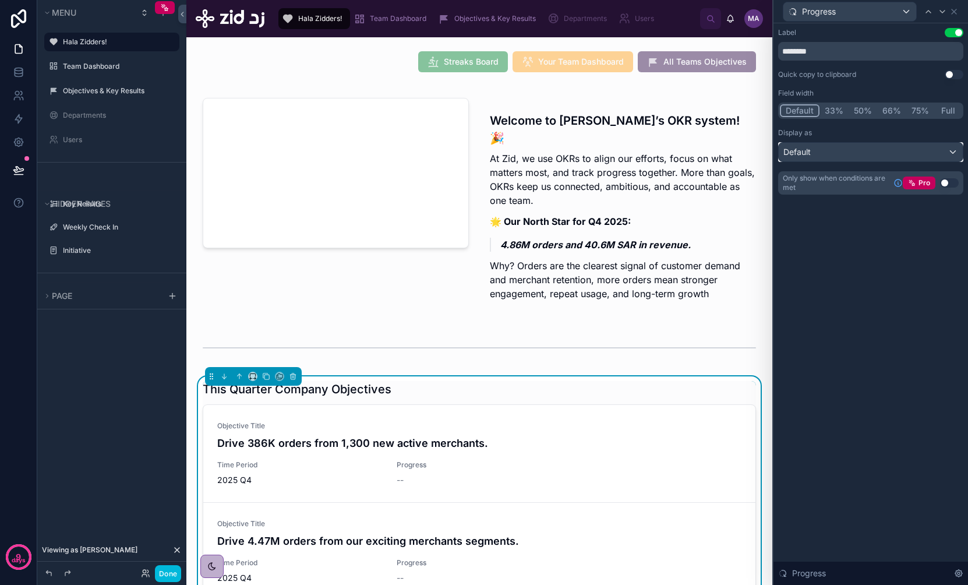
click at [838, 153] on div "Default" at bounding box center [870, 152] width 184 height 19
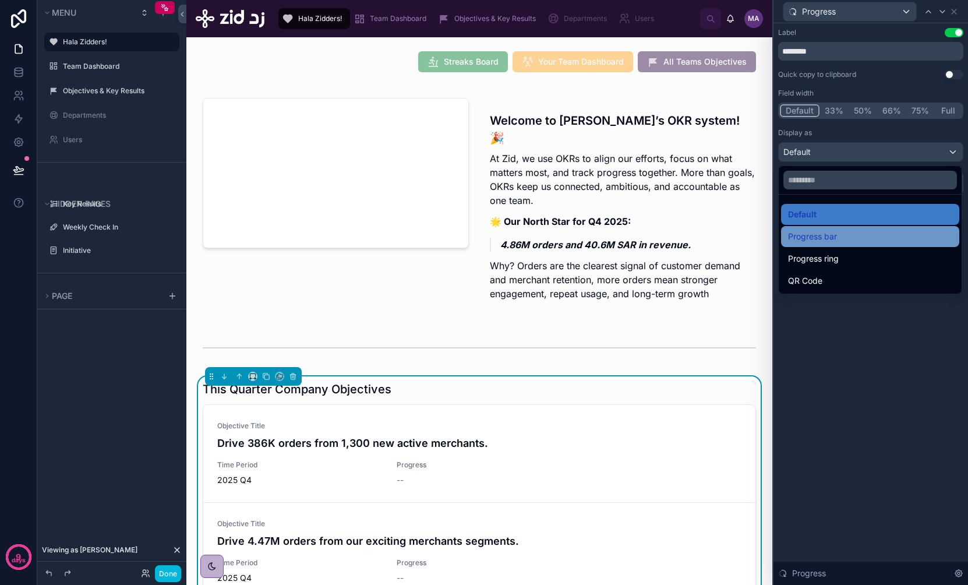
click at [838, 233] on div "Progress bar" at bounding box center [870, 236] width 164 height 14
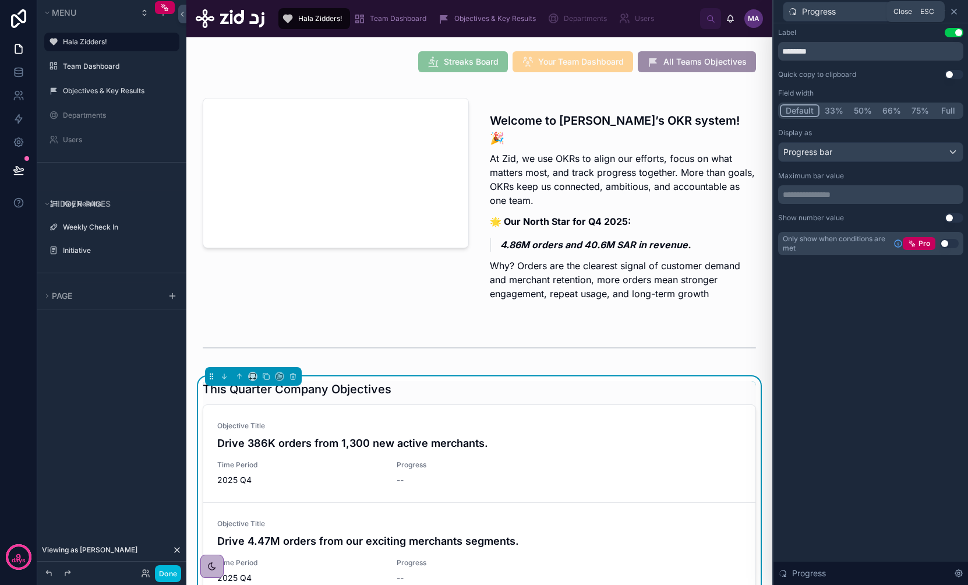
click at [838, 12] on icon at bounding box center [953, 11] width 5 height 5
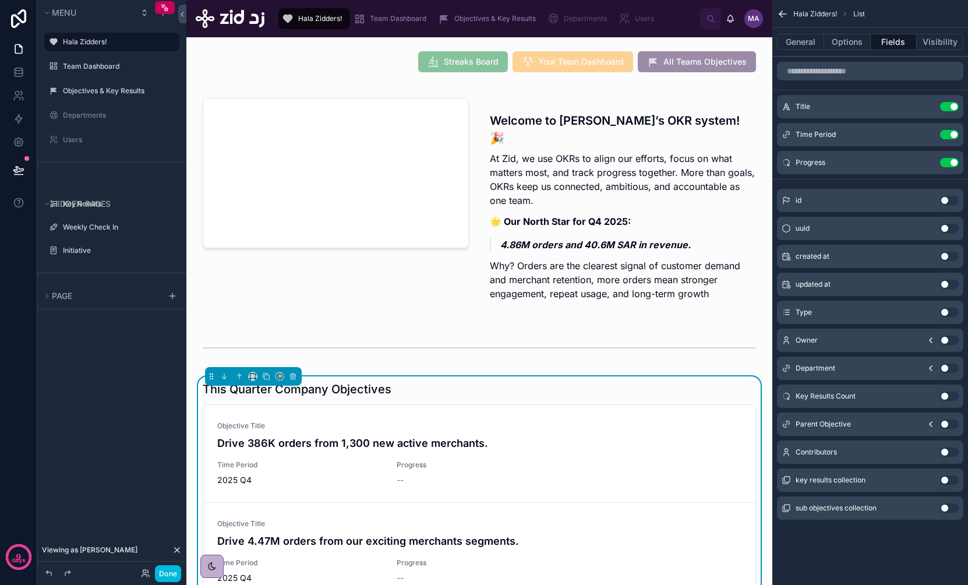
click at [0, 0] on icon "scrollable content" at bounding box center [0, 0] width 0 height 0
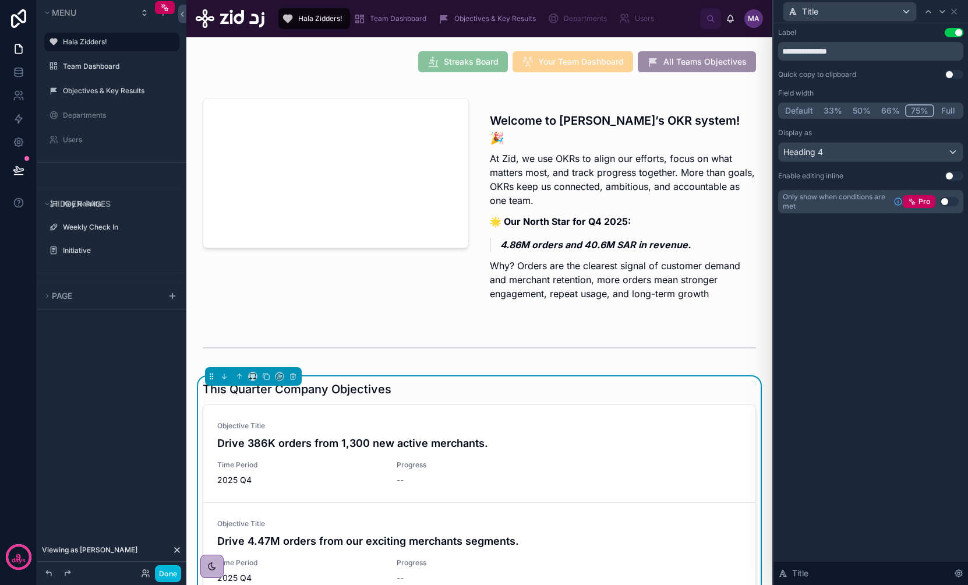
click at [838, 111] on button "Full" at bounding box center [947, 110] width 27 height 13
click at [838, 8] on icon at bounding box center [953, 11] width 9 height 9
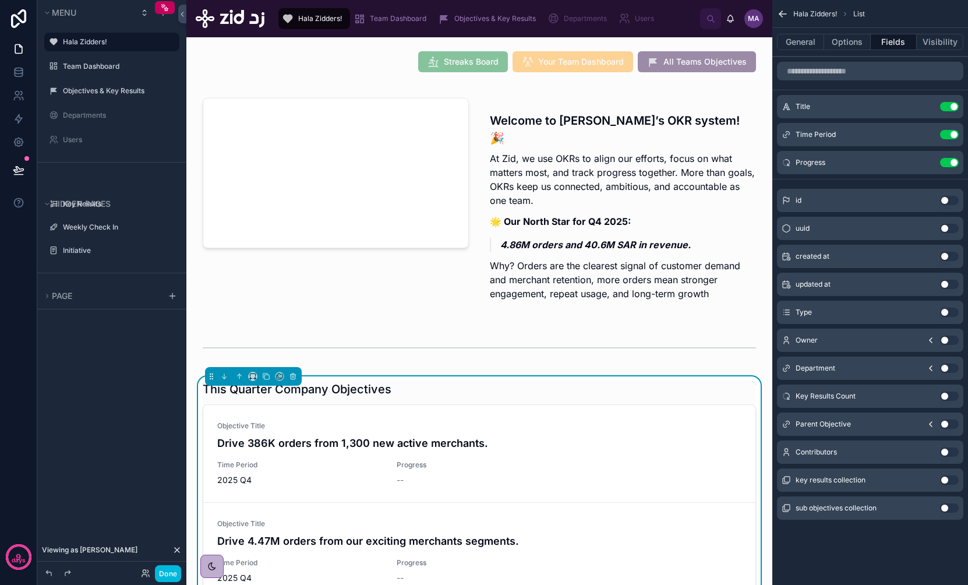
click at [0, 0] on icon "scrollable content" at bounding box center [0, 0] width 0 height 0
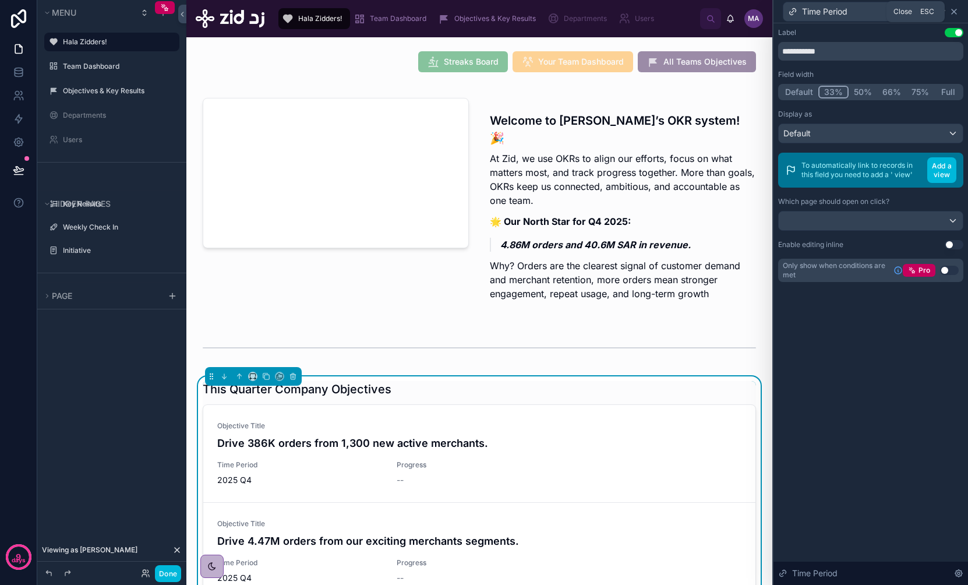
click at [838, 15] on icon at bounding box center [953, 11] width 9 height 9
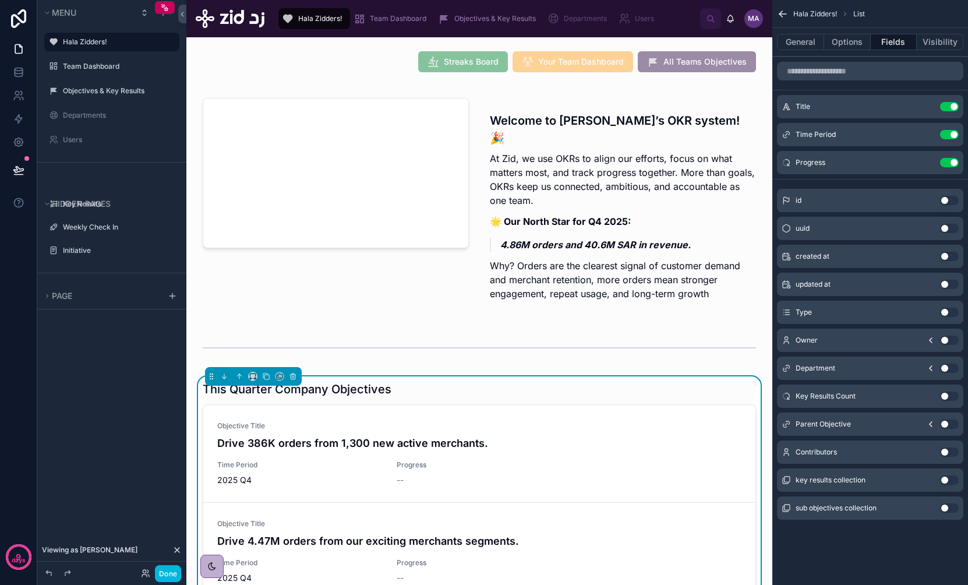
click at [0, 0] on icon "scrollable content" at bounding box center [0, 0] width 0 height 0
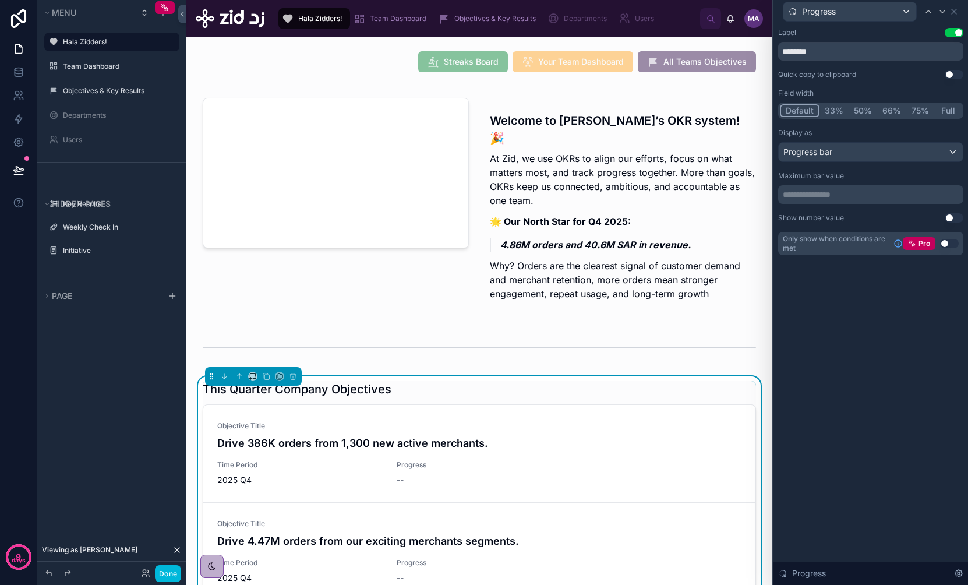
click at [838, 111] on button "66%" at bounding box center [891, 110] width 29 height 13
click at [838, 10] on icon at bounding box center [953, 11] width 9 height 9
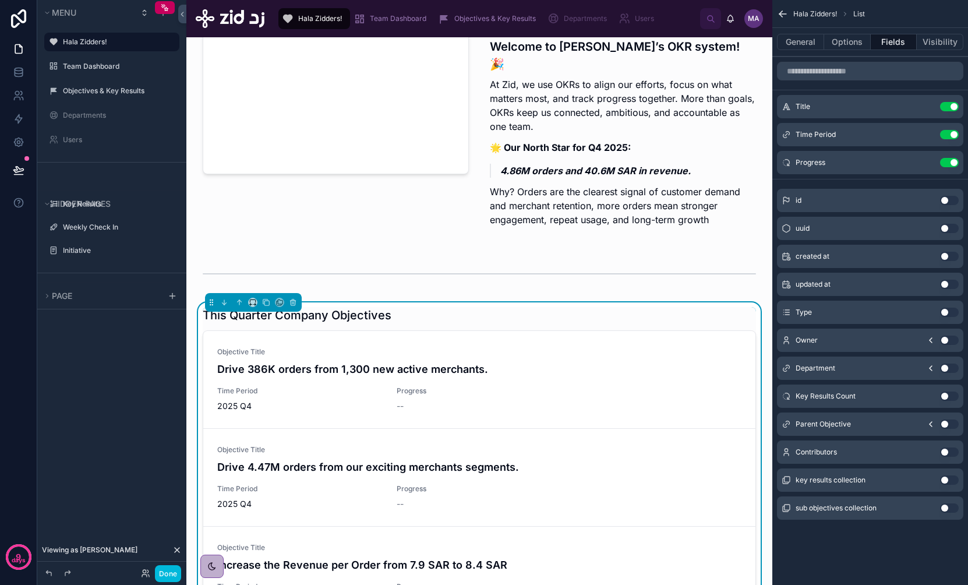
scroll to position [228, 0]
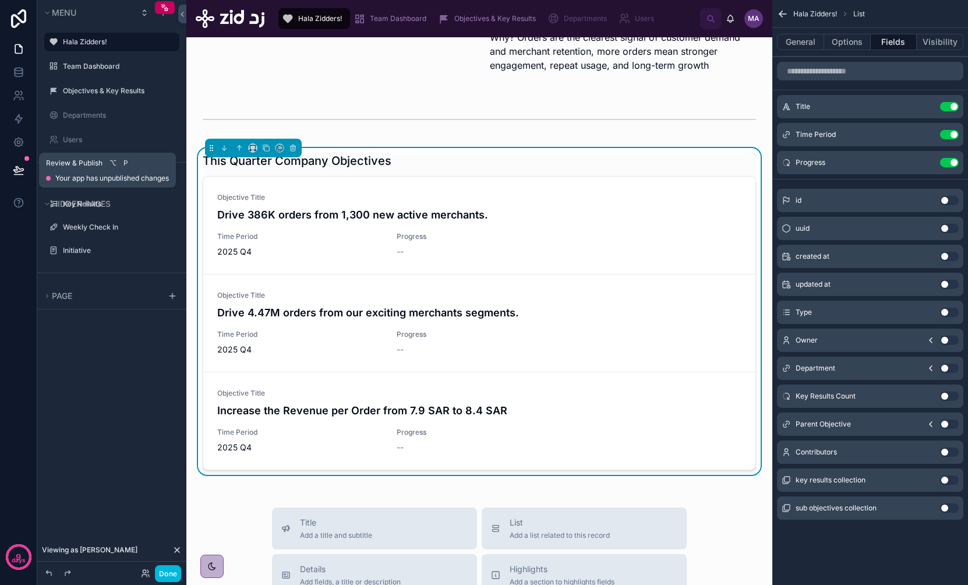
click at [17, 169] on icon at bounding box center [19, 170] width 12 height 12
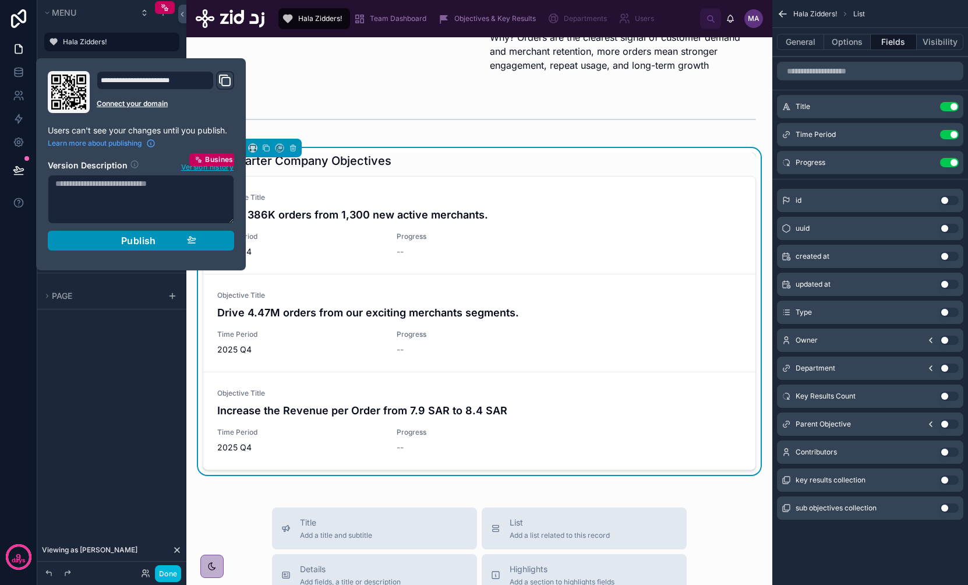
click at [125, 240] on span "Publish" at bounding box center [138, 241] width 35 height 12
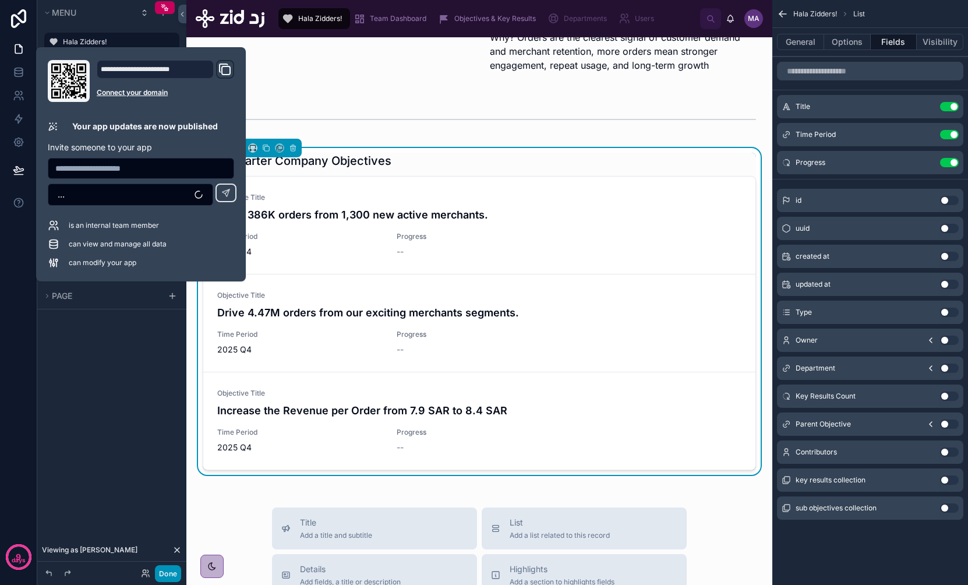
click at [170, 438] on button "Done" at bounding box center [168, 573] width 26 height 17
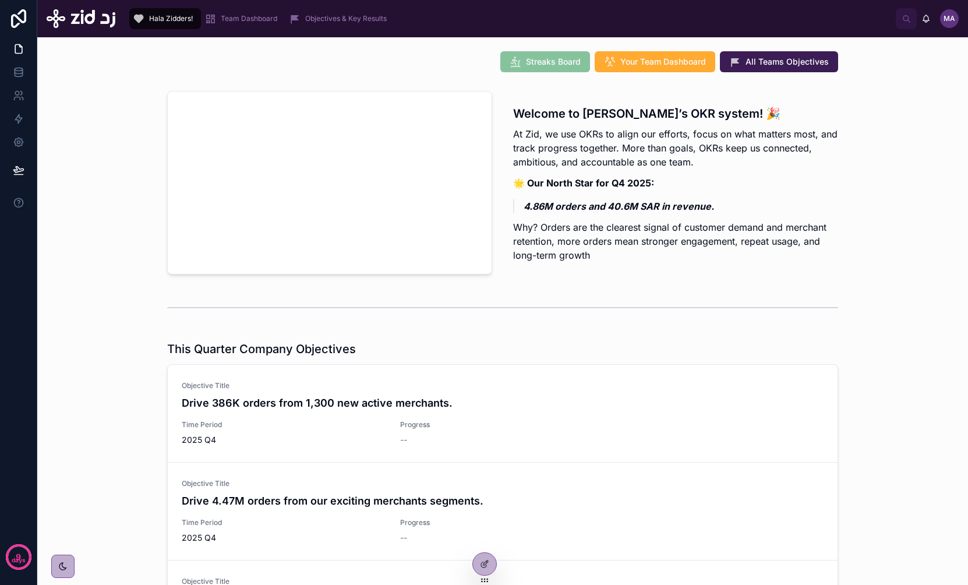
drag, startPoint x: 575, startPoint y: 192, endPoint x: 587, endPoint y: 210, distance: 21.0
click at [575, 192] on div "Welcome to [PERSON_NAME]’s OKR system! 🎉 At Zid, we use OKRs to align our effor…" at bounding box center [675, 183] width 325 height 157
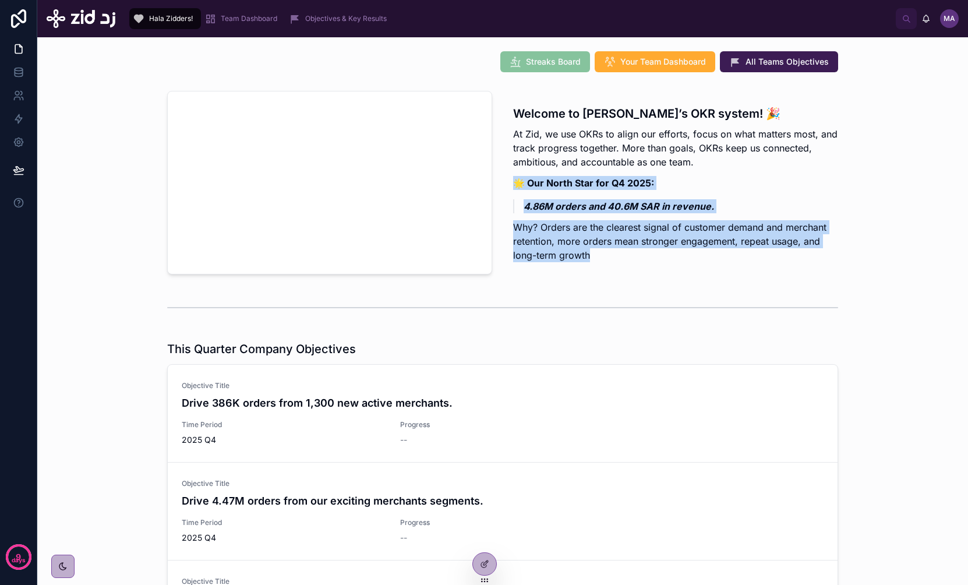
drag, startPoint x: 598, startPoint y: 254, endPoint x: 514, endPoint y: 173, distance: 116.5
click at [514, 173] on div "Welcome to [PERSON_NAME]’s OKR system! 🎉 At Zid, we use OKRs to align our effor…" at bounding box center [675, 183] width 325 height 157
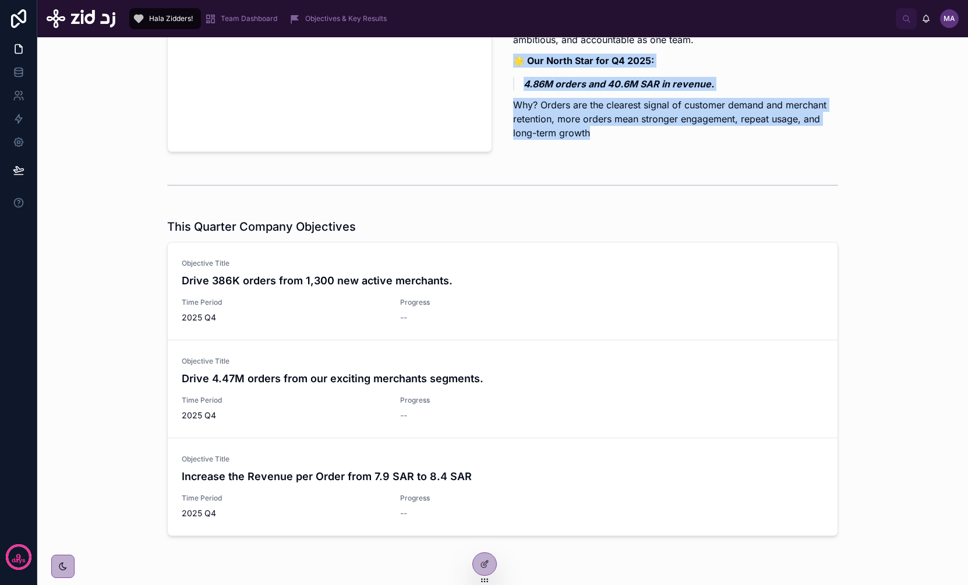
scroll to position [127, 0]
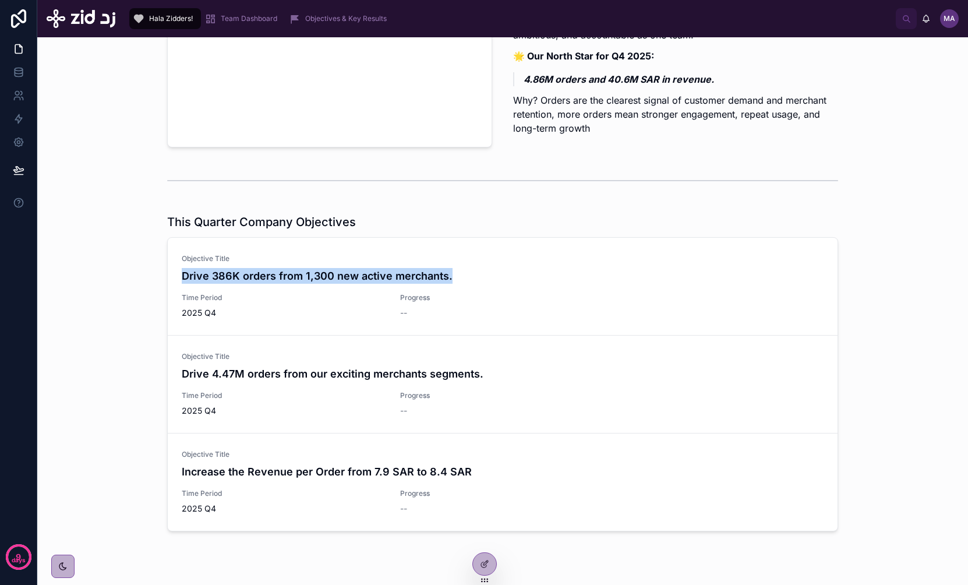
drag, startPoint x: 262, startPoint y: 278, endPoint x: 396, endPoint y: 288, distance: 134.2
click at [396, 288] on div "Objective Title Drive 386K orders from 1,300 new active merchants. Time Period …" at bounding box center [503, 286] width 642 height 65
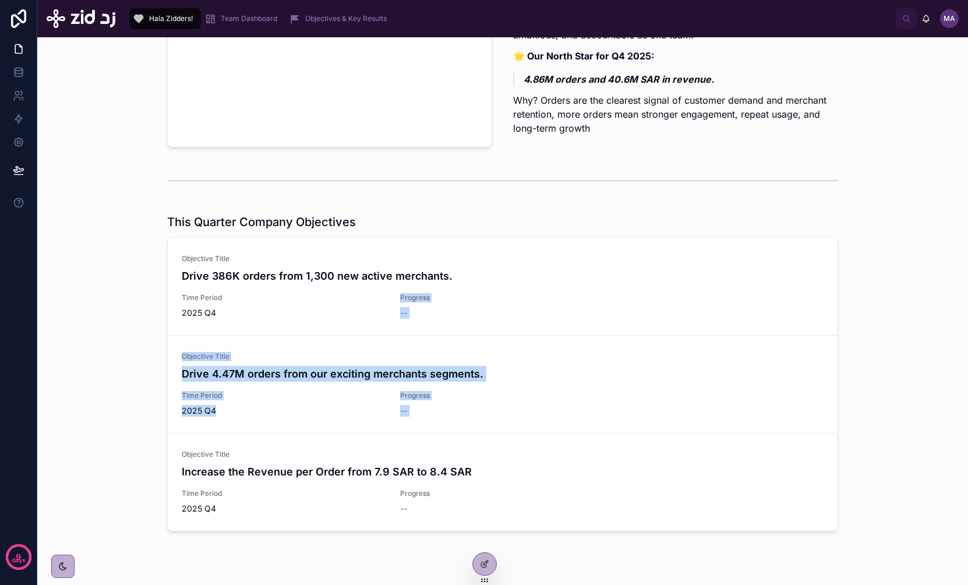
drag, startPoint x: 392, startPoint y: 296, endPoint x: 413, endPoint y: 438, distance: 143.1
click at [413, 438] on div "Objective Title Drive 386K orders from 1,300 new active merchants. Time Period …" at bounding box center [502, 384] width 669 height 293
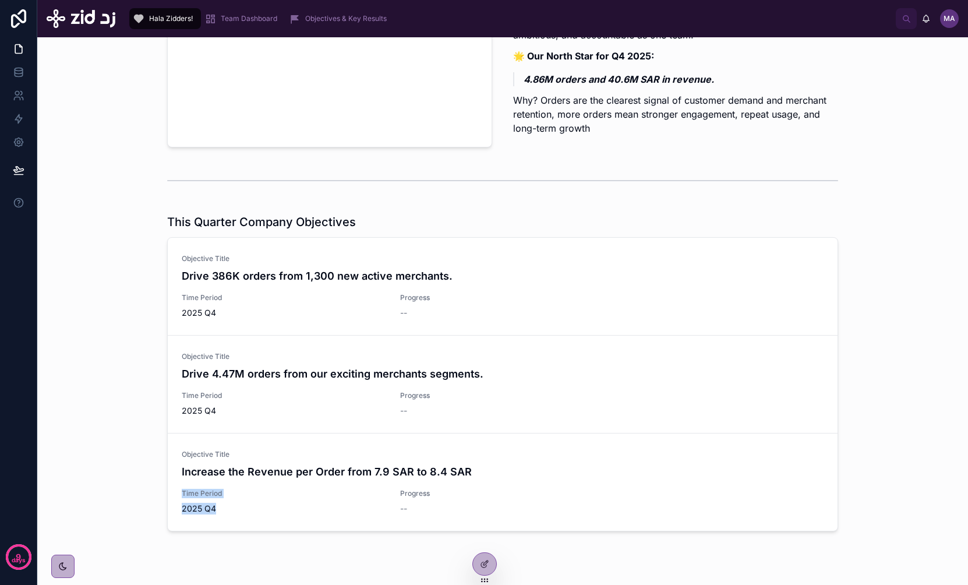
click at [415, 438] on div "Objective Title Increase the Revenue per Order from 7.9 SAR to 8.4 SAR Time Per…" at bounding box center [503, 481] width 642 height 65
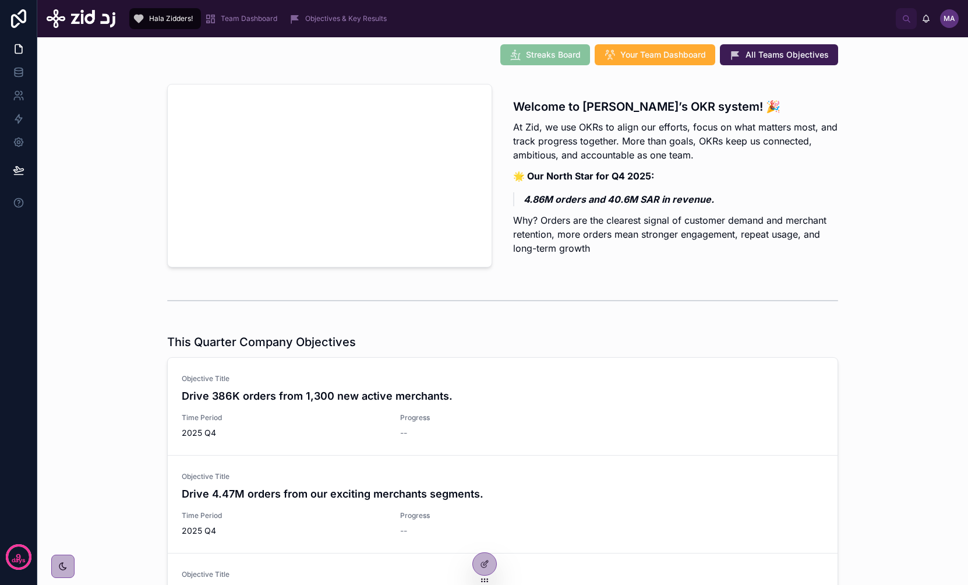
scroll to position [0, 0]
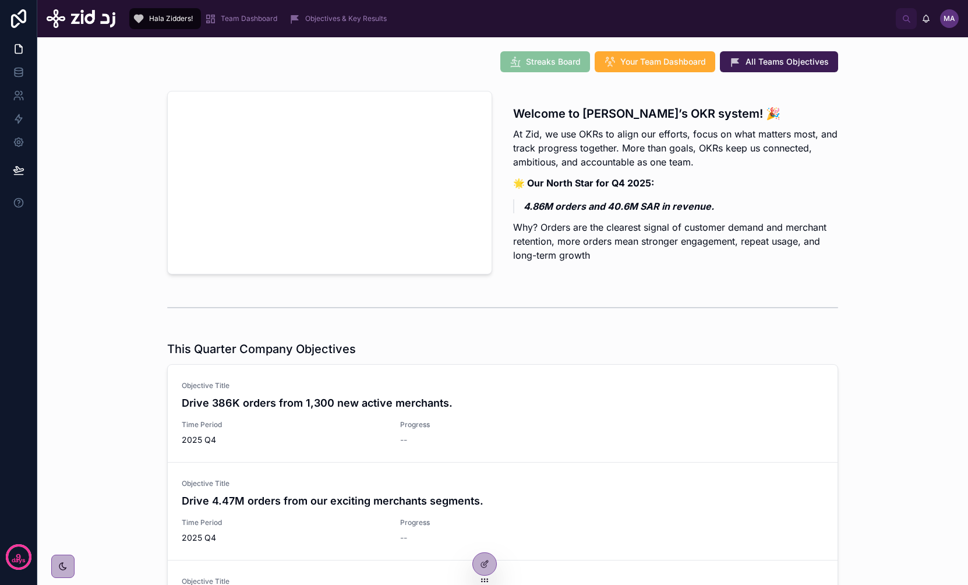
click at [270, 52] on div "Streaks Board Your Team Dashboard All Teams Objectives" at bounding box center [502, 61] width 671 height 21
click at [246, 19] on span "Team Dashboard" at bounding box center [249, 18] width 56 height 9
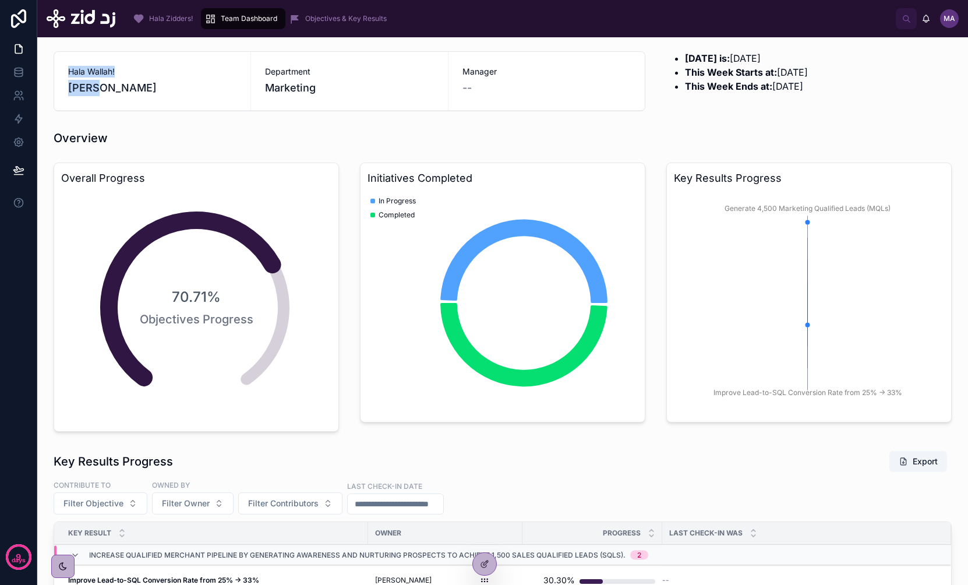
drag, startPoint x: 69, startPoint y: 64, endPoint x: 108, endPoint y: 88, distance: 46.0
click at [107, 88] on div "Hala Wallah! [PERSON_NAME]" at bounding box center [152, 81] width 196 height 58
drag, startPoint x: 288, startPoint y: 69, endPoint x: 318, endPoint y: 95, distance: 40.1
click at [309, 88] on div "Department Marketing" at bounding box center [349, 81] width 168 height 30
drag, startPoint x: 459, startPoint y: 66, endPoint x: 488, endPoint y: 91, distance: 37.6
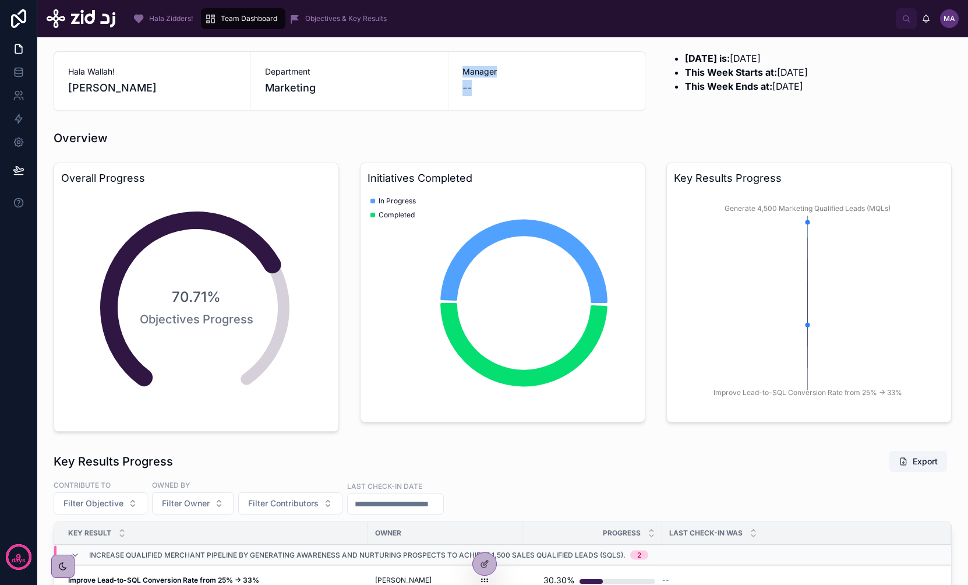
click at [488, 91] on div "Manager --" at bounding box center [546, 81] width 168 height 30
drag, startPoint x: 680, startPoint y: 56, endPoint x: 758, endPoint y: 87, distance: 83.9
click at [758, 87] on ul "[DATE] is: [DATE] This Week Starts at: [DATE] This Week Ends at: [DATE]" at bounding box center [808, 72] width 285 height 42
click at [740, 66] on strong "This Week Starts at:" at bounding box center [731, 72] width 92 height 12
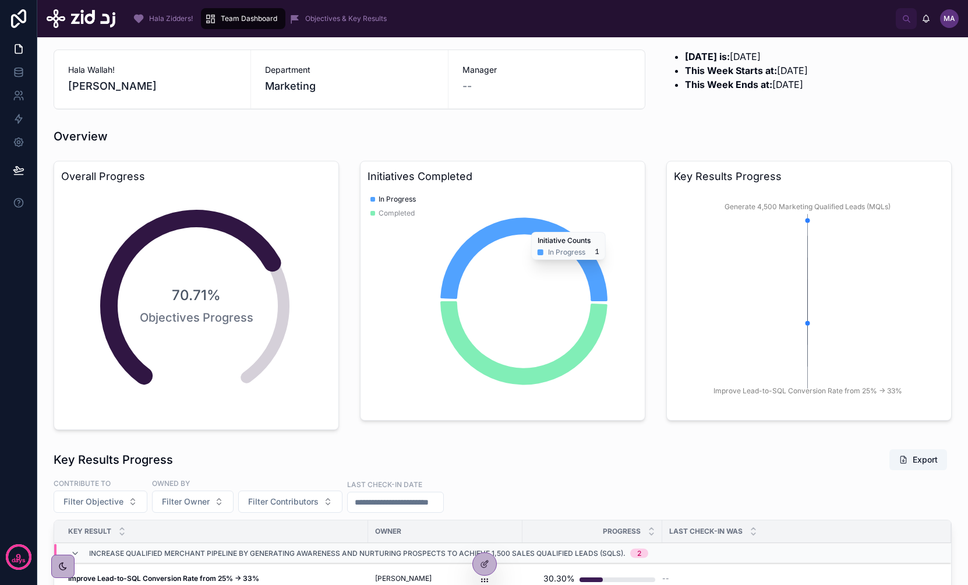
scroll to position [2, 0]
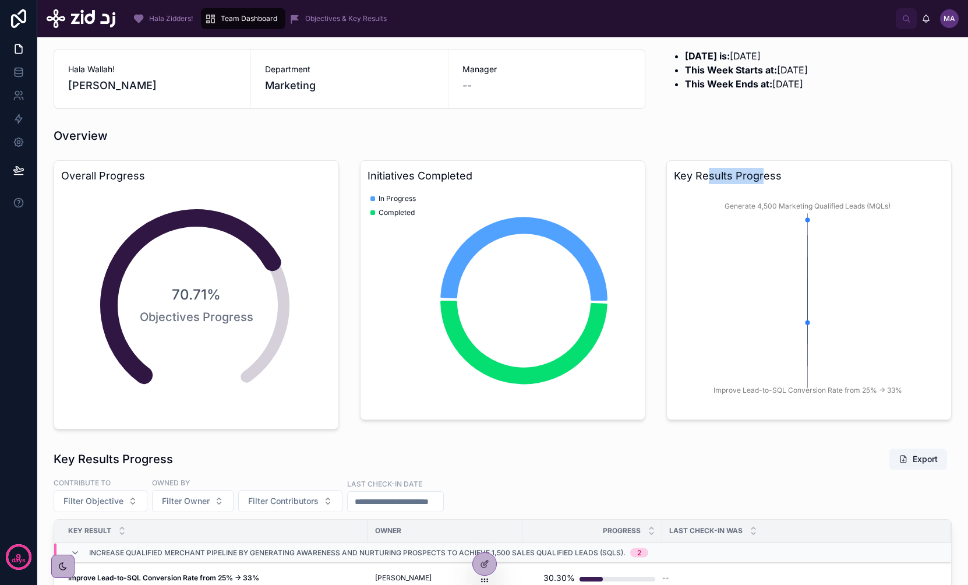
drag, startPoint x: 704, startPoint y: 173, endPoint x: 756, endPoint y: 183, distance: 53.3
click at [756, 183] on h3 "Key Results Progress" at bounding box center [809, 176] width 270 height 16
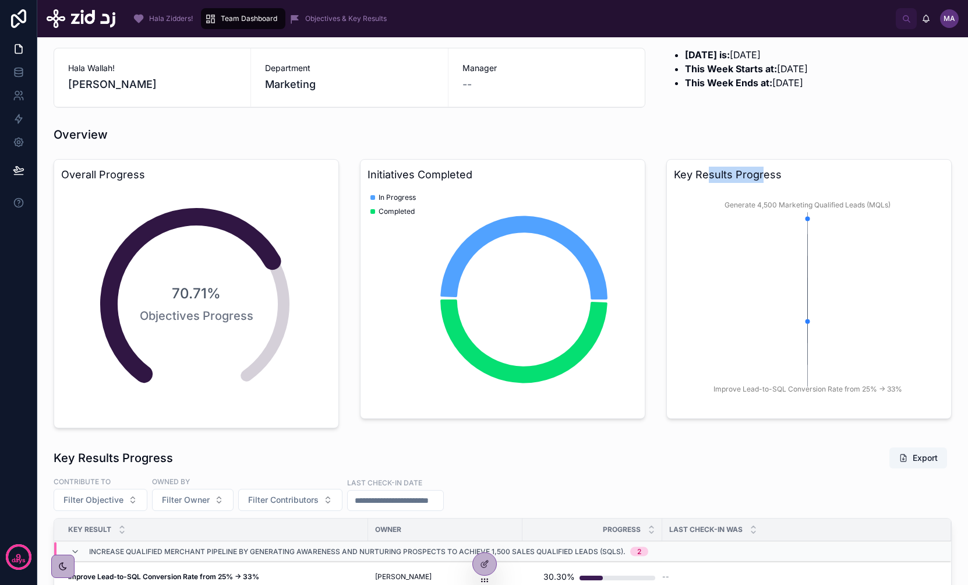
scroll to position [0, 0]
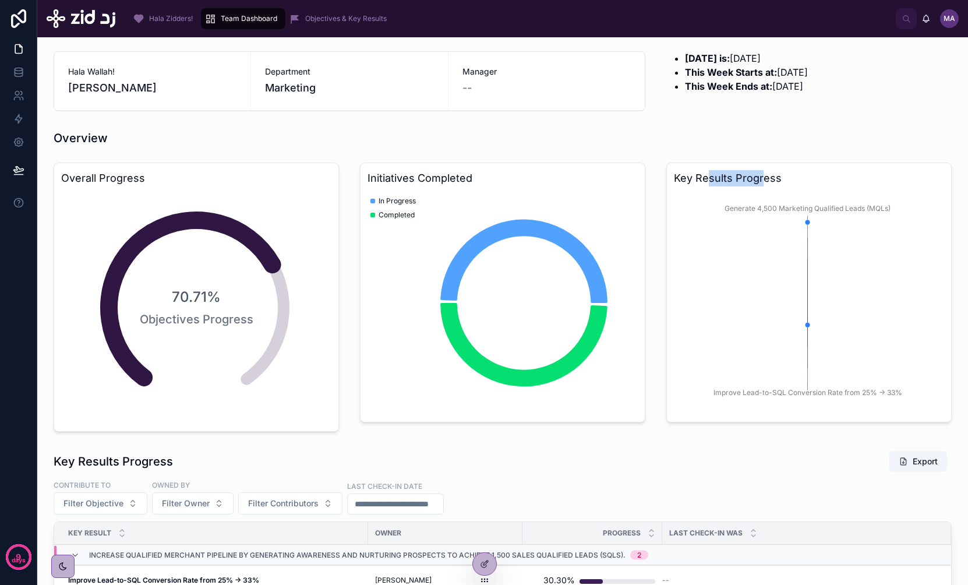
click at [335, 24] on div "Objectives & Key Results" at bounding box center [340, 18] width 102 height 19
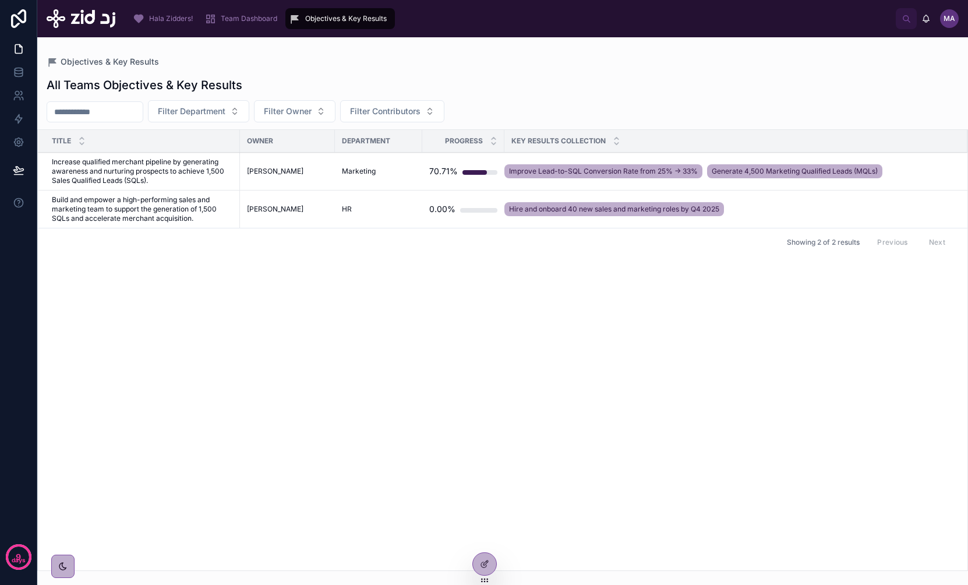
click at [131, 171] on span "Increase qualified merchant pipeline by generating awareness and nurturing pros…" at bounding box center [142, 171] width 181 height 28
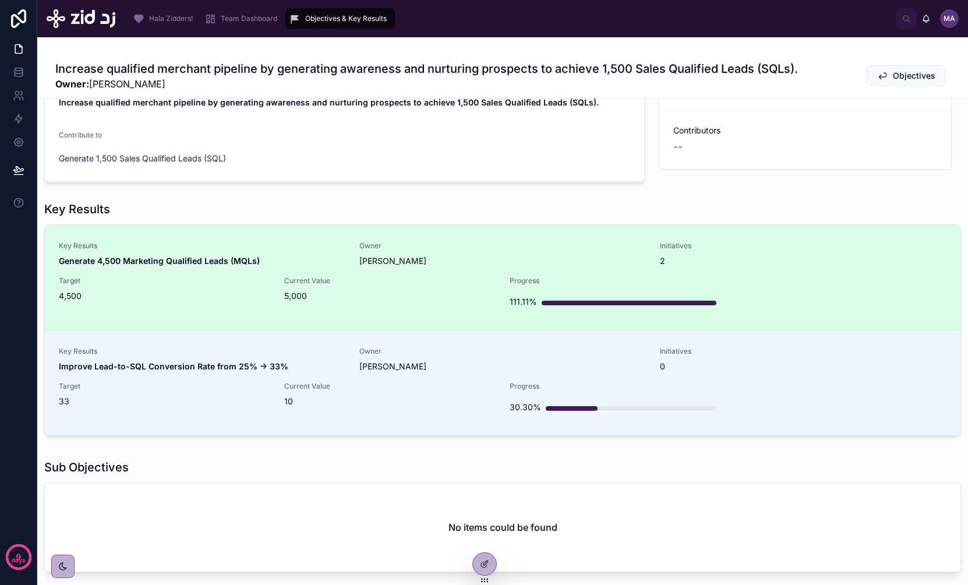
scroll to position [108, 0]
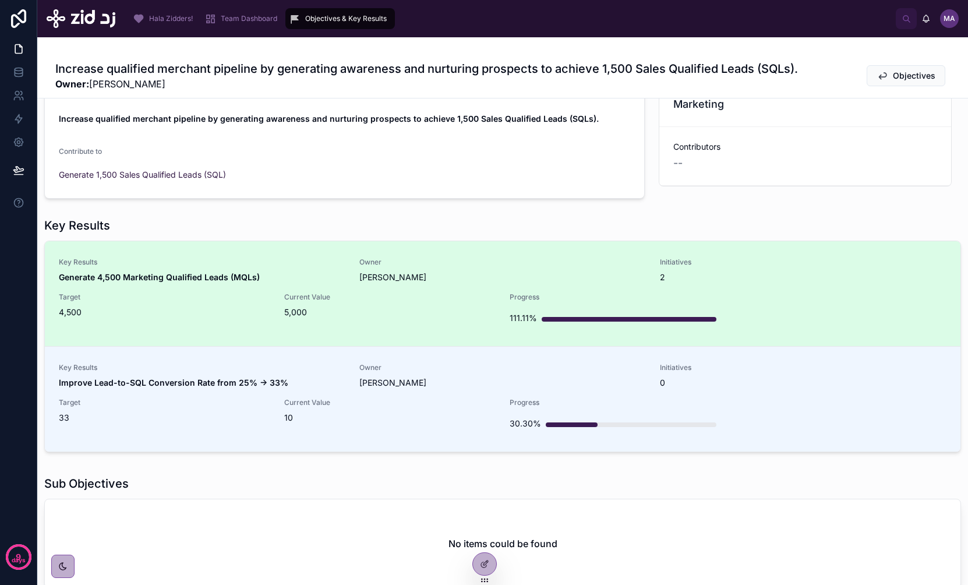
click at [181, 289] on div "Key Results Generate 4,500 Marketing Qualified Leads (MQLs) Owner [PERSON_NAME]…" at bounding box center [502, 293] width 887 height 72
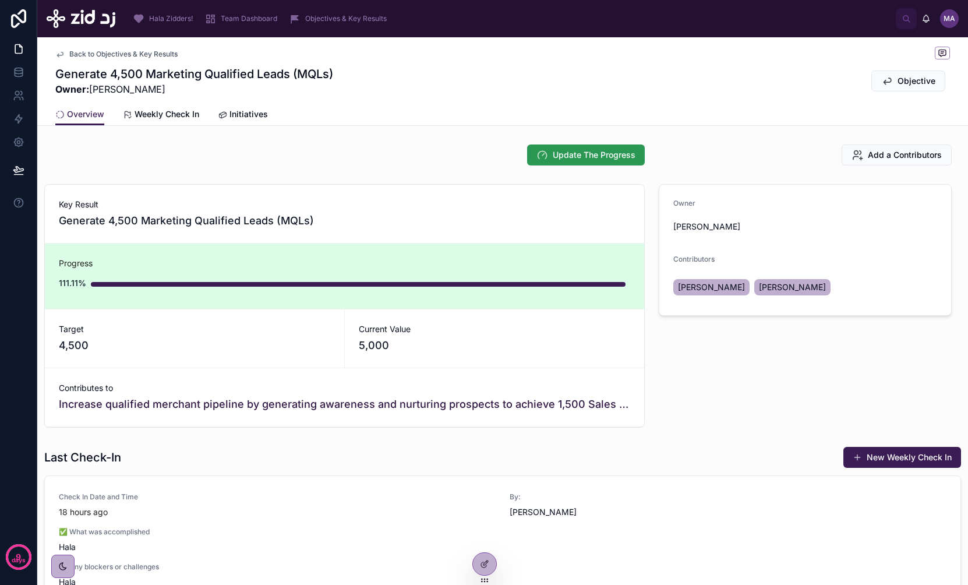
click at [595, 157] on span "Update The Progress" at bounding box center [593, 155] width 83 height 12
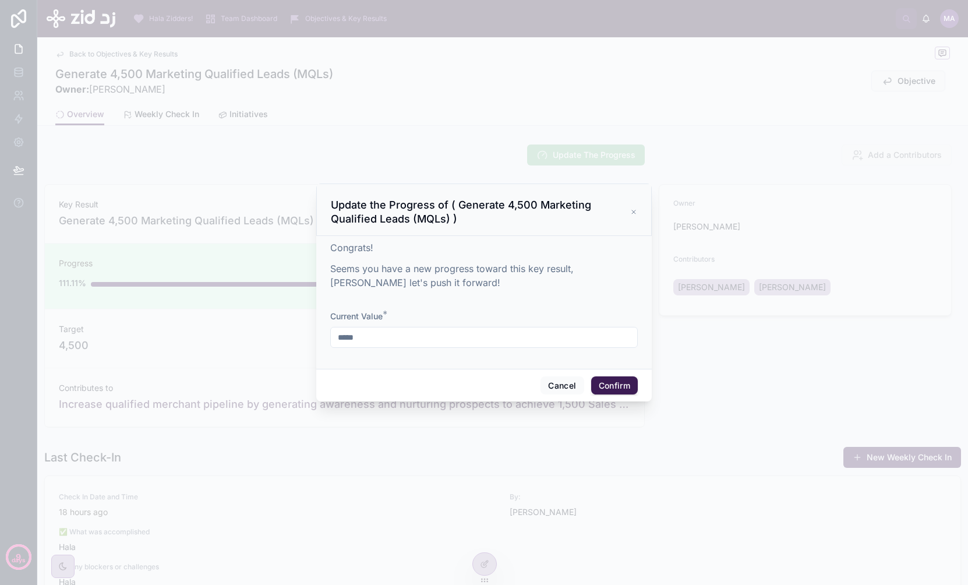
click at [363, 336] on input "*****" at bounding box center [484, 337] width 306 height 16
type input "*****"
click at [600, 380] on button "Confirm" at bounding box center [614, 385] width 47 height 19
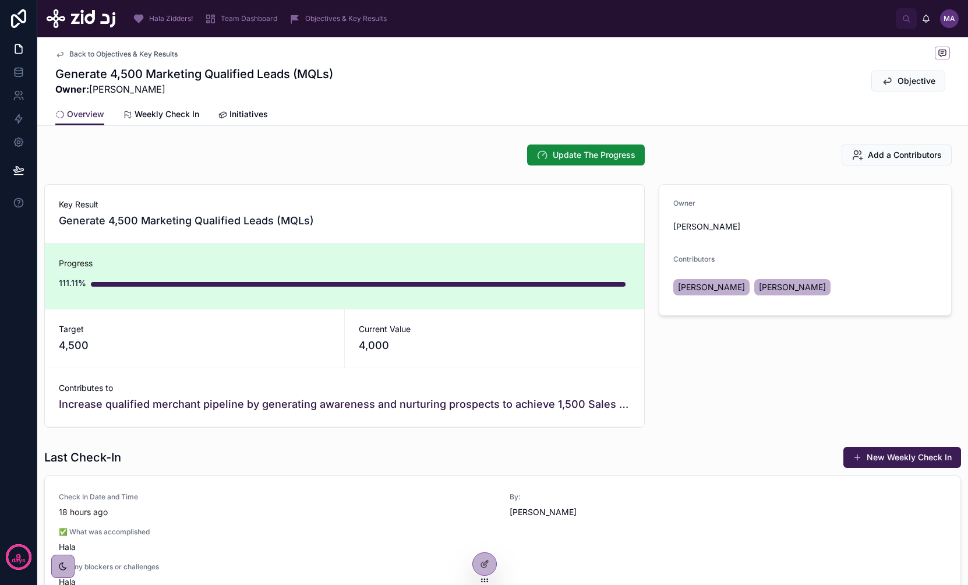
click at [167, 117] on span "Weekly Check In" at bounding box center [166, 114] width 65 height 12
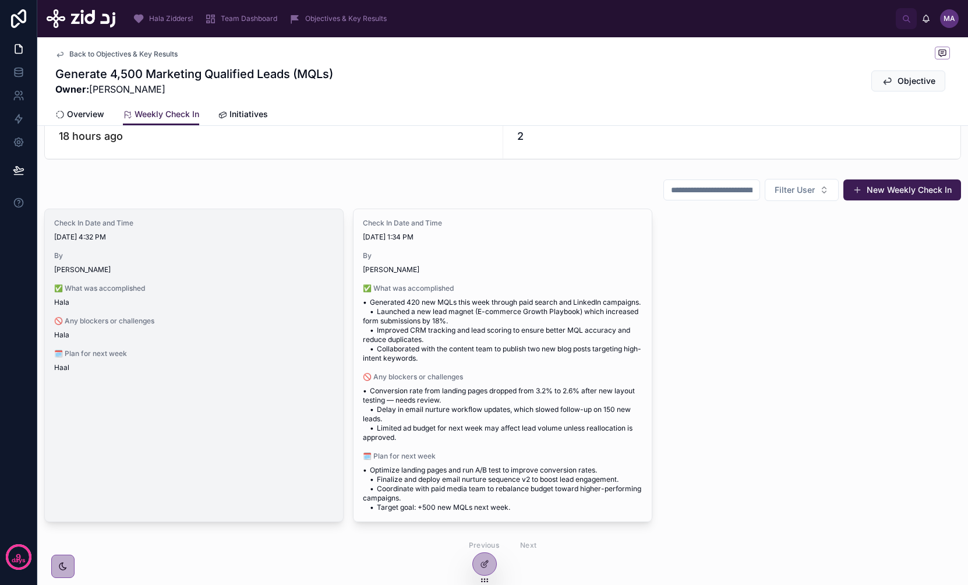
scroll to position [48, 0]
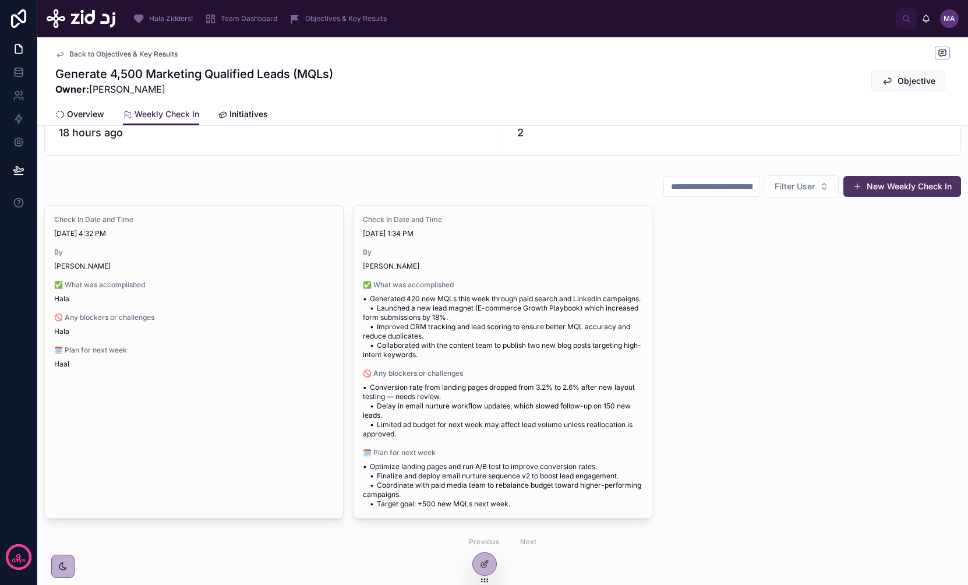
click at [838, 177] on button "New Weekly Check In" at bounding box center [902, 186] width 118 height 21
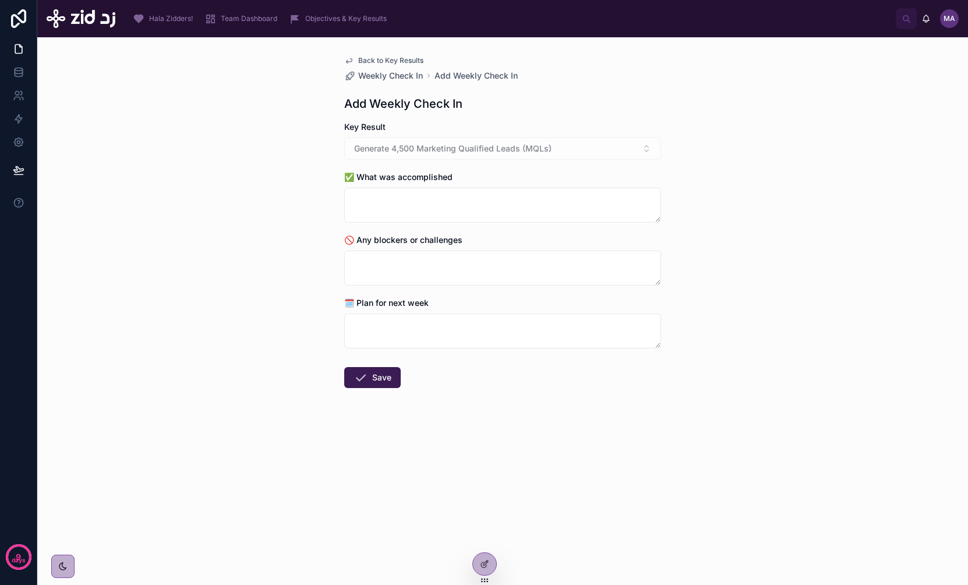
click at [394, 56] on span "Back to Key Results" at bounding box center [390, 60] width 65 height 9
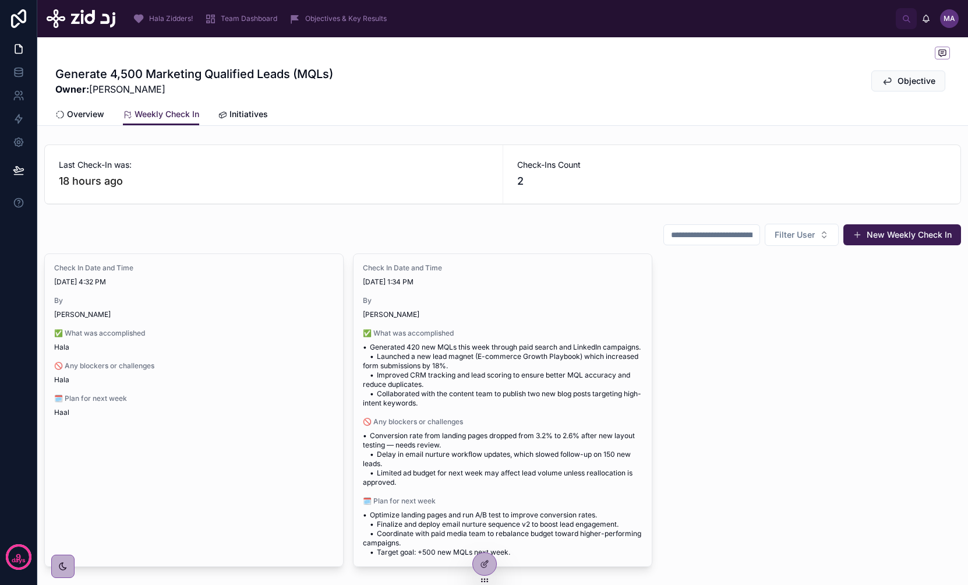
click at [244, 107] on link "Initiatives" at bounding box center [243, 115] width 50 height 23
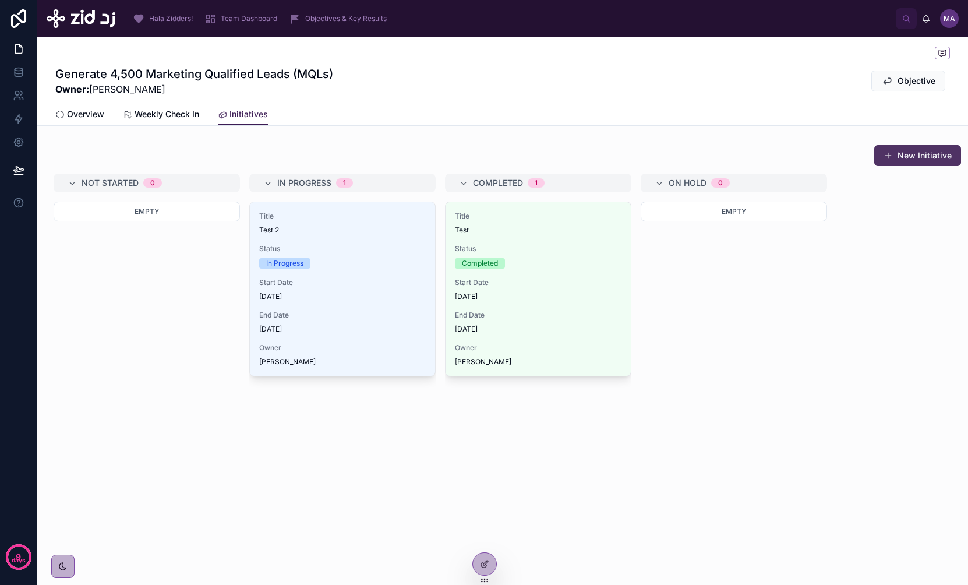
click at [838, 153] on button "New Initiative" at bounding box center [917, 155] width 87 height 21
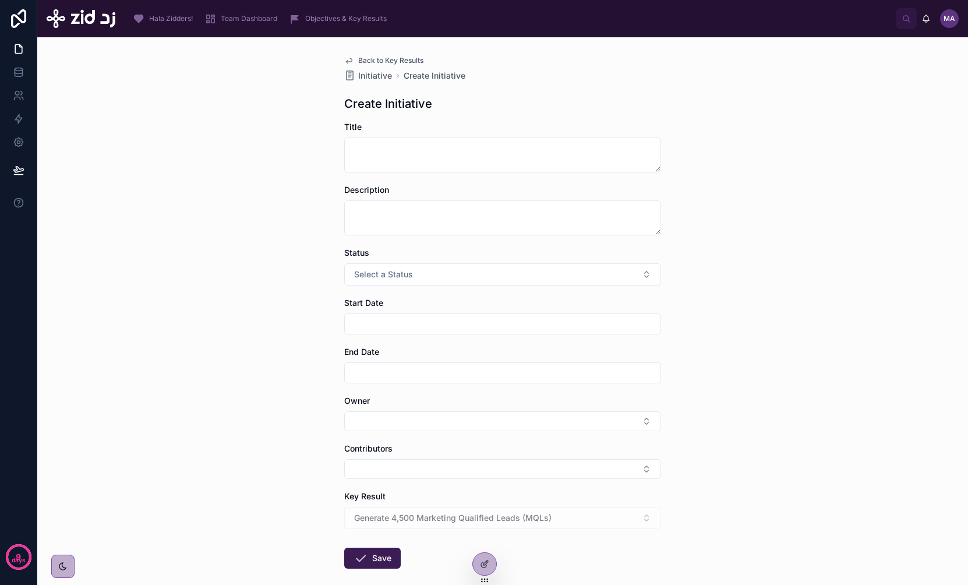
click at [375, 58] on span "Back to Key Results" at bounding box center [390, 60] width 65 height 9
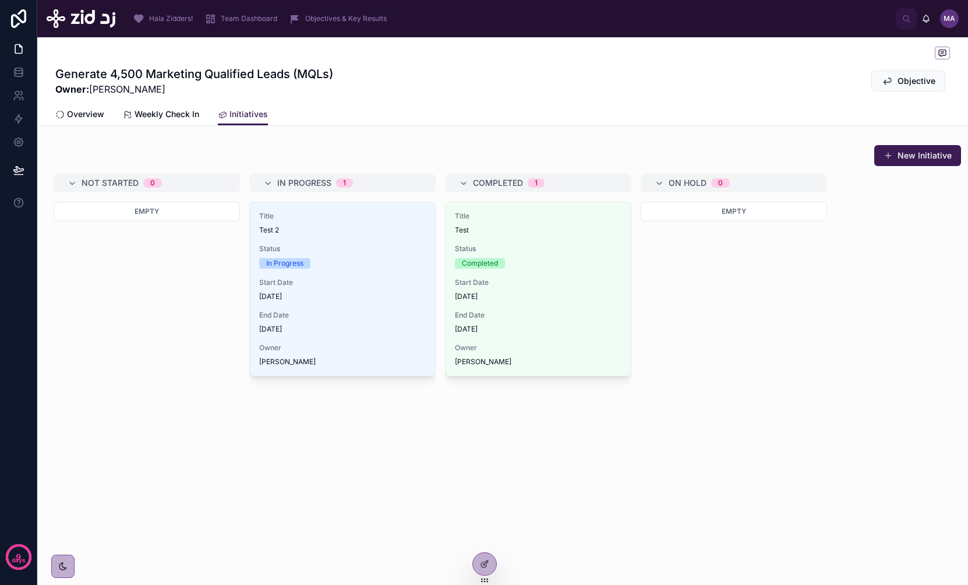
click at [97, 113] on span "Overview" at bounding box center [85, 114] width 37 height 12
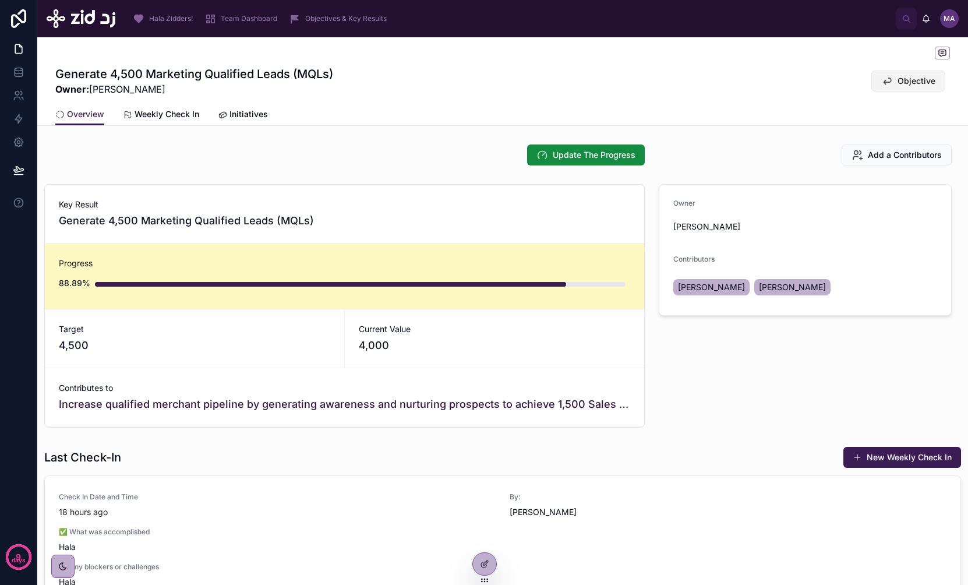
click at [838, 79] on span "Objective" at bounding box center [916, 81] width 38 height 12
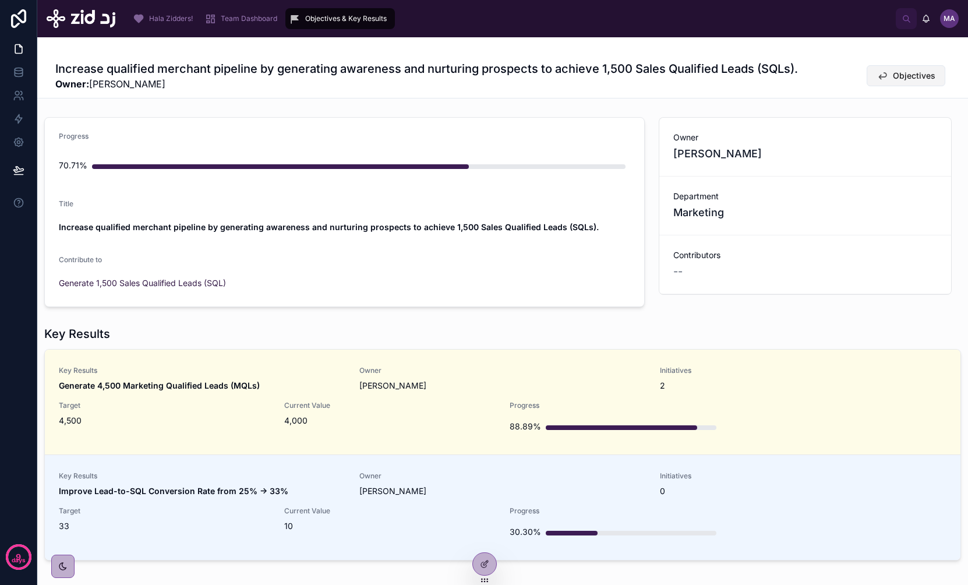
click at [838, 78] on span "Objectives" at bounding box center [913, 76] width 42 height 12
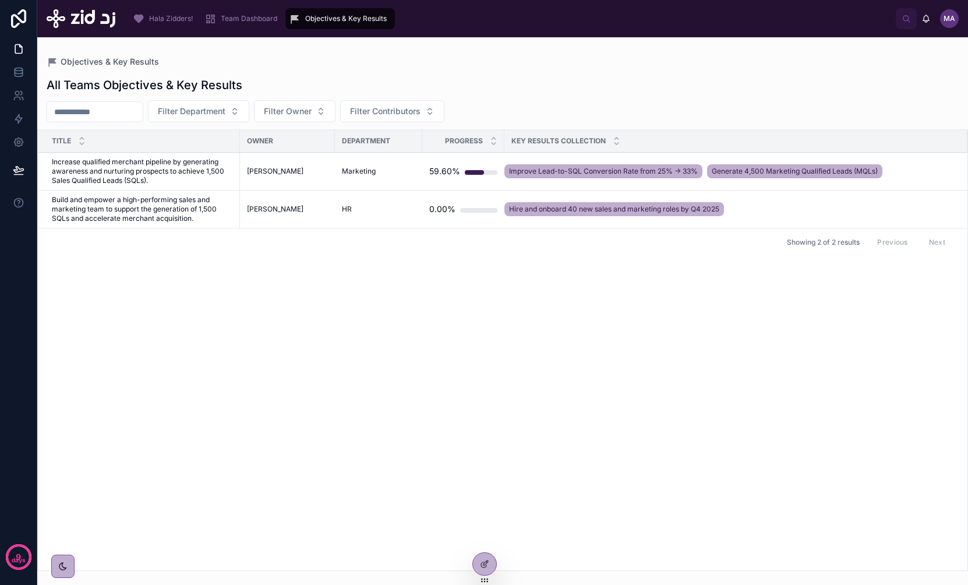
click at [247, 23] on div "Team Dashboard" at bounding box center [242, 18] width 77 height 19
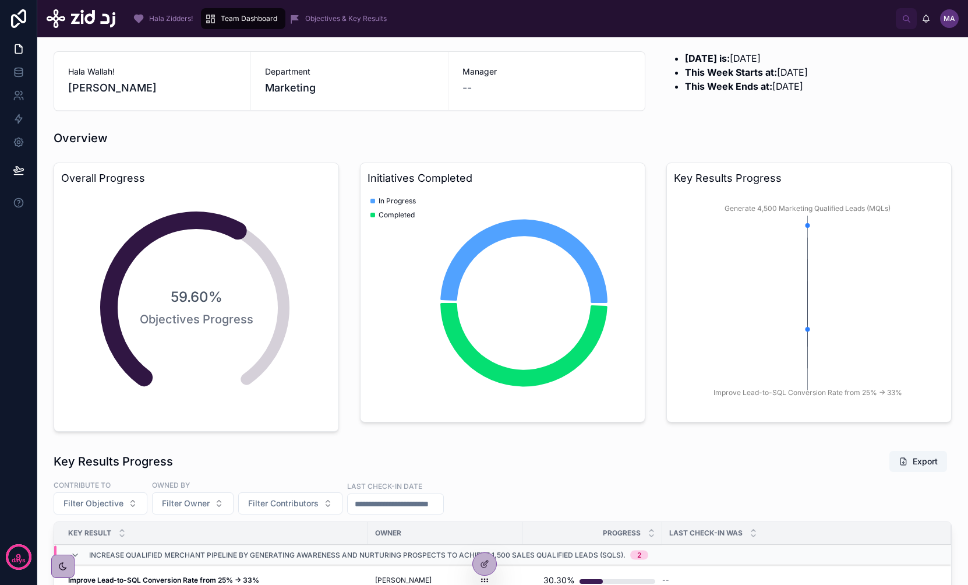
click at [342, 23] on div "Objectives & Key Results" at bounding box center [340, 18] width 102 height 19
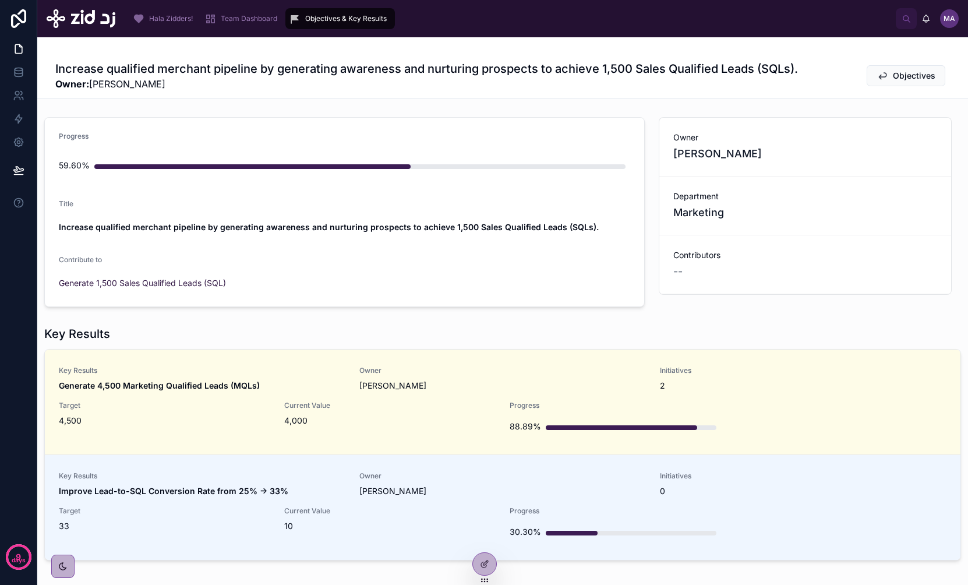
click at [192, 434] on div "Target 4,500" at bounding box center [164, 419] width 211 height 37
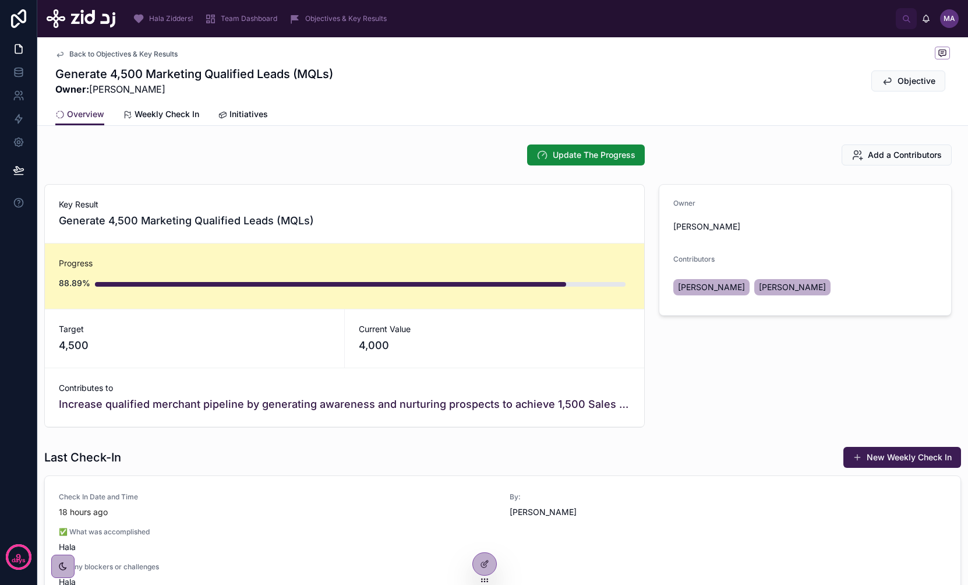
click at [225, 21] on span "Team Dashboard" at bounding box center [249, 18] width 56 height 9
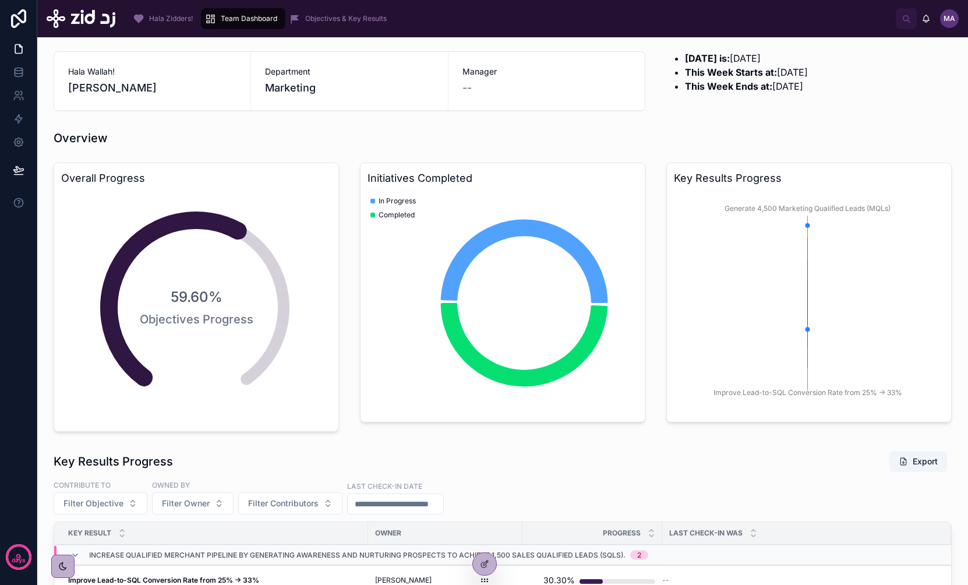
click at [168, 20] on span "Hala Zidders!" at bounding box center [171, 18] width 44 height 9
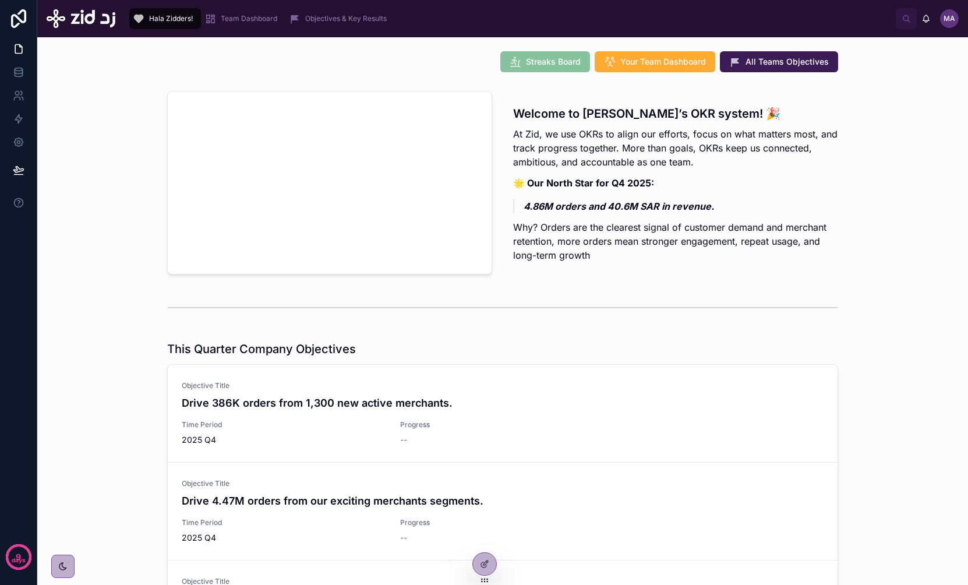
click at [264, 20] on span "Team Dashboard" at bounding box center [249, 18] width 56 height 9
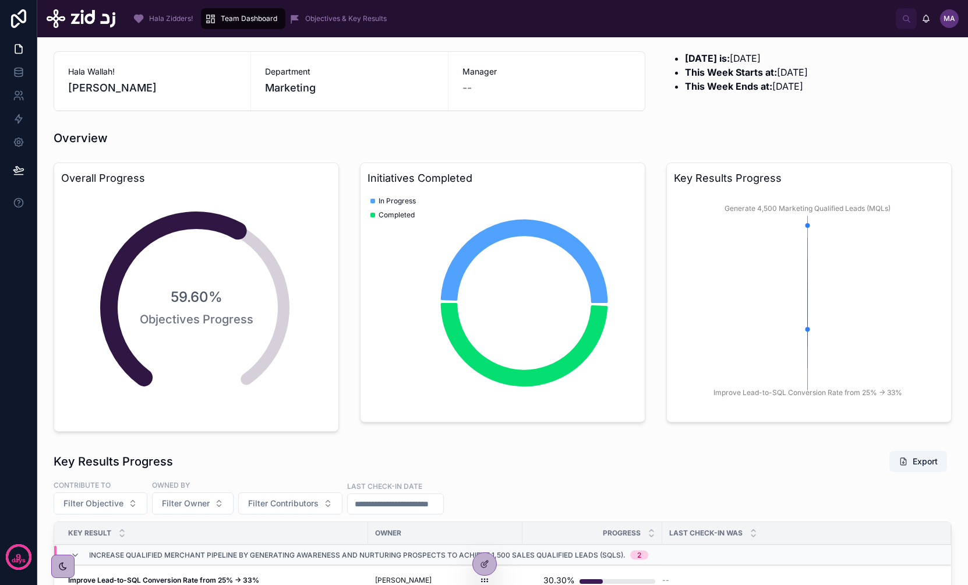
click at [169, 13] on div "Hala Zidders!" at bounding box center [165, 18] width 65 height 19
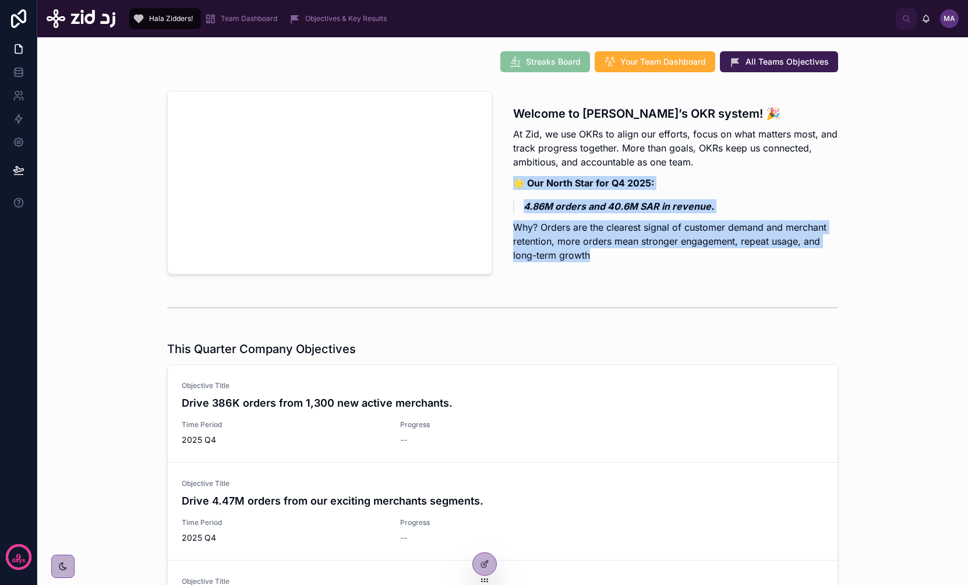
drag, startPoint x: 513, startPoint y: 181, endPoint x: 583, endPoint y: 260, distance: 105.2
click at [583, 260] on div "Welcome to [PERSON_NAME]’s OKR system! 🎉 At Zid, we use OKRs to align our effor…" at bounding box center [675, 183] width 325 height 157
click at [248, 19] on span "Team Dashboard" at bounding box center [249, 18] width 56 height 9
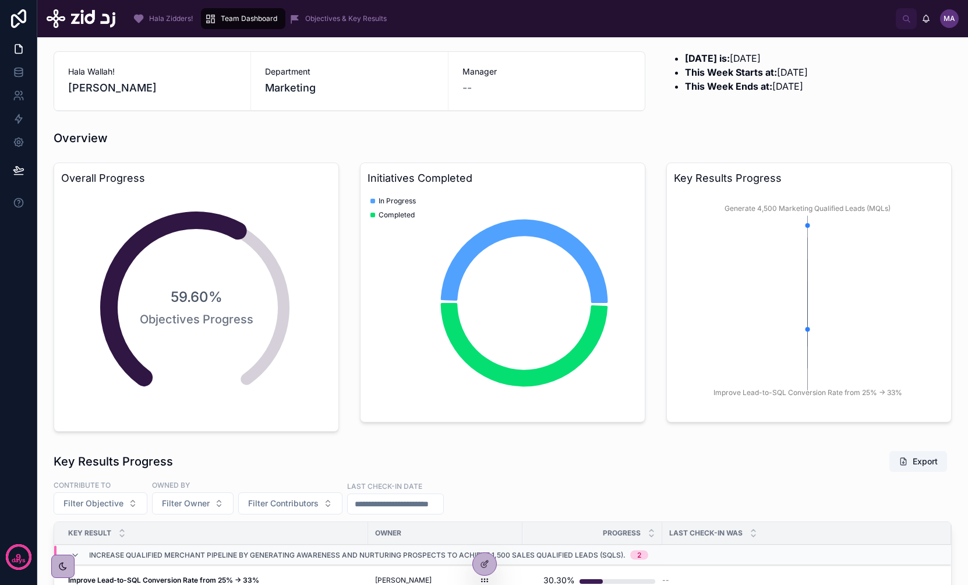
click at [98, 90] on span "[PERSON_NAME]" at bounding box center [152, 88] width 168 height 16
click at [123, 94] on span "[PERSON_NAME]" at bounding box center [152, 88] width 168 height 16
click at [298, 68] on span "Department" at bounding box center [349, 72] width 168 height 12
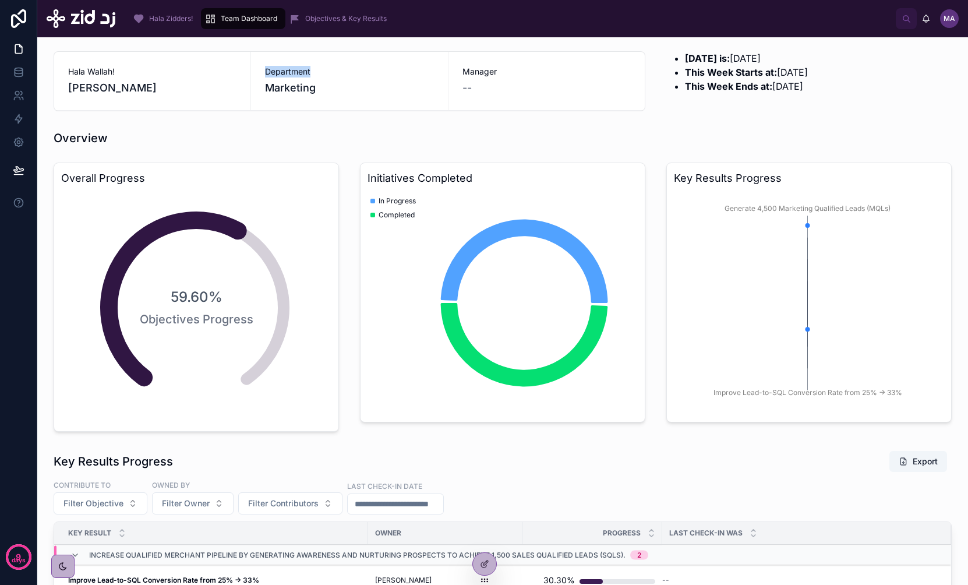
click at [298, 68] on span "Department" at bounding box center [349, 72] width 168 height 12
click at [483, 71] on span "Manager" at bounding box center [546, 72] width 168 height 12
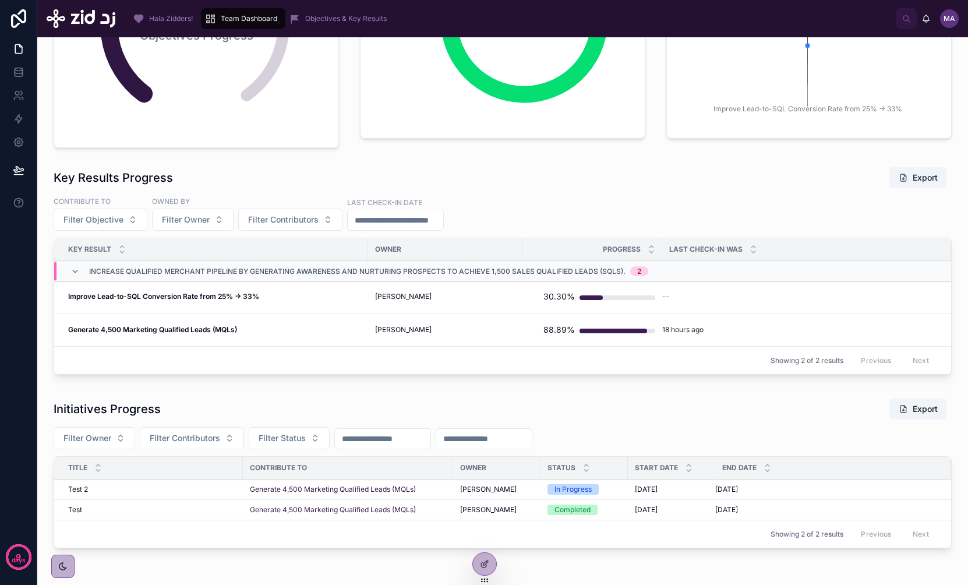
scroll to position [281, 0]
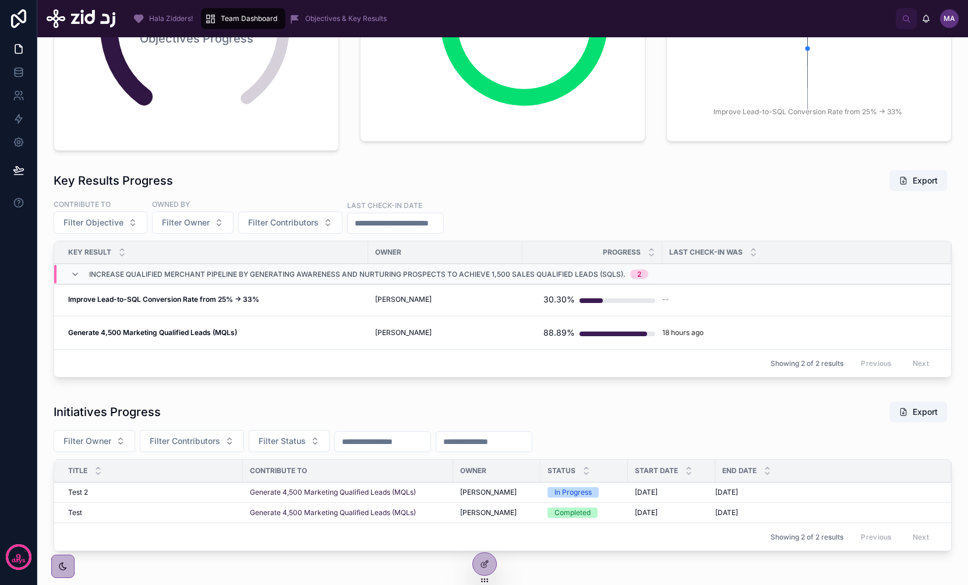
click at [120, 180] on h1 "Key Results Progress" at bounding box center [113, 180] width 119 height 16
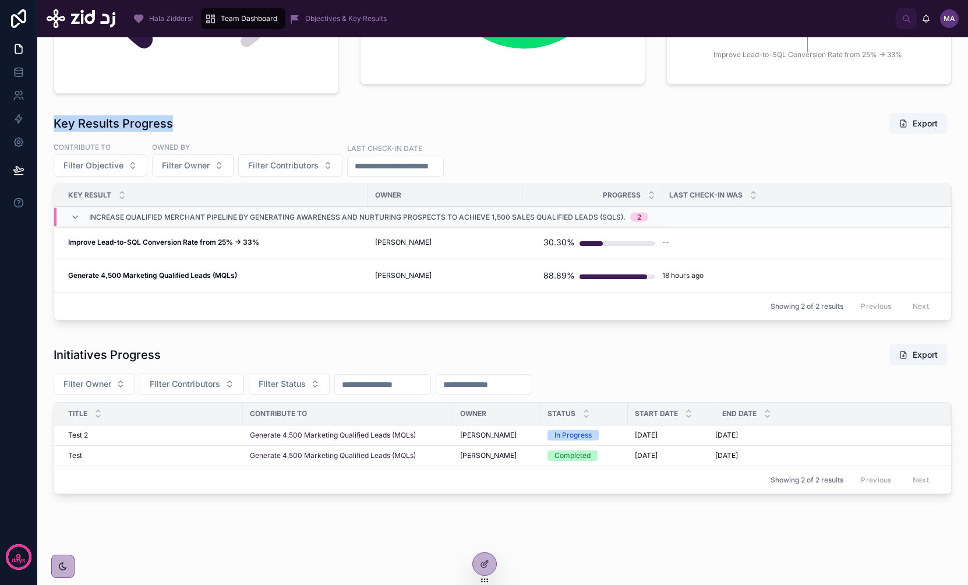
scroll to position [349, 0]
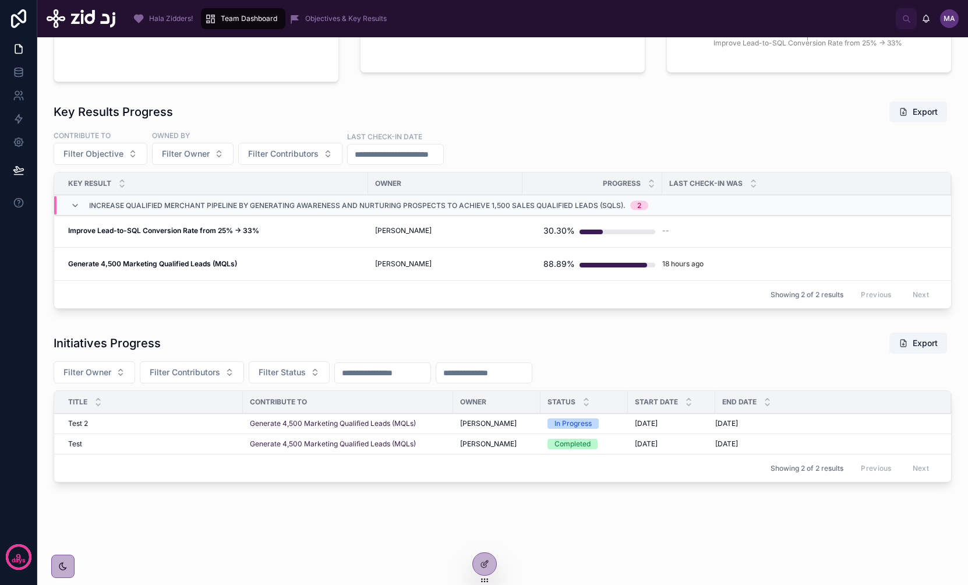
click at [121, 342] on h1 "Initiatives Progress" at bounding box center [107, 343] width 107 height 16
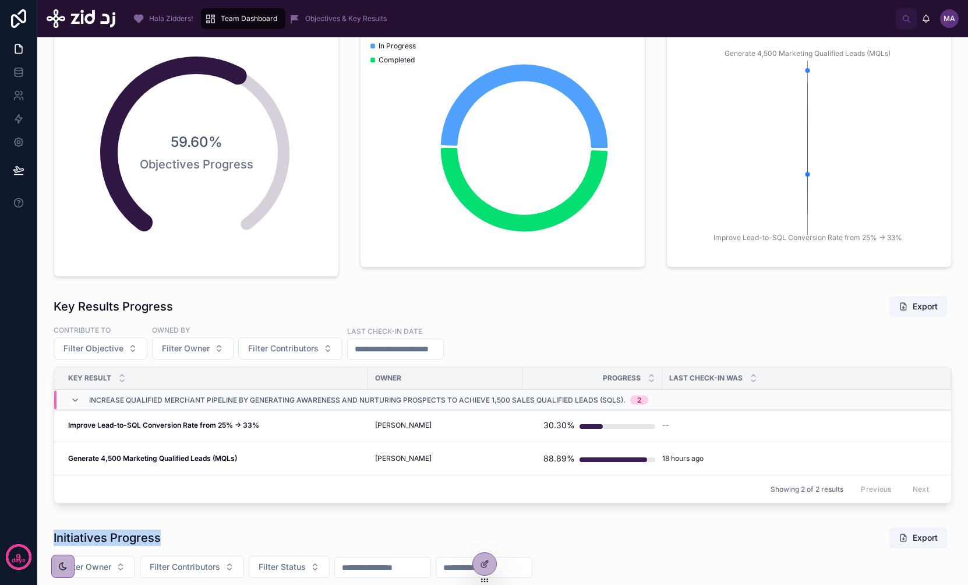
scroll to position [0, 0]
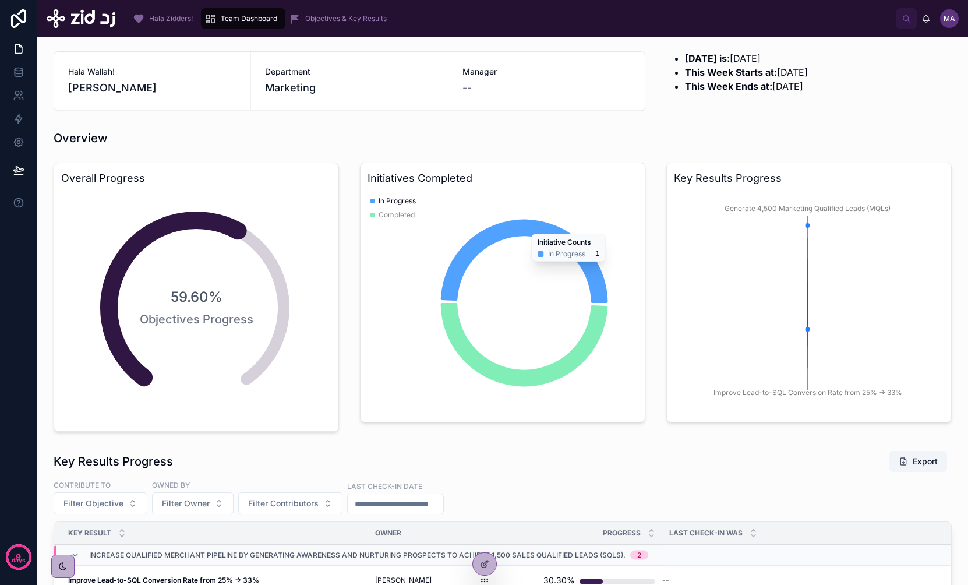
click at [338, 17] on span "Objectives & Key Results" at bounding box center [346, 18] width 82 height 9
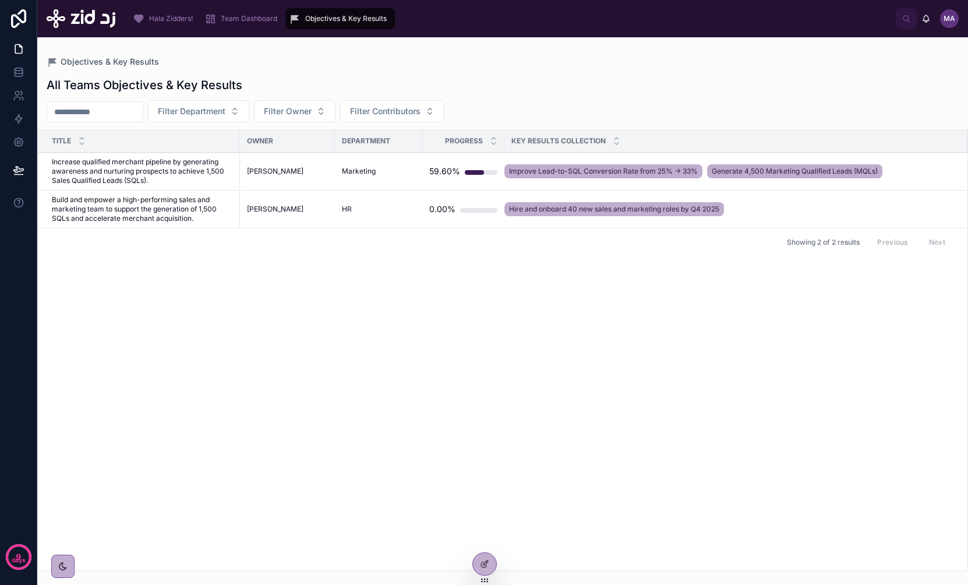
click at [109, 169] on span "Increase qualified merchant pipeline by generating awareness and nurturing pros…" at bounding box center [142, 171] width 181 height 28
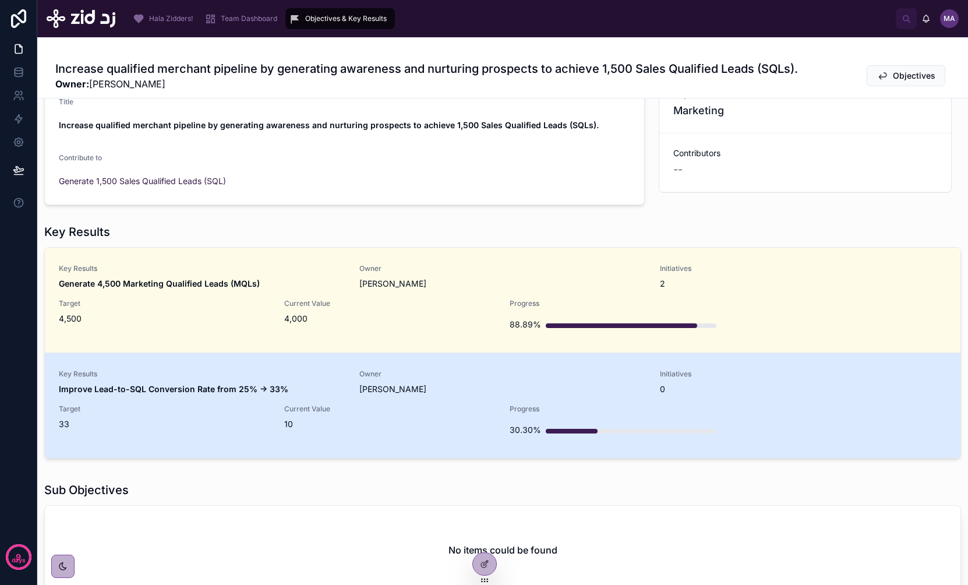
scroll to position [151, 0]
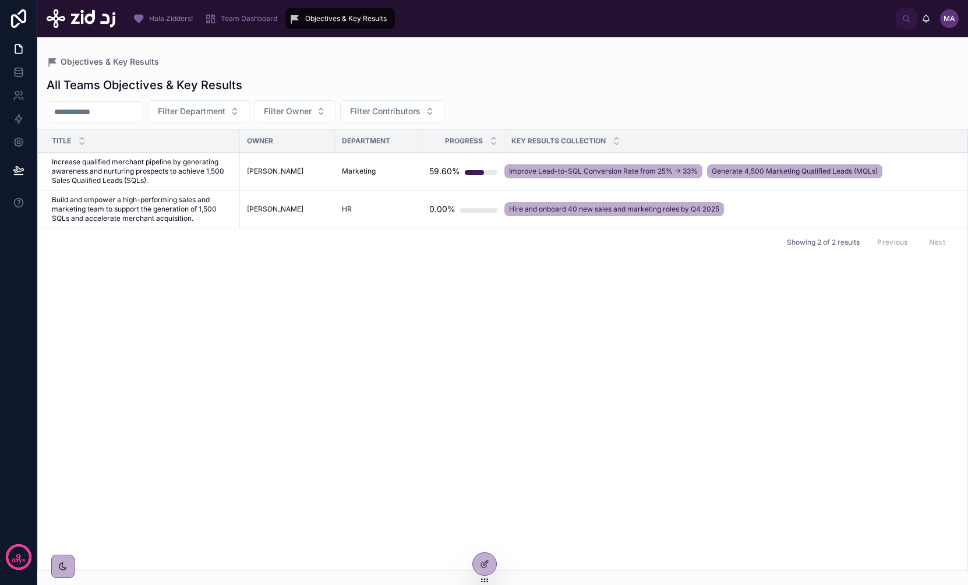
click at [130, 164] on span "Increase qualified merchant pipeline by generating awareness and nurturing pros…" at bounding box center [142, 171] width 181 height 28
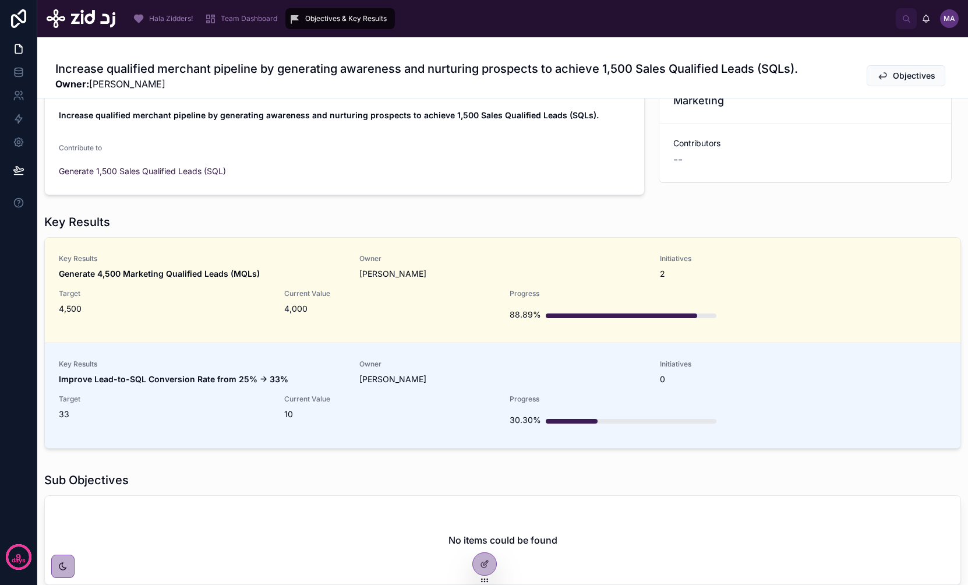
scroll to position [127, 0]
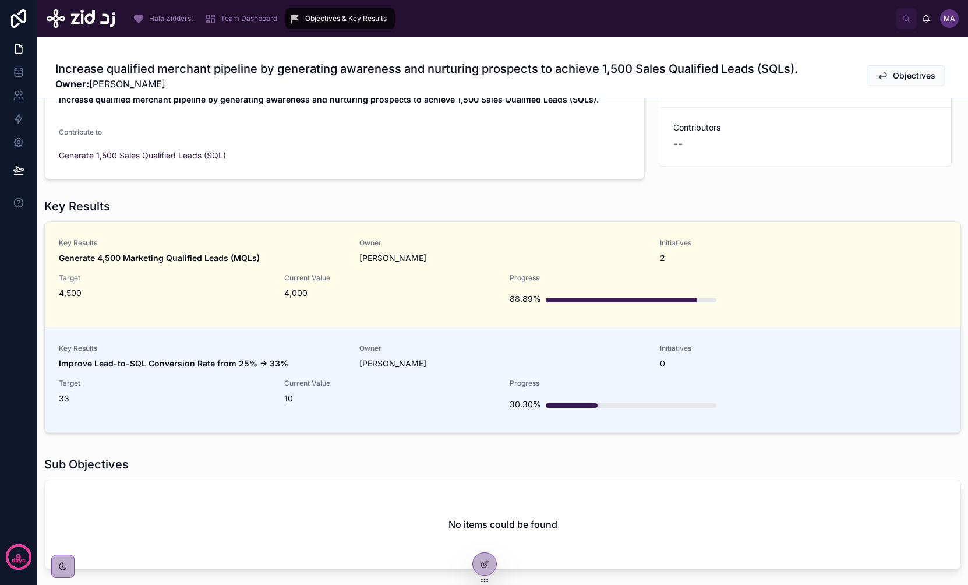
click at [214, 292] on span "4,500" at bounding box center [164, 293] width 211 height 12
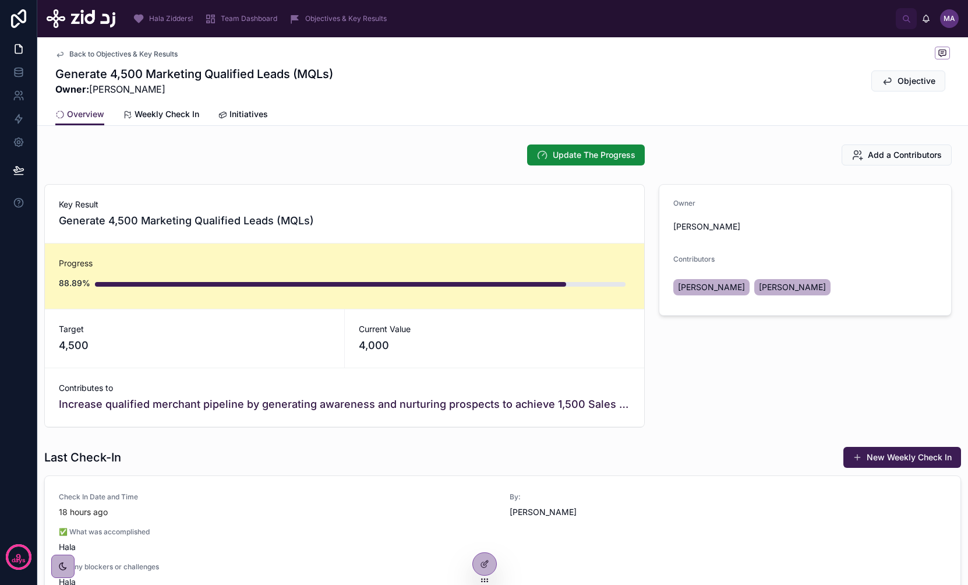
click at [79, 343] on span "4,500" at bounding box center [194, 345] width 271 height 16
click at [381, 343] on span "4,000" at bounding box center [494, 345] width 271 height 16
click at [559, 158] on span "Update The Progress" at bounding box center [593, 155] width 83 height 12
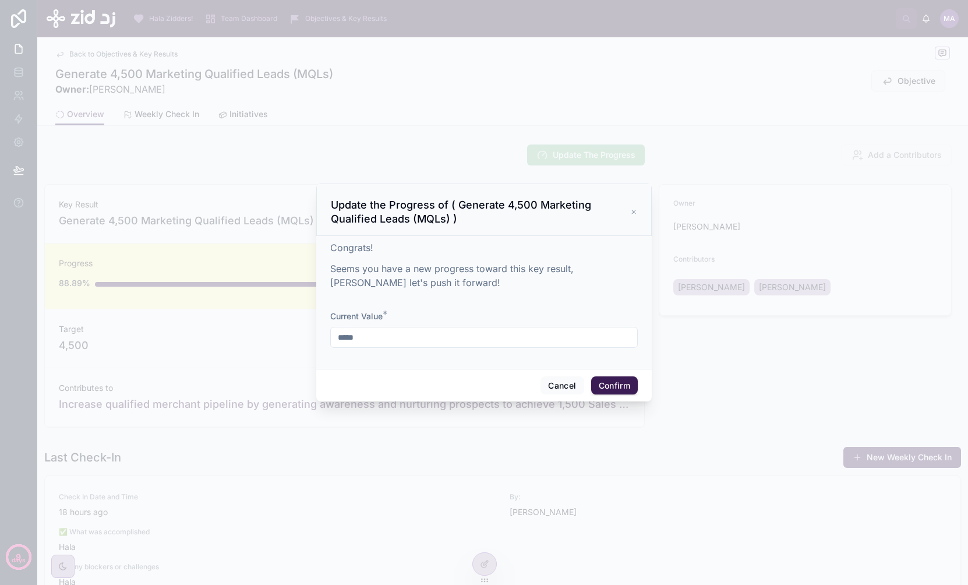
click at [384, 337] on input "*****" at bounding box center [484, 337] width 306 height 16
type input "*****"
click at [621, 394] on div "Cancel Confirm" at bounding box center [483, 385] width 335 height 33
click at [624, 391] on button "Confirm" at bounding box center [614, 385] width 47 height 19
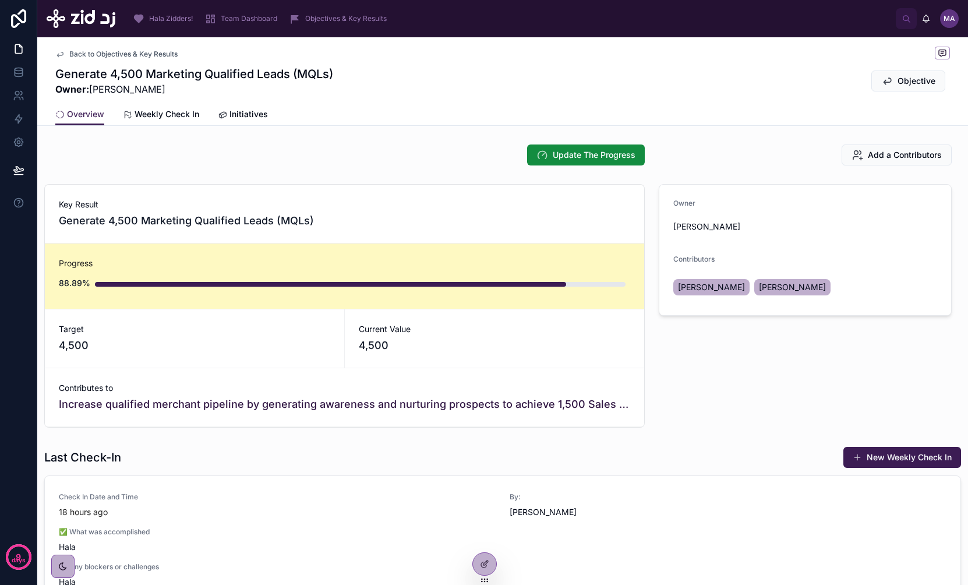
click at [148, 113] on span "Weekly Check In" at bounding box center [166, 114] width 65 height 12
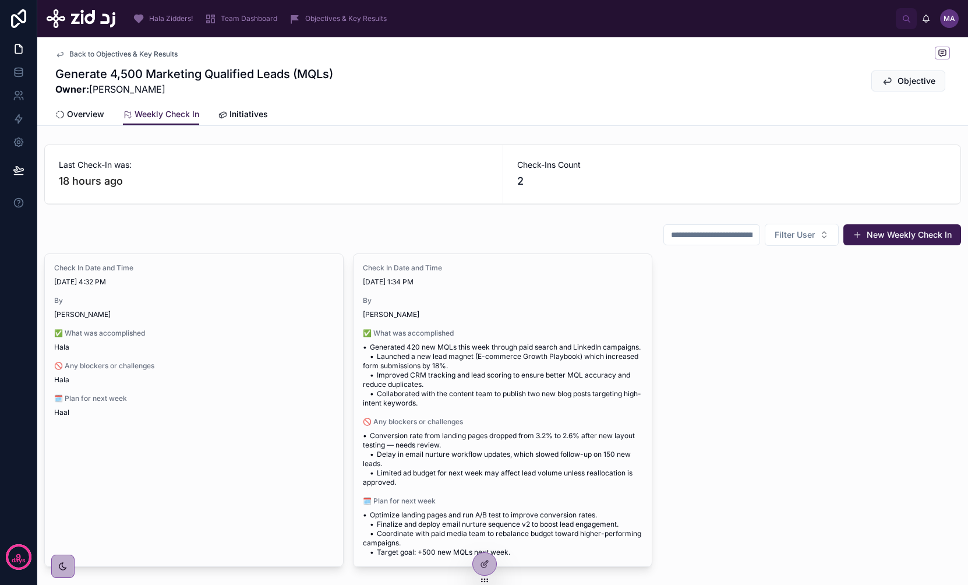
click at [88, 115] on span "Overview" at bounding box center [85, 114] width 37 height 12
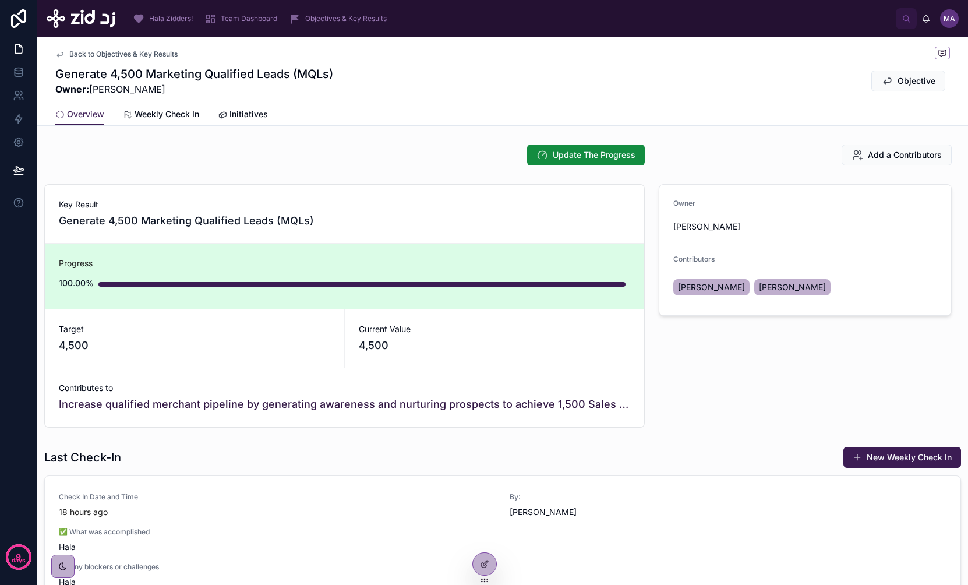
click at [164, 109] on span "Weekly Check In" at bounding box center [166, 114] width 65 height 12
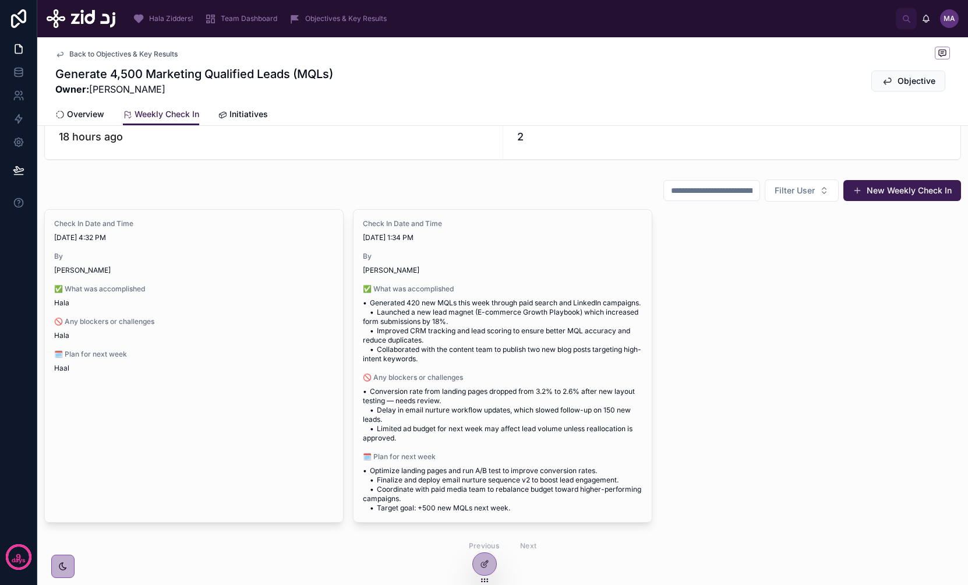
scroll to position [43, 0]
click at [838, 190] on button "New Weekly Check In" at bounding box center [902, 191] width 118 height 21
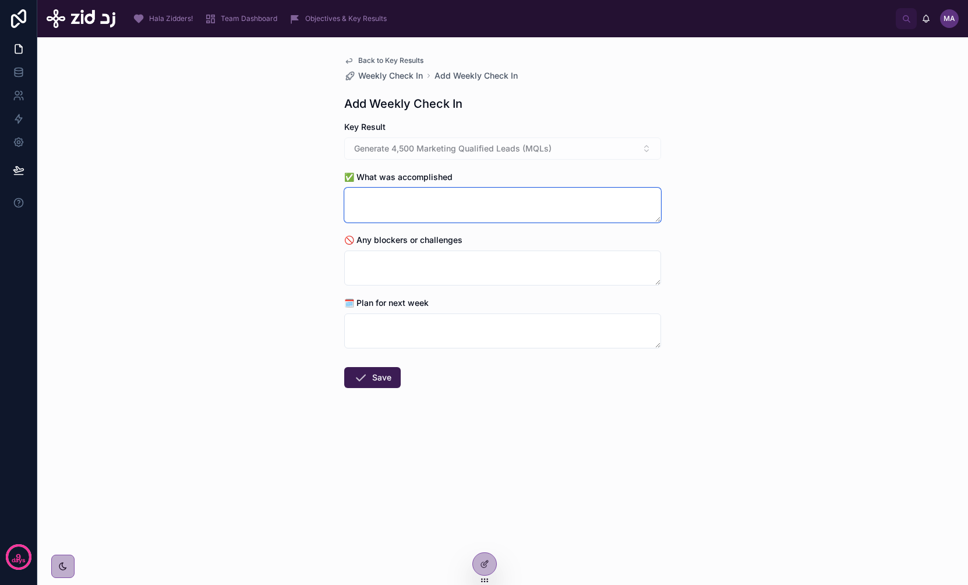
click at [437, 203] on textarea at bounding box center [502, 204] width 317 height 35
click at [431, 286] on form "Key Result Generate 4,500 Marketing Qualified Leads (MQLs) ✅ What was accomplis…" at bounding box center [502, 291] width 317 height 341
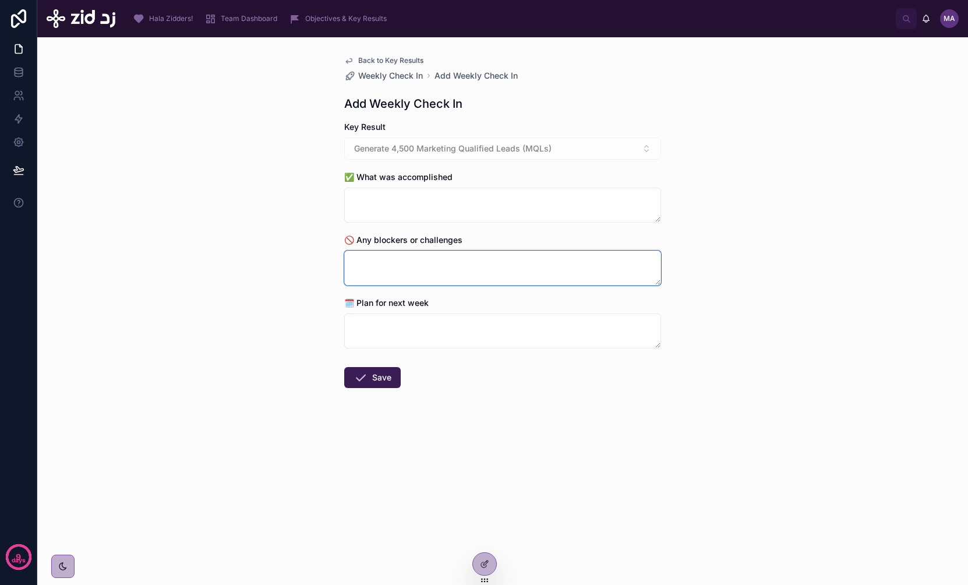
click at [437, 272] on textarea at bounding box center [502, 267] width 317 height 35
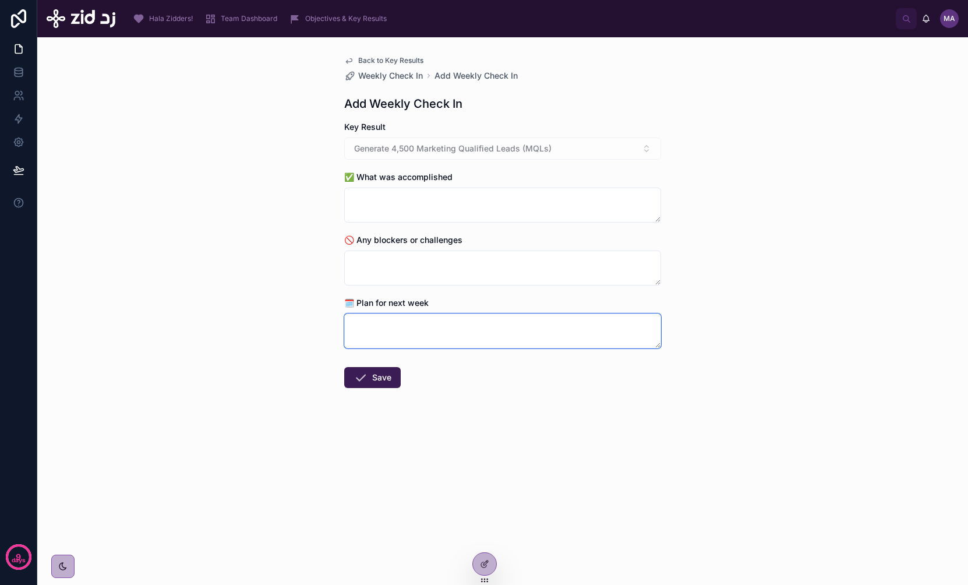
click at [437, 330] on textarea at bounding box center [502, 330] width 317 height 35
click at [384, 60] on span "Back to Key Results" at bounding box center [390, 60] width 65 height 9
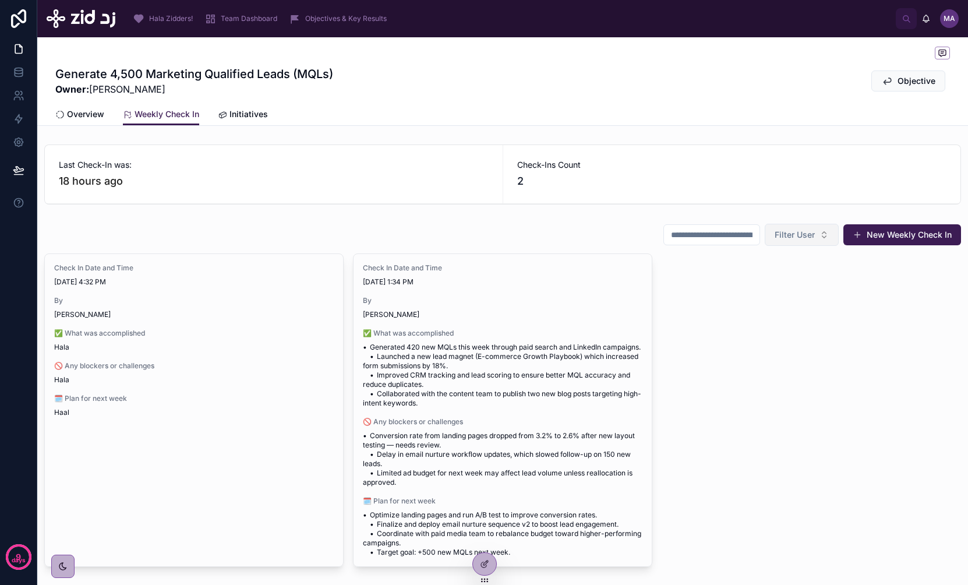
click at [796, 238] on span "Filter User" at bounding box center [794, 235] width 40 height 12
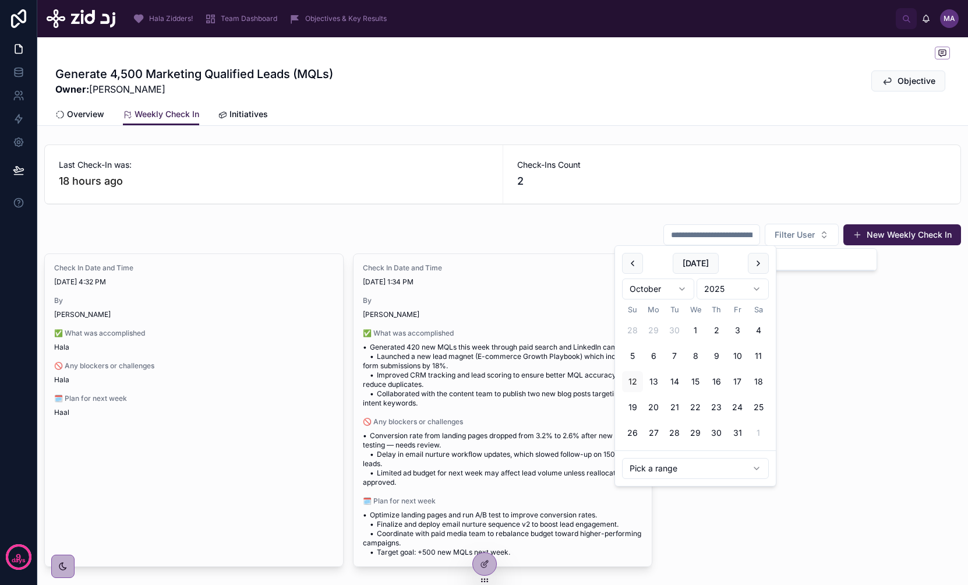
click at [686, 232] on input "text" at bounding box center [711, 234] width 95 height 16
click at [562, 243] on div "Filter User New Weekly Check In" at bounding box center [502, 234] width 916 height 23
click at [238, 111] on span "Initiatives" at bounding box center [248, 114] width 38 height 12
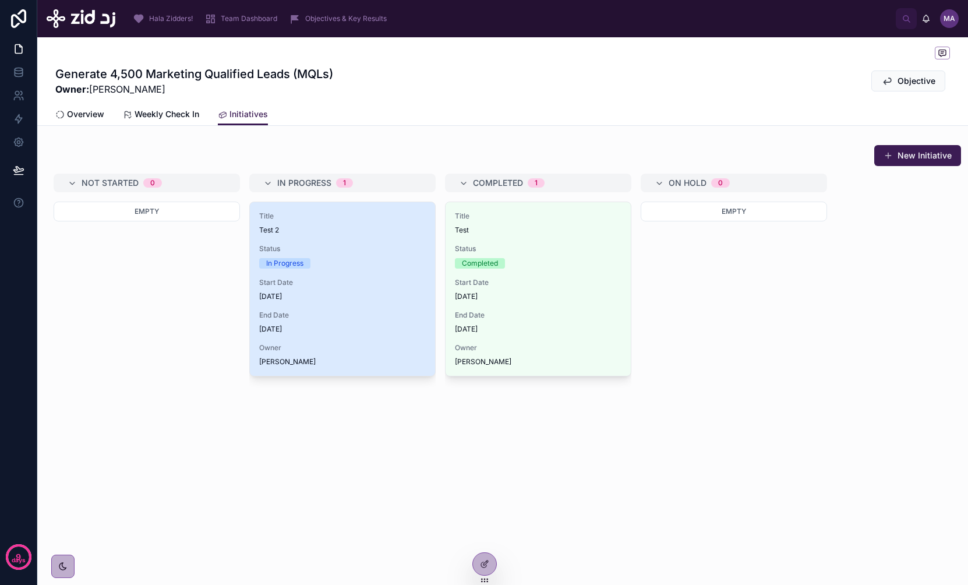
click at [377, 292] on span "[DATE]" at bounding box center [342, 296] width 167 height 9
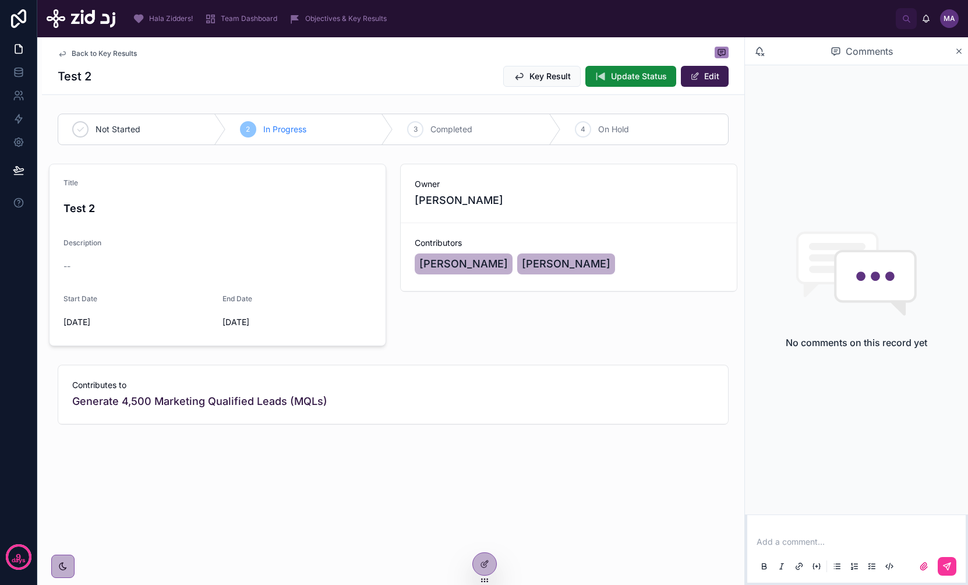
click at [781, 438] on p at bounding box center [858, 542] width 204 height 12
click at [332, 54] on div "Back to Key Results" at bounding box center [393, 54] width 671 height 14
click at [639, 73] on span "Update Status" at bounding box center [639, 76] width 56 height 12
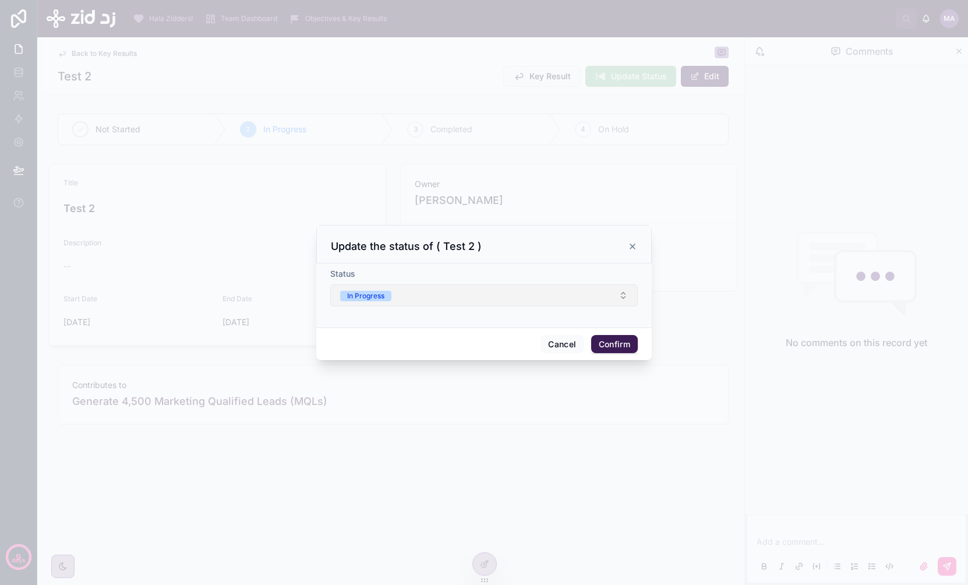
click at [402, 294] on button "In Progress" at bounding box center [483, 295] width 307 height 22
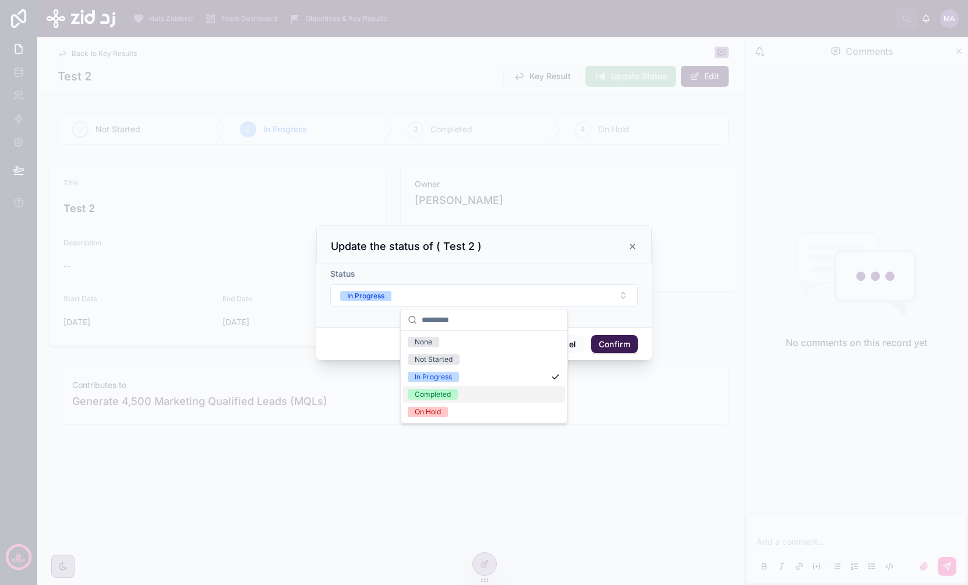
click at [438, 392] on div "Completed" at bounding box center [433, 394] width 36 height 10
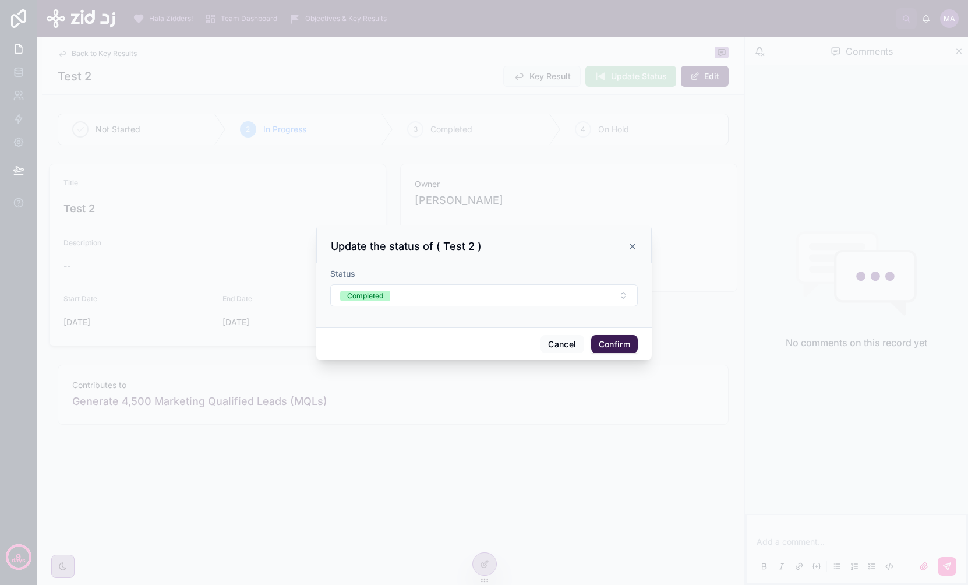
click at [618, 341] on button "Confirm" at bounding box center [614, 344] width 47 height 19
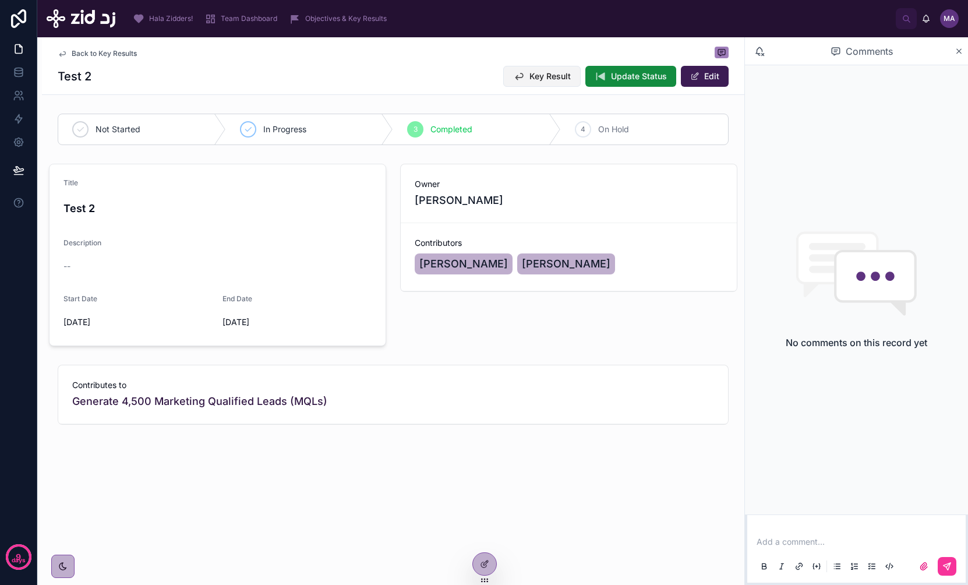
click at [528, 74] on button "Key Result" at bounding box center [541, 76] width 77 height 21
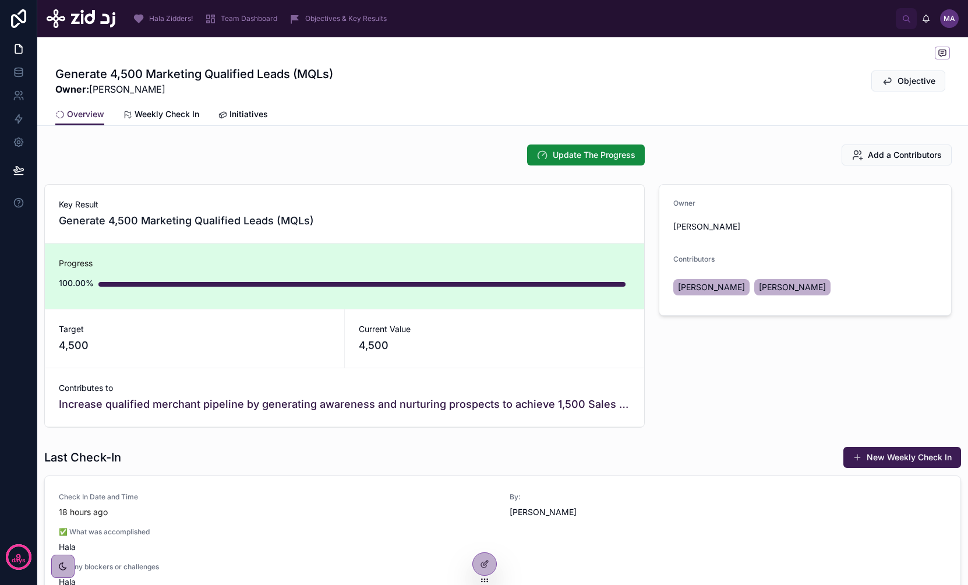
click at [233, 112] on span "Initiatives" at bounding box center [248, 114] width 38 height 12
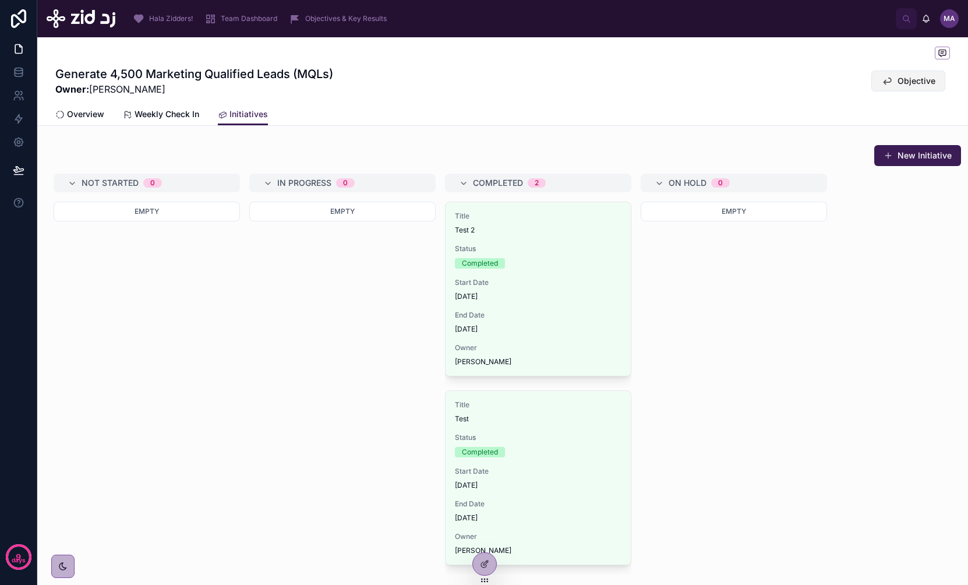
click at [838, 87] on button "Objective" at bounding box center [908, 80] width 74 height 21
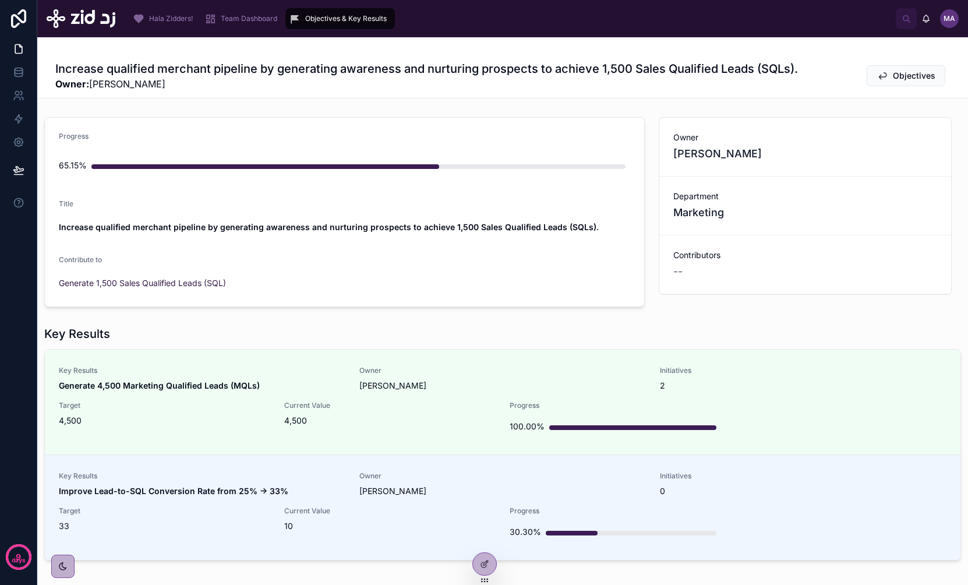
click at [226, 10] on div "Team Dashboard" at bounding box center [242, 18] width 77 height 19
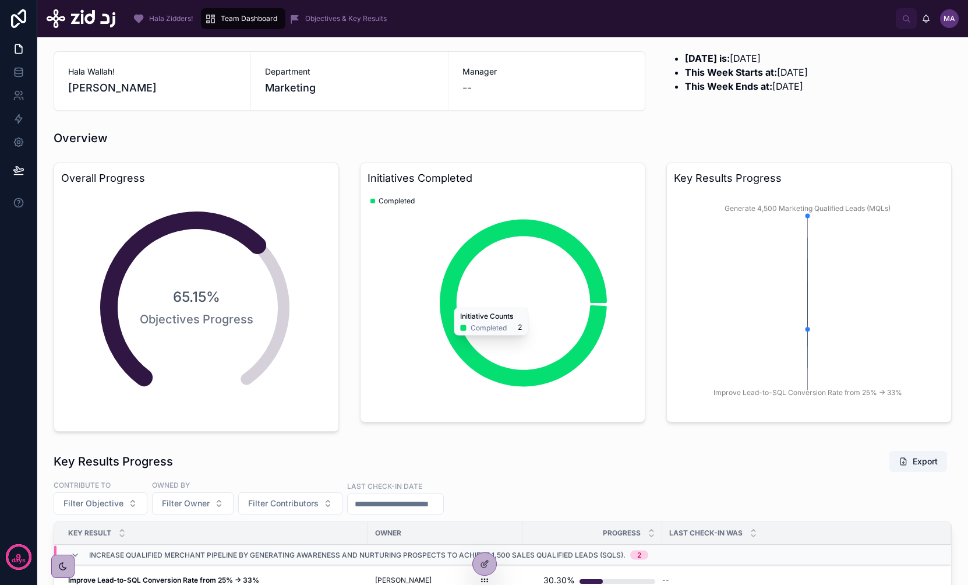
click at [172, 11] on div "Hala Zidders!" at bounding box center [165, 18] width 65 height 19
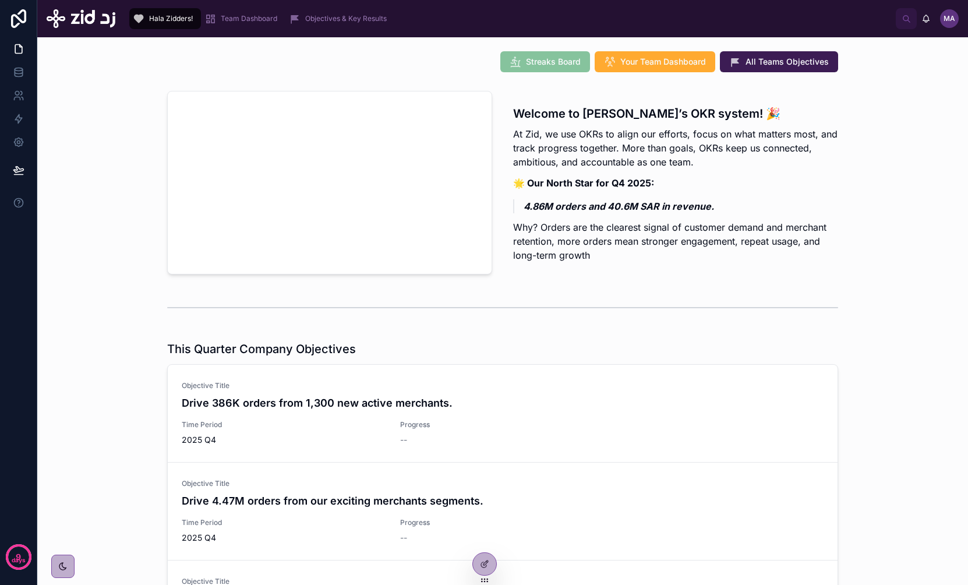
click at [337, 27] on div "Objectives & Key Results" at bounding box center [340, 18] width 102 height 19
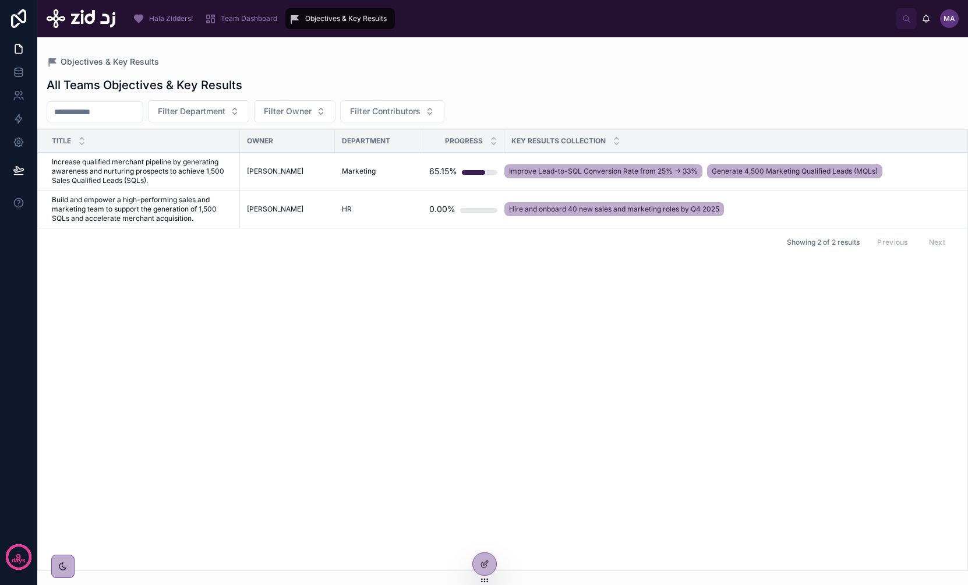
click at [166, 176] on span "Increase qualified merchant pipeline by generating awareness and nurturing pros…" at bounding box center [142, 171] width 181 height 28
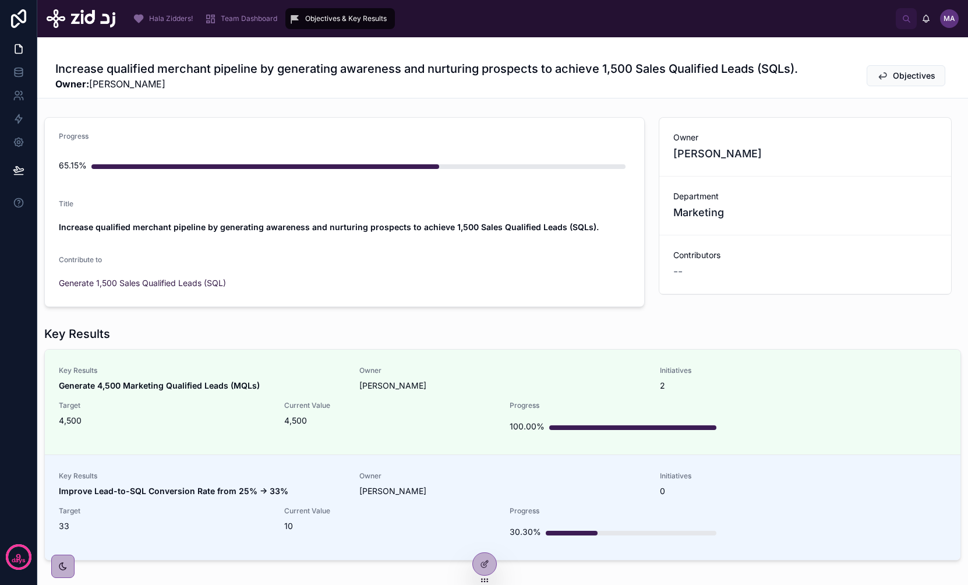
click at [165, 19] on span "Hala Zidders!" at bounding box center [171, 18] width 44 height 9
